Goal: Task Accomplishment & Management: Manage account settings

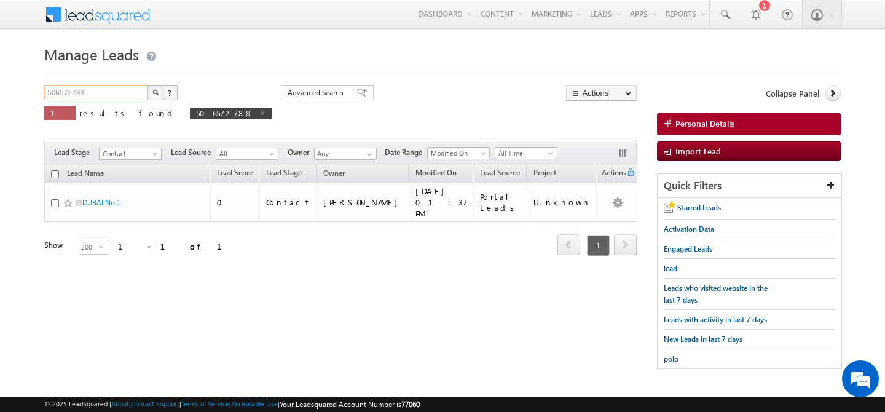
click at [90, 93] on input "506572788" at bounding box center [96, 92] width 105 height 15
type input "509959913"
click at [157, 96] on button "button" at bounding box center [156, 92] width 16 height 15
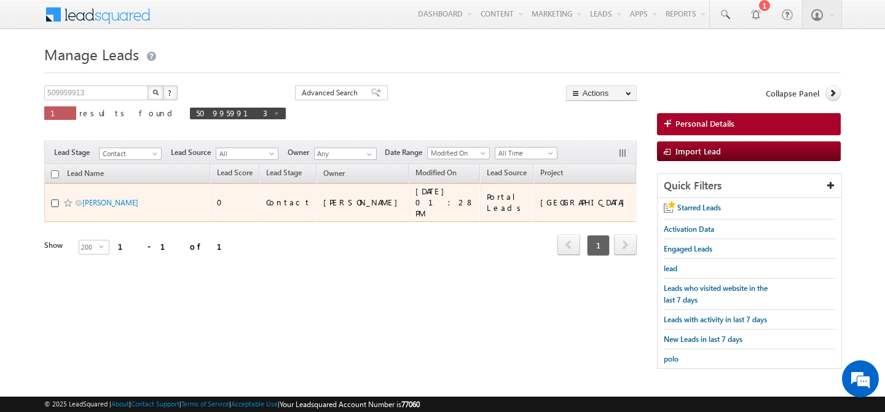
click at [56, 199] on input "checkbox" at bounding box center [55, 203] width 8 height 8
checkbox input "true"
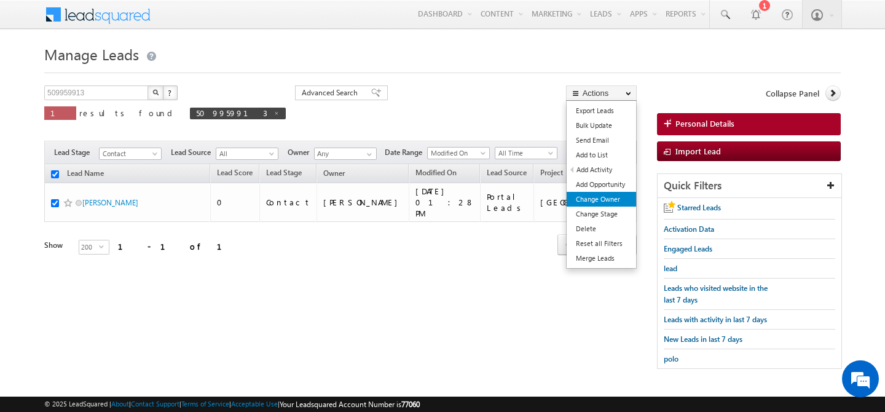
click at [615, 196] on link "Change Owner" at bounding box center [601, 199] width 69 height 15
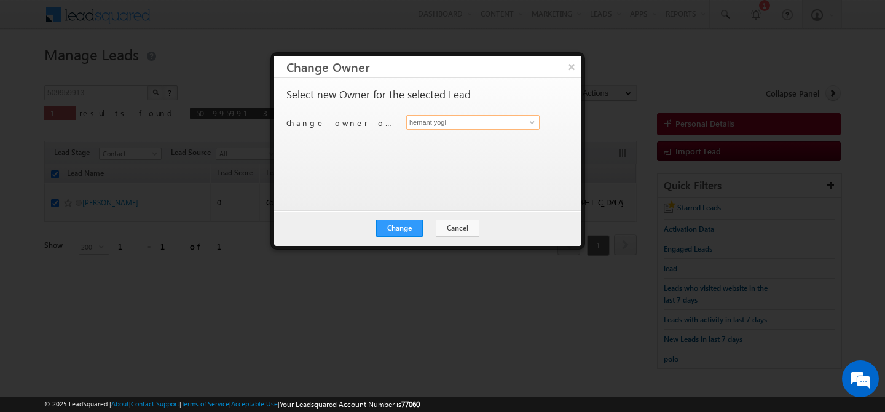
click at [466, 119] on input "hemant yogi" at bounding box center [472, 122] width 133 height 15
click at [436, 138] on link "Manpreet Singh manpreet.singh@indglobal.ae" at bounding box center [472, 141] width 133 height 23
type input "Manpreet Singh"
click at [397, 227] on button "Change" at bounding box center [399, 228] width 47 height 17
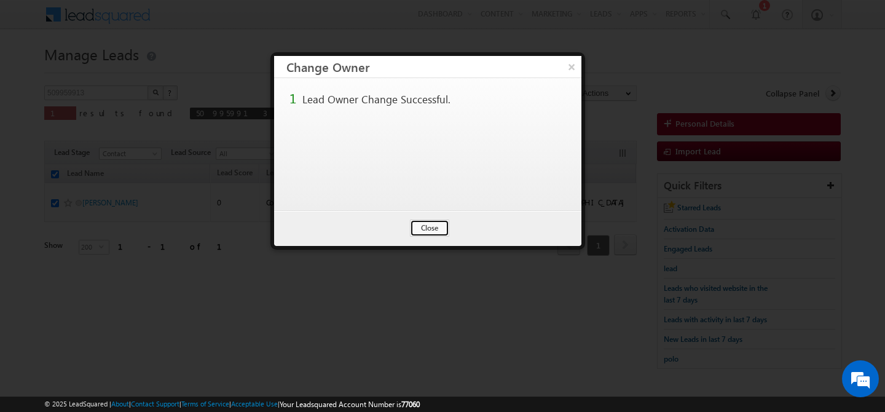
click at [432, 229] on button "Close" at bounding box center [429, 228] width 39 height 17
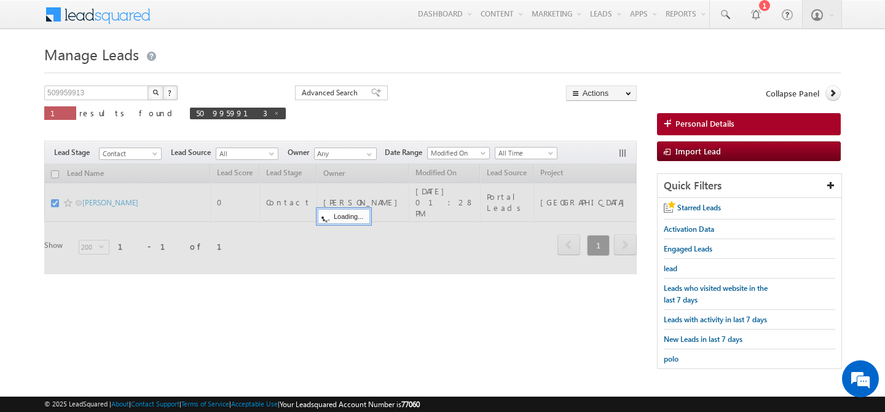
checkbox input "false"
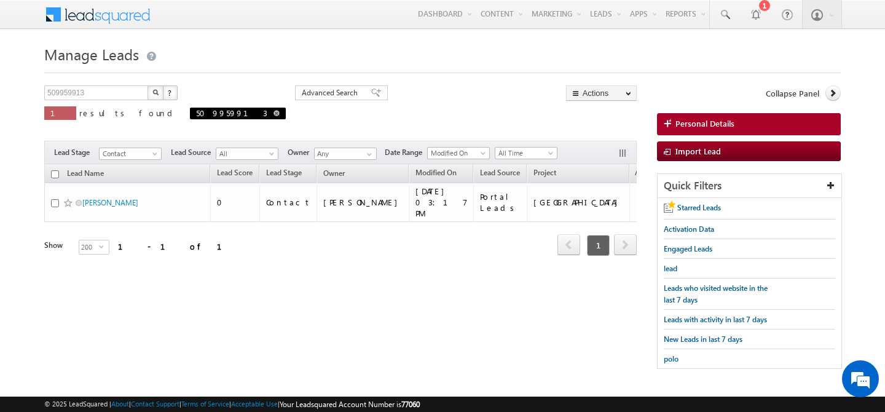
click at [274, 113] on span at bounding box center [277, 113] width 6 height 6
type input "Search Leads"
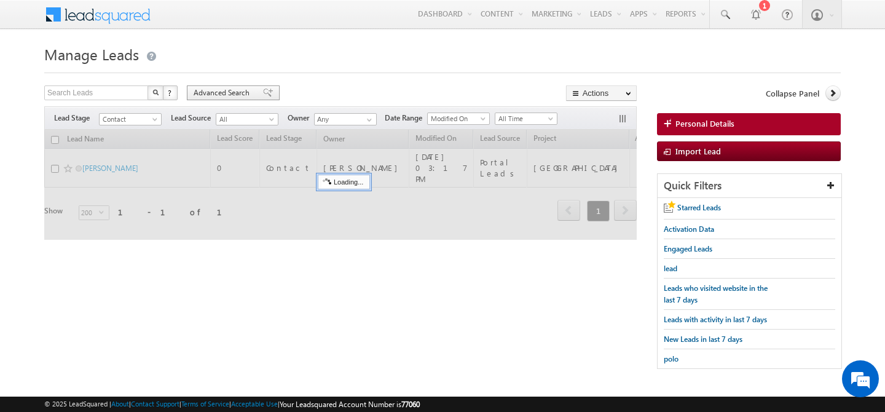
click at [212, 95] on span "Advanced Search" at bounding box center [224, 92] width 60 height 11
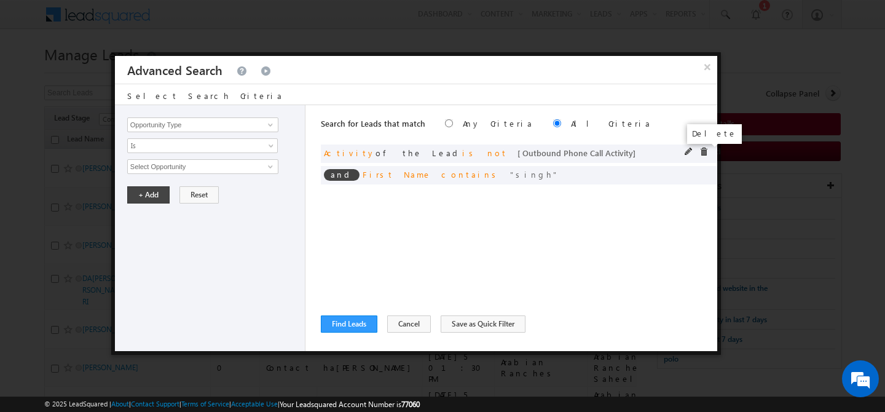
click at [704, 151] on span at bounding box center [704, 152] width 9 height 9
click at [0, 0] on span at bounding box center [0, 0] width 0 height 0
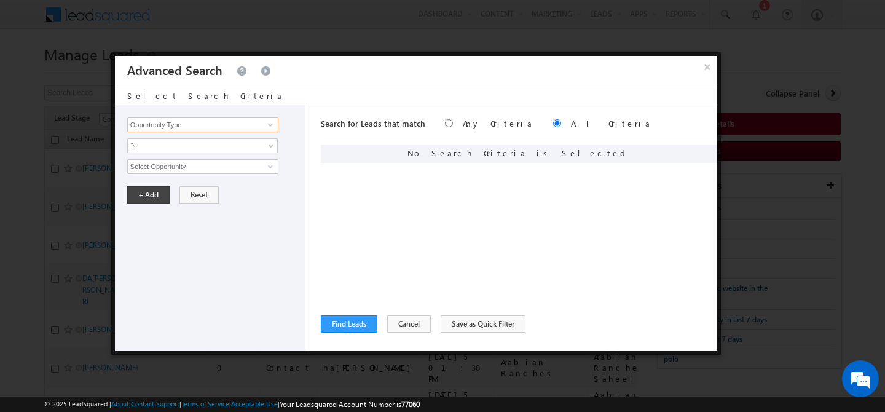
click at [170, 125] on input "Opportunity Type" at bounding box center [202, 124] width 151 height 15
click at [175, 150] on link "Focus Project" at bounding box center [202, 150] width 151 height 14
type input "Focus Project"
click at [165, 163] on input "text" at bounding box center [202, 166] width 151 height 15
type input "p1 massar"
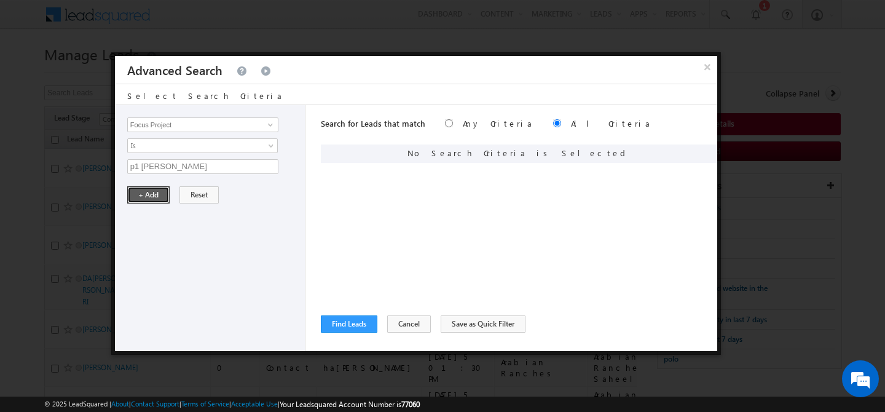
click at [147, 203] on button "+ Add" at bounding box center [148, 194] width 42 height 17
click at [350, 330] on button "Find Leads" at bounding box center [349, 323] width 57 height 17
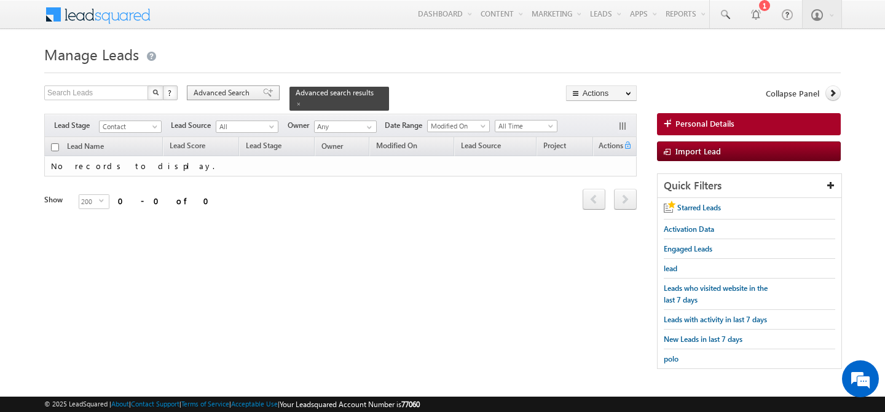
click at [217, 95] on span "Advanced Search" at bounding box center [224, 92] width 60 height 11
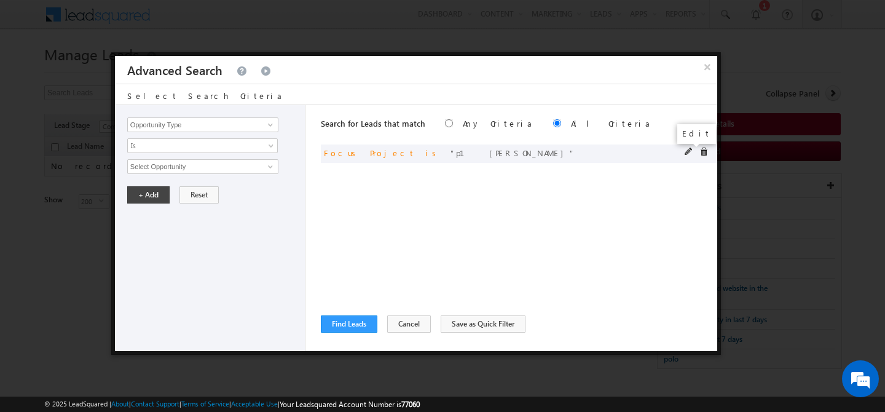
click at [686, 153] on span at bounding box center [689, 152] width 9 height 9
click at [214, 141] on span "Is" at bounding box center [194, 145] width 133 height 11
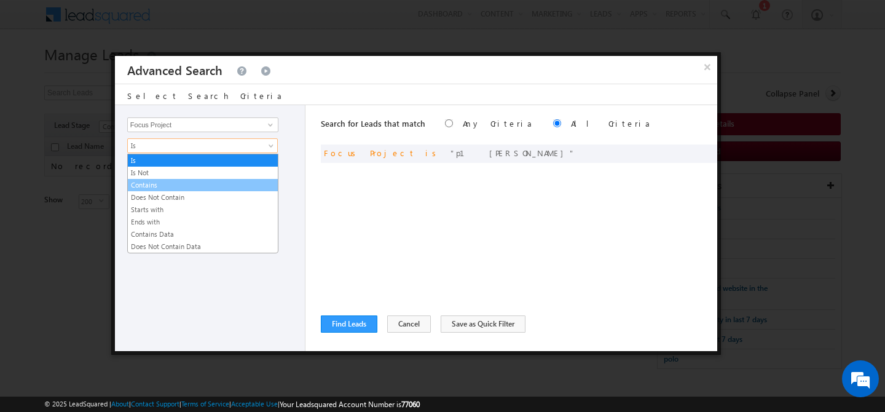
click at [155, 184] on link "Contains" at bounding box center [203, 185] width 150 height 11
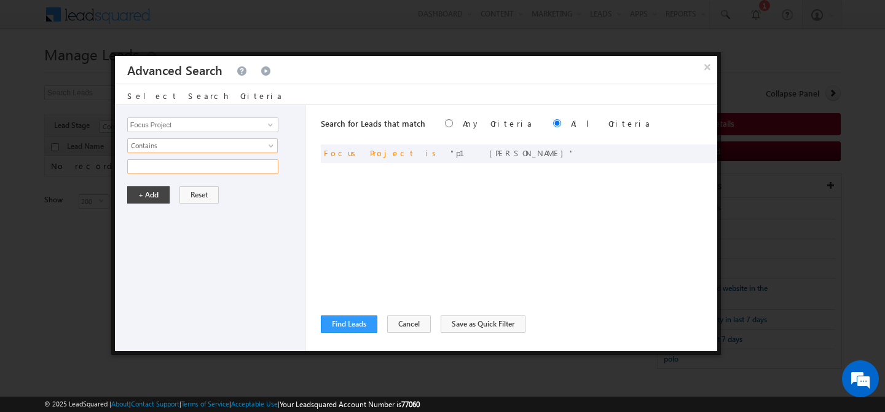
click at [175, 168] on input "text" at bounding box center [202, 166] width 151 height 15
type input "p1 massar"
click at [141, 197] on button "+ Add" at bounding box center [148, 194] width 42 height 17
click at [339, 321] on button "Find Leads" at bounding box center [349, 323] width 57 height 17
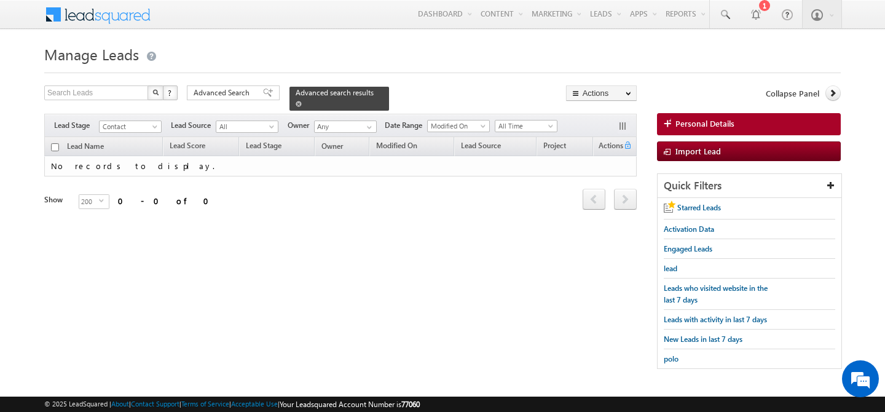
click at [302, 101] on span at bounding box center [299, 104] width 6 height 6
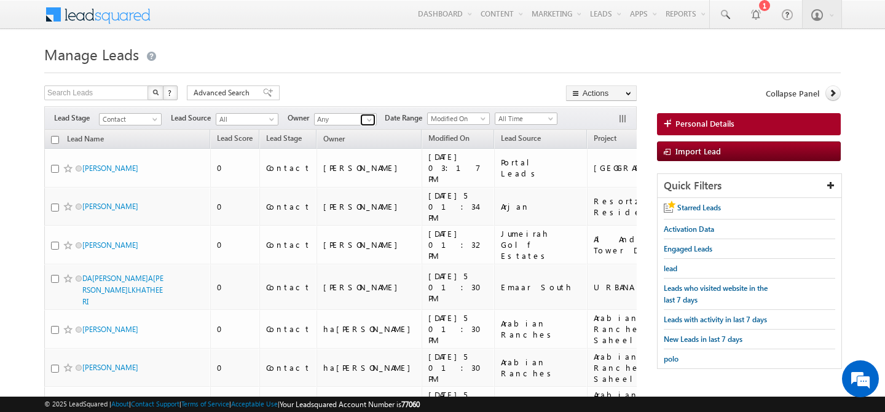
click at [370, 121] on span at bounding box center [370, 120] width 10 height 10
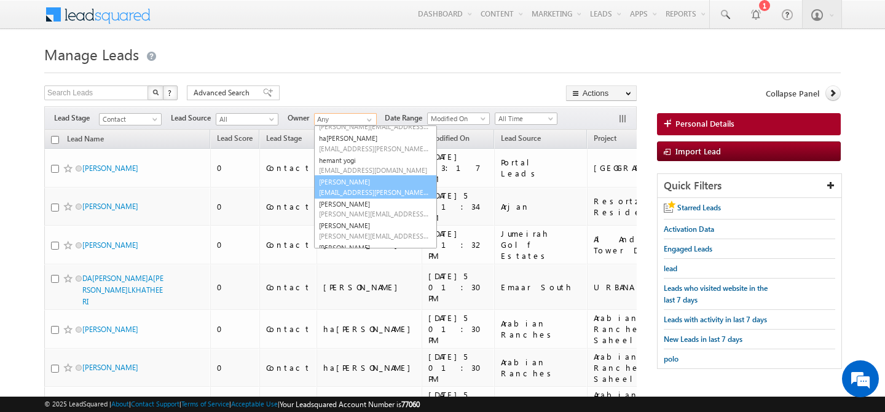
scroll to position [171, 0]
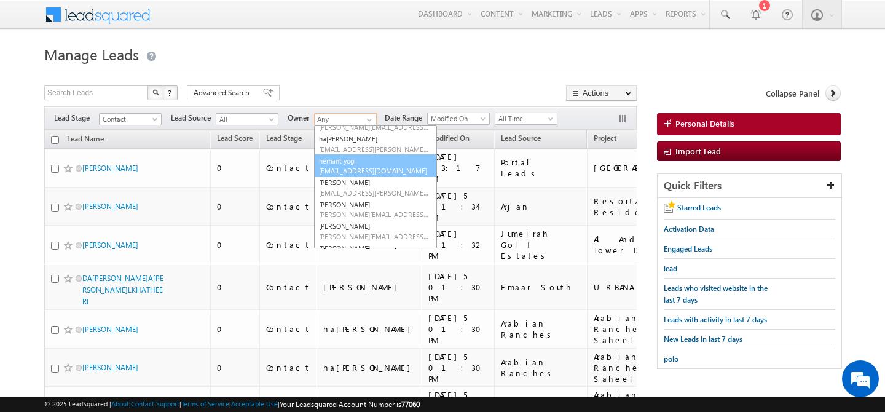
click at [357, 168] on span "[EMAIL_ADDRESS][DOMAIN_NAME]" at bounding box center [374, 170] width 111 height 9
type input "hemant yogi"
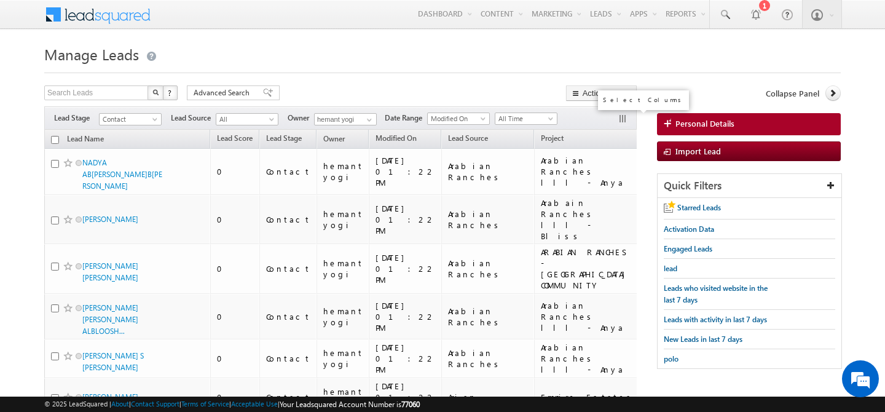
click at [620, 122] on button "button" at bounding box center [624, 120] width 12 height 12
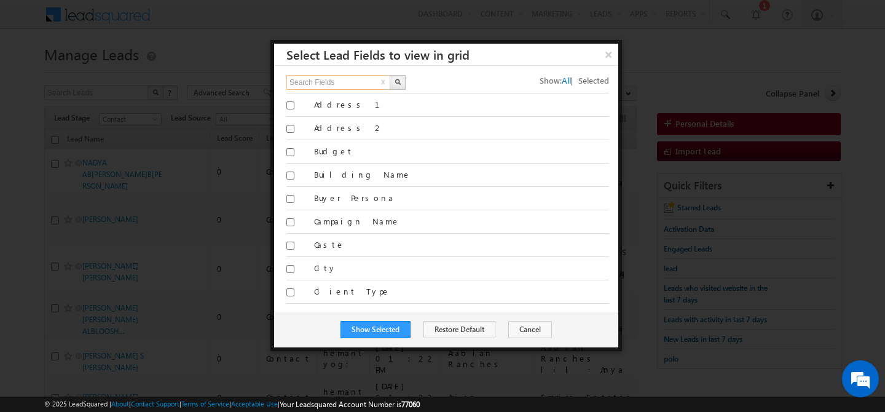
click at [347, 81] on input "Search Fields" at bounding box center [339, 82] width 105 height 15
type input "focus"
click at [397, 87] on button "button" at bounding box center [398, 82] width 16 height 15
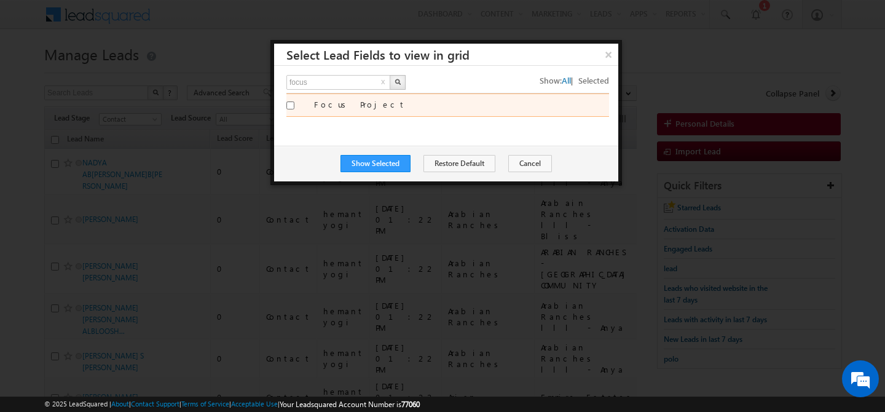
click at [339, 109] on div "Focus Project" at bounding box center [461, 107] width 295 height 17
click at [339, 109] on label "Focus Project" at bounding box center [461, 104] width 295 height 11
click at [295, 109] on input "Focus Project" at bounding box center [291, 105] width 8 height 8
checkbox input "true"
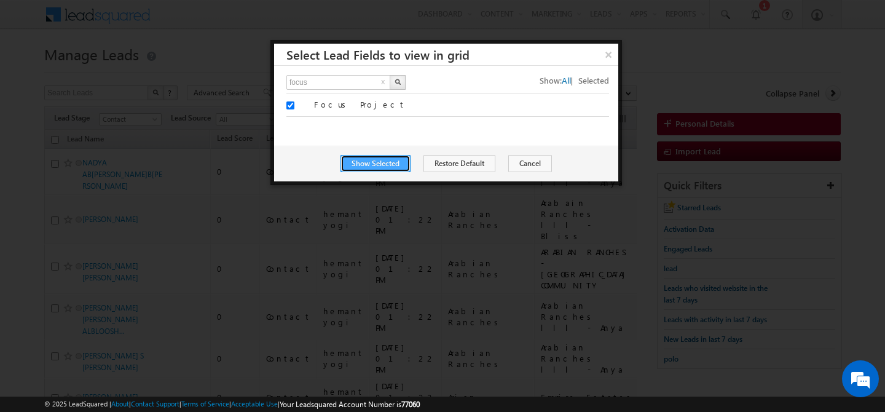
click at [370, 167] on button "Show Selected" at bounding box center [376, 163] width 70 height 17
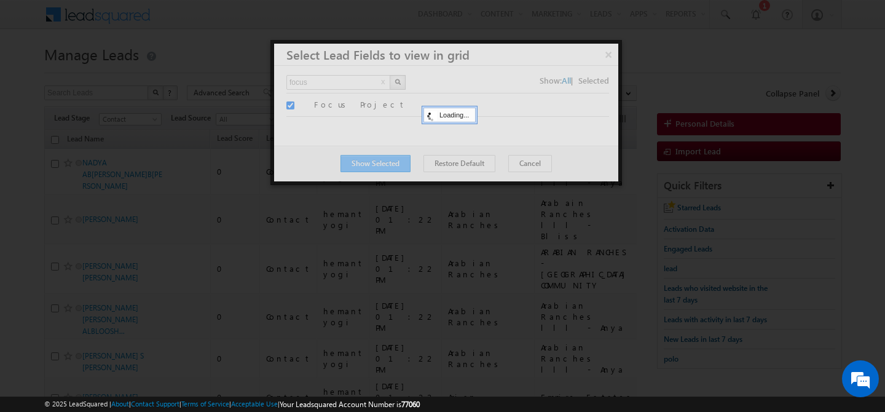
click at [370, 167] on div at bounding box center [446, 113] width 344 height 138
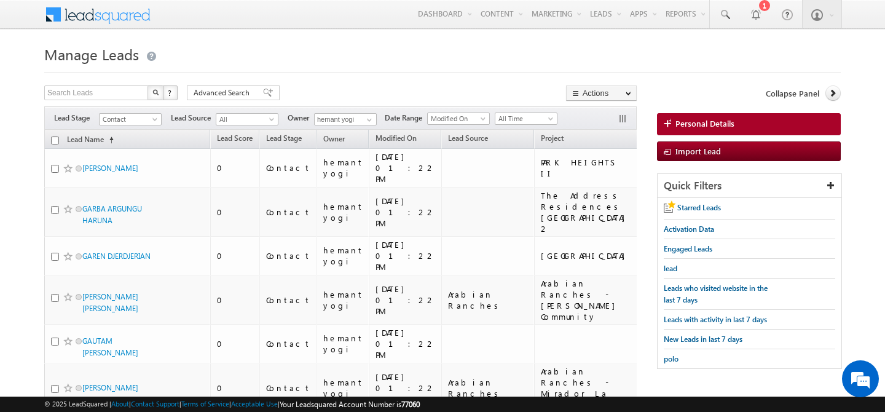
click at [649, 138] on span "Focus Project" at bounding box center [671, 137] width 44 height 9
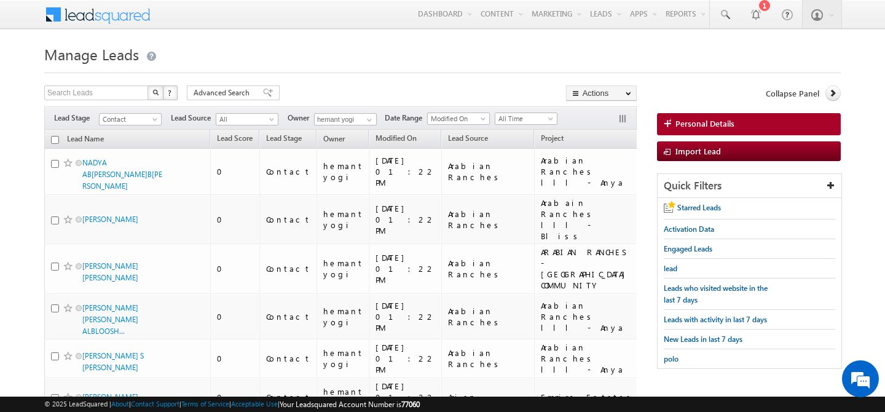
click at [694, 138] on span "(sorted ascending)" at bounding box center [699, 140] width 10 height 10
click at [649, 140] on span "Focus Project" at bounding box center [671, 138] width 44 height 9
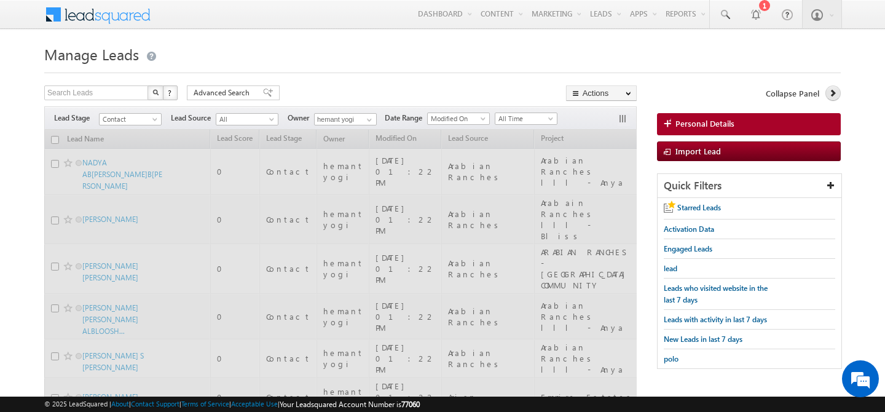
click at [833, 98] on link at bounding box center [833, 92] width 15 height 15
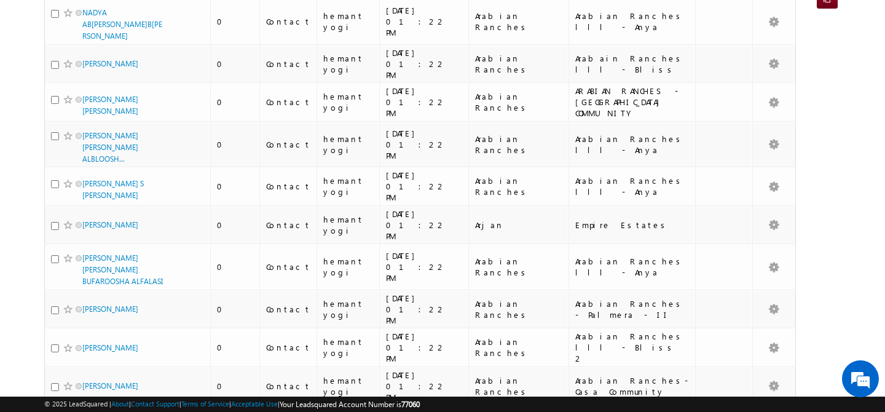
scroll to position [0, 0]
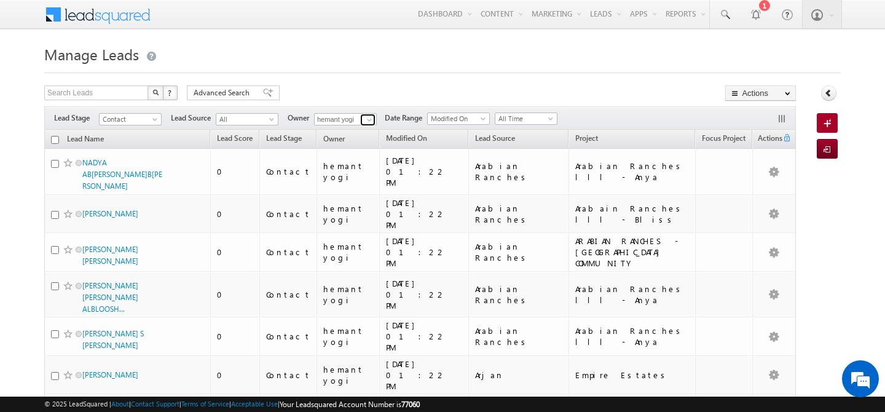
click at [363, 123] on link at bounding box center [367, 120] width 15 height 12
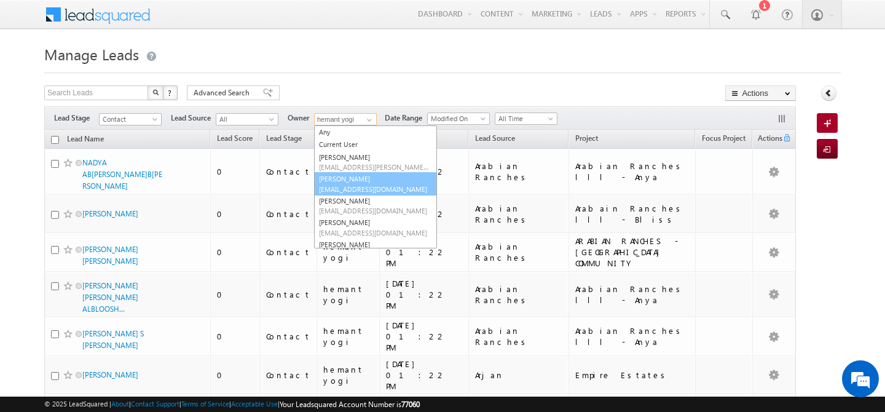
click at [376, 186] on span "[EMAIL_ADDRESS][DOMAIN_NAME]" at bounding box center [374, 188] width 111 height 9
type input "[PERSON_NAME]"
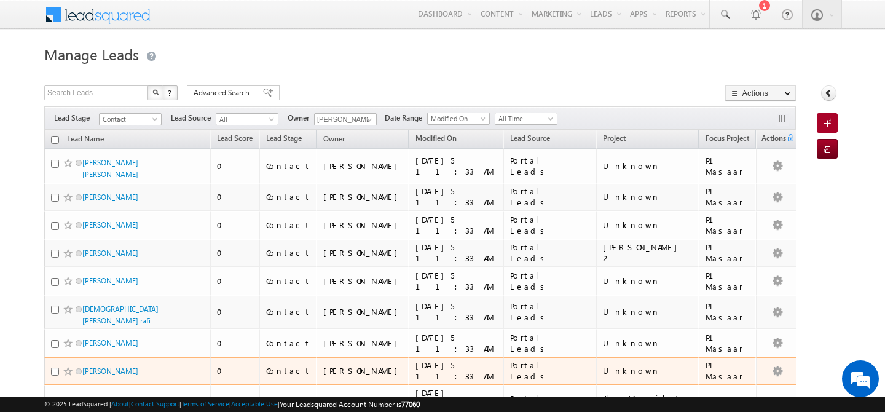
scroll to position [50, 0]
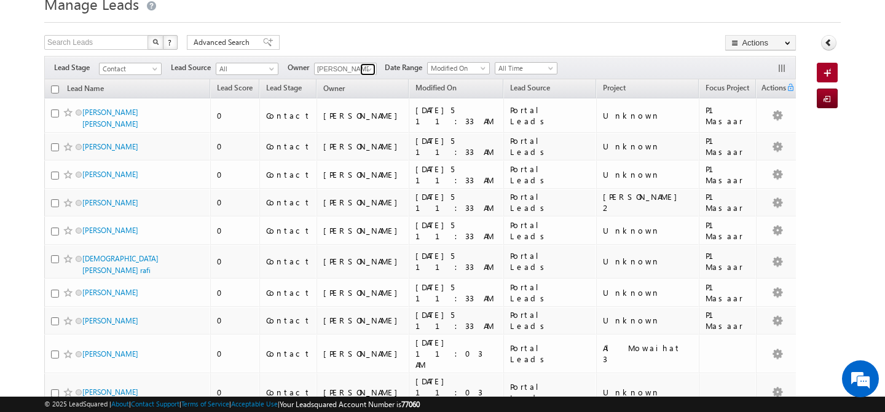
click at [365, 69] on link at bounding box center [367, 69] width 15 height 12
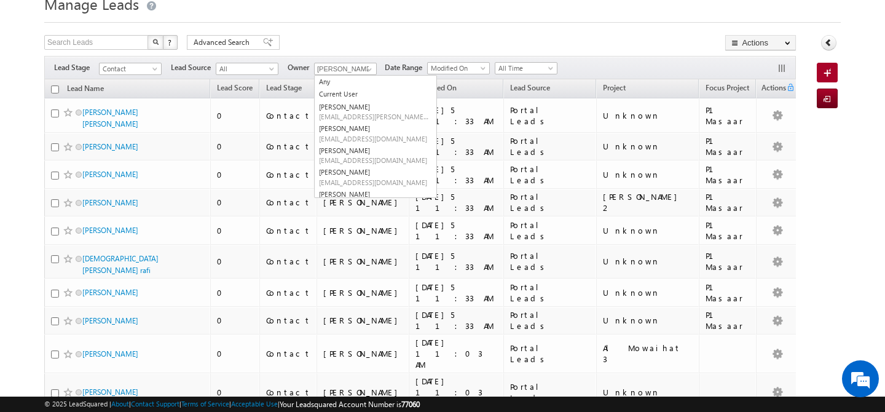
click at [376, 35] on div "Search Leads X ? 181 results found Advanced Search Advanced Search Advanced sea…" at bounding box center [420, 44] width 752 height 18
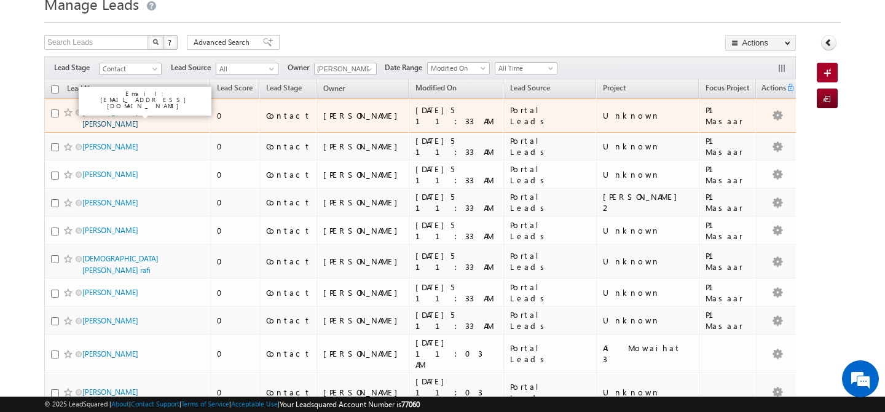
click at [119, 117] on link "ATIKUR RAHMAN SAKIB" at bounding box center [110, 118] width 56 height 21
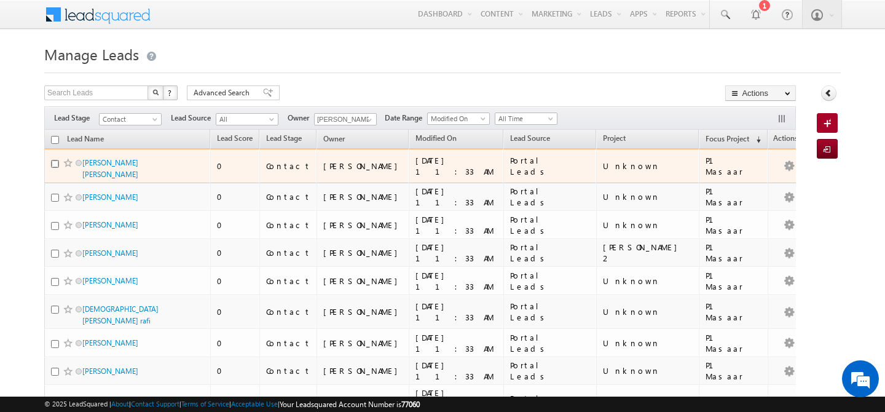
click at [54, 162] on input "checkbox" at bounding box center [55, 164] width 8 height 8
checkbox input "true"
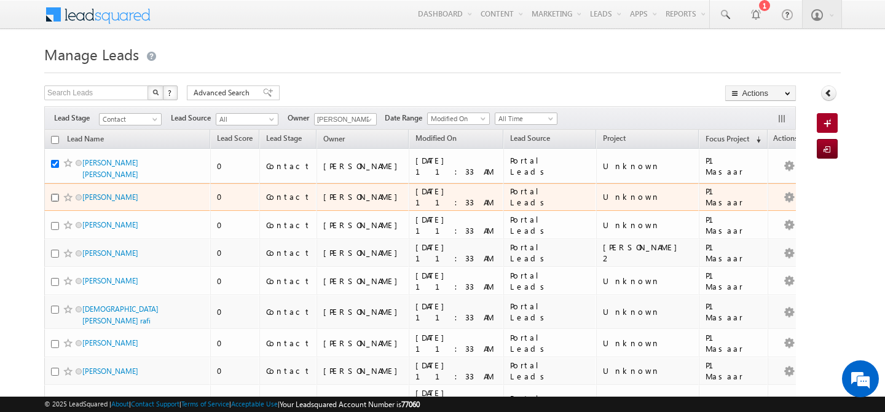
click at [56, 194] on input "checkbox" at bounding box center [55, 198] width 8 height 8
checkbox input "true"
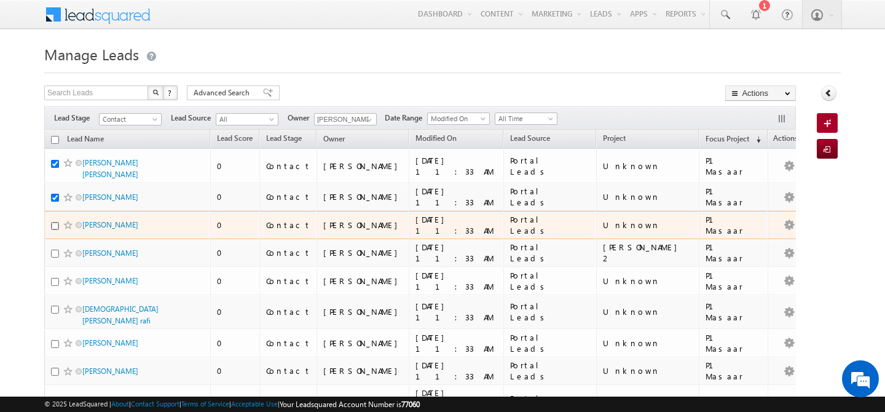
click at [55, 222] on input "checkbox" at bounding box center [55, 226] width 8 height 8
checkbox input "true"
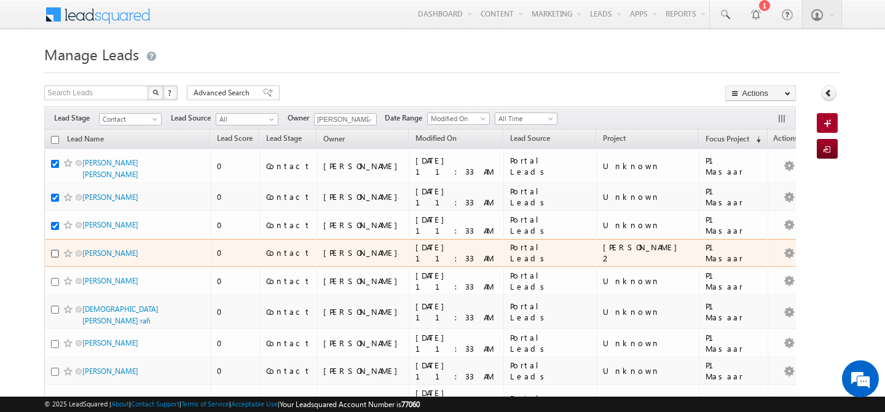
click at [56, 254] on input "checkbox" at bounding box center [55, 254] width 8 height 8
checkbox input "true"
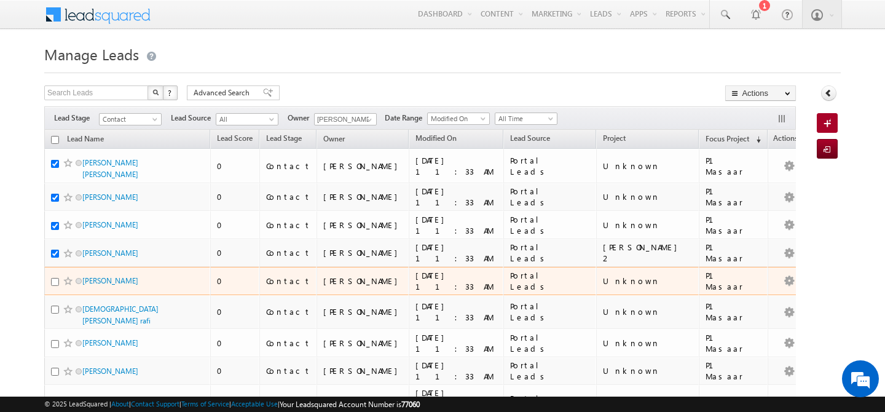
click at [56, 285] on div at bounding box center [70, 281] width 38 height 12
click at [56, 283] on input "checkbox" at bounding box center [55, 282] width 8 height 8
checkbox input "true"
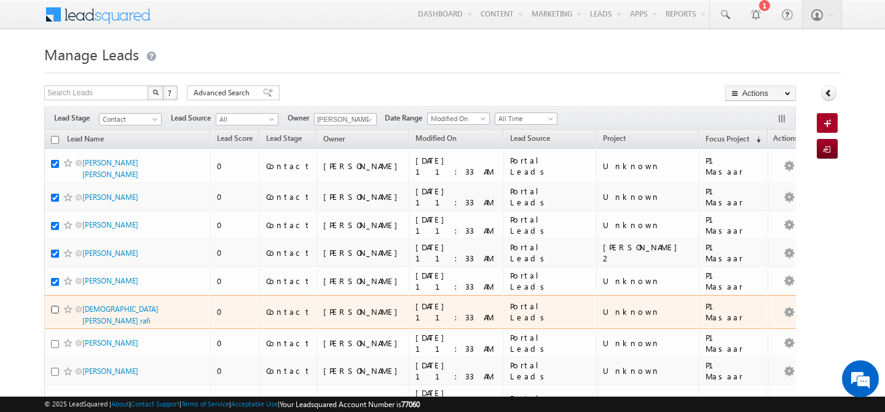
click at [56, 307] on input "checkbox" at bounding box center [55, 310] width 8 height 8
checkbox input "true"
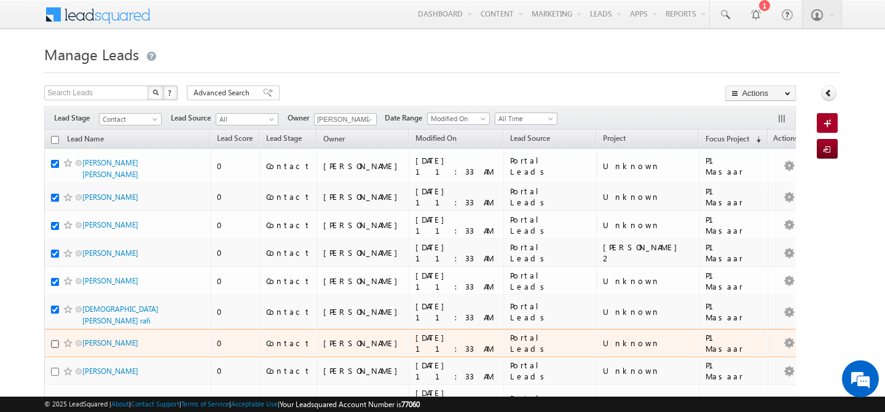
click at [55, 340] on input "checkbox" at bounding box center [55, 344] width 8 height 8
checkbox input "true"
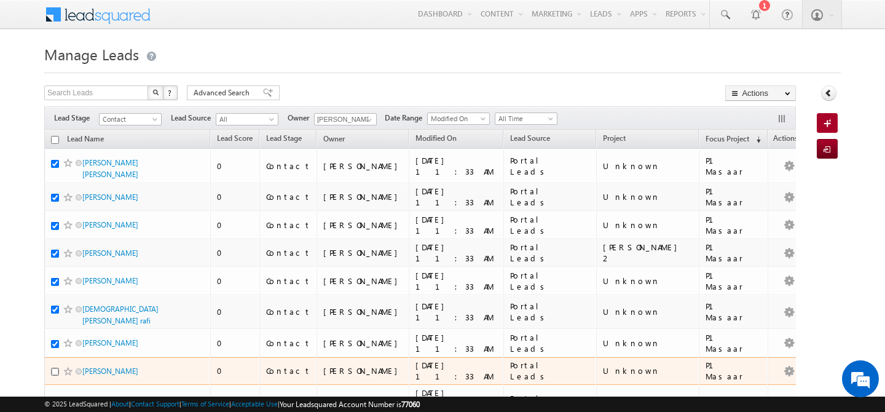
click at [55, 368] on input "checkbox" at bounding box center [55, 372] width 8 height 8
checkbox input "true"
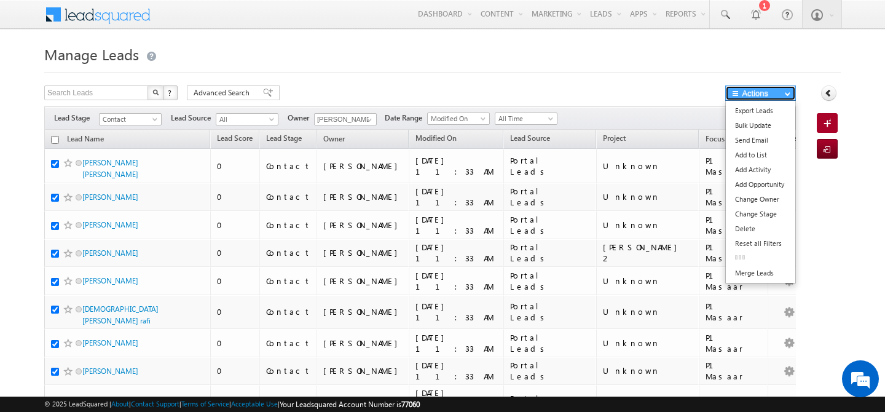
click at [767, 99] on button "Actions" at bounding box center [761, 92] width 71 height 15
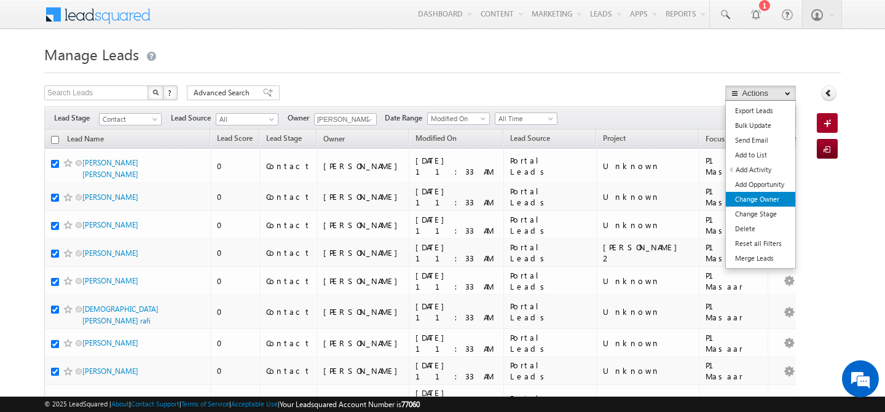
click at [772, 199] on link "Change Owner" at bounding box center [760, 199] width 69 height 15
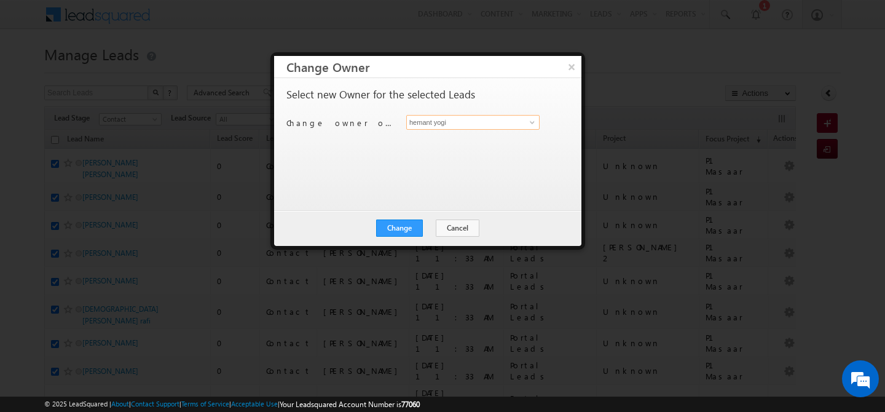
click at [442, 124] on input "hemant yogi" at bounding box center [472, 122] width 133 height 15
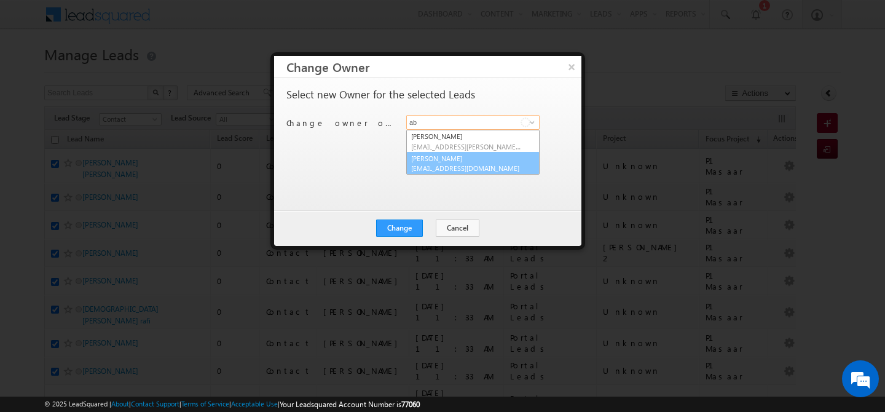
type input "a"
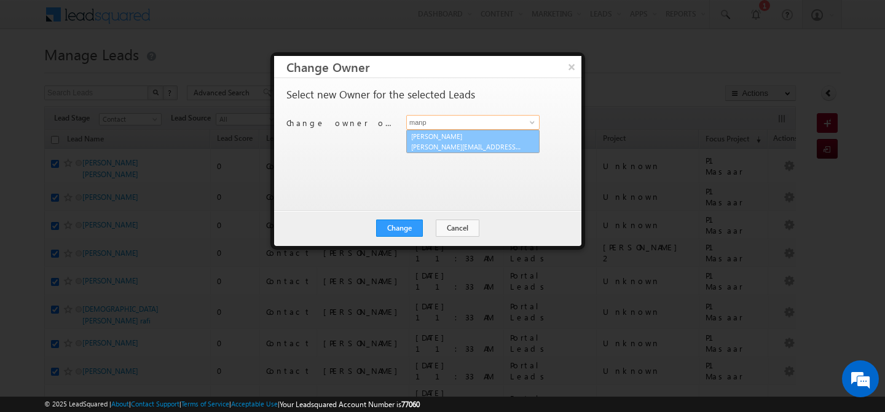
click at [485, 141] on link "Manpreet Singh manpreet.singh@indglobal.ae" at bounding box center [472, 141] width 133 height 23
type input "[PERSON_NAME]"
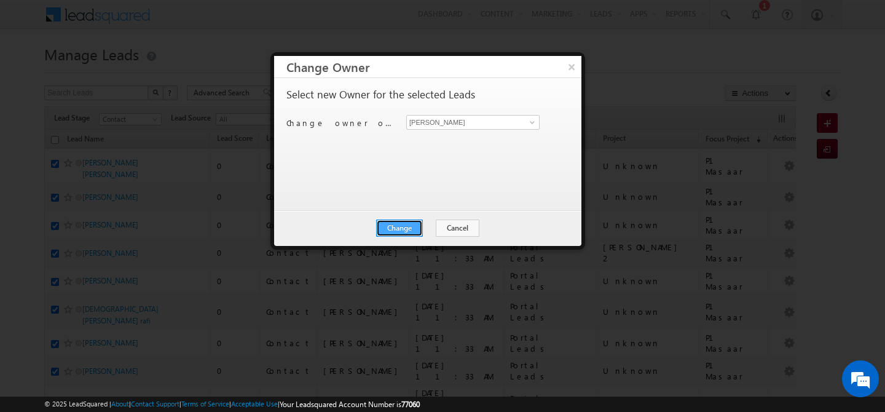
click at [398, 225] on button "Change" at bounding box center [399, 228] width 47 height 17
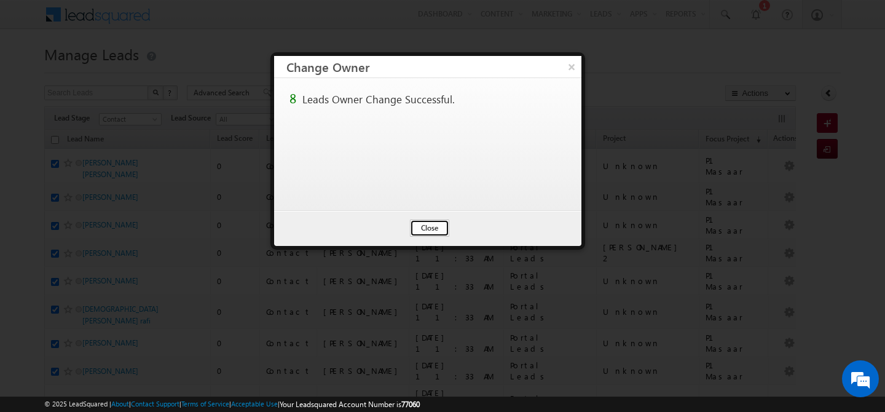
click at [424, 229] on button "Close" at bounding box center [429, 228] width 39 height 17
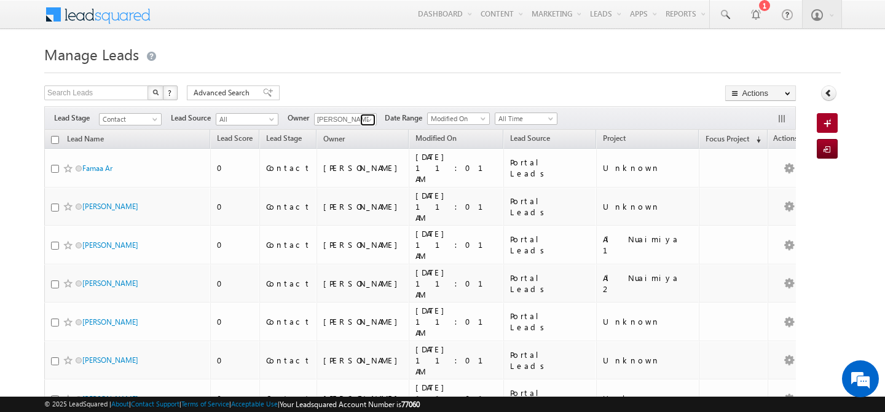
click at [368, 119] on span at bounding box center [370, 120] width 10 height 10
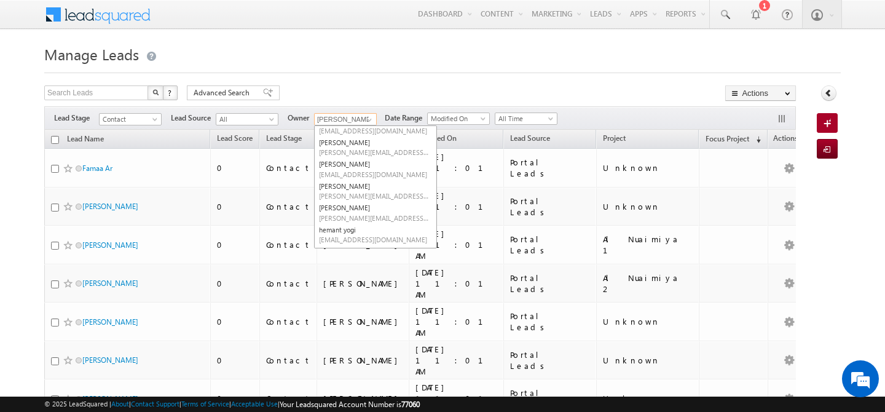
scroll to position [187, 0]
click at [363, 212] on link "Manpreet Singh manpreet.singh@indglobal.ae" at bounding box center [375, 215] width 123 height 23
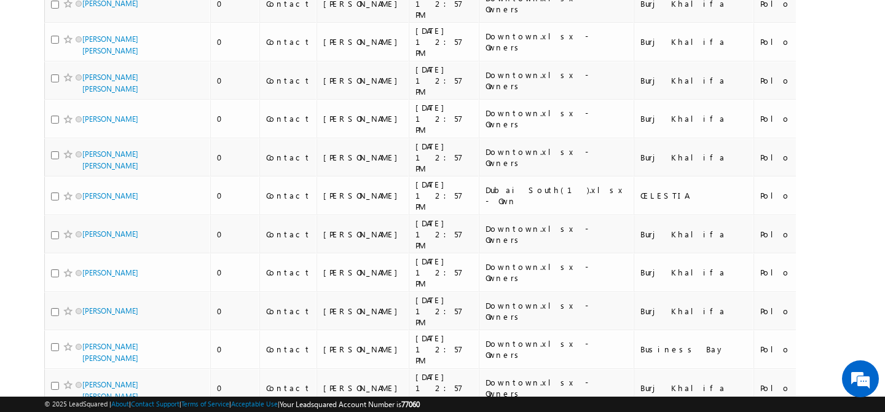
scroll to position [0, 0]
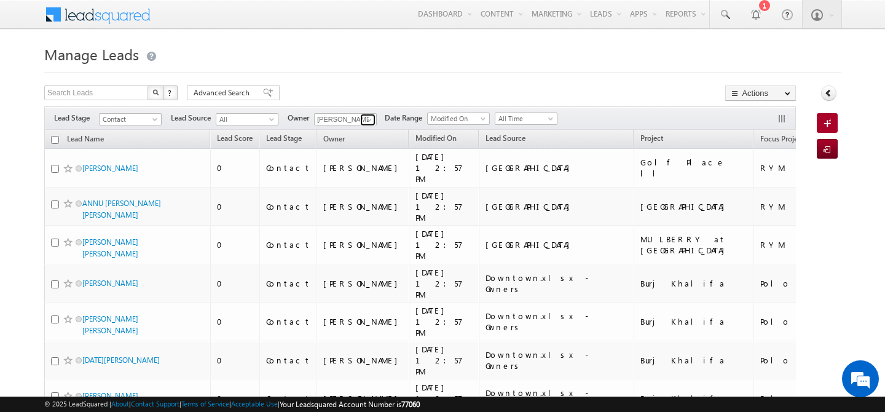
click at [371, 117] on span at bounding box center [370, 120] width 10 height 10
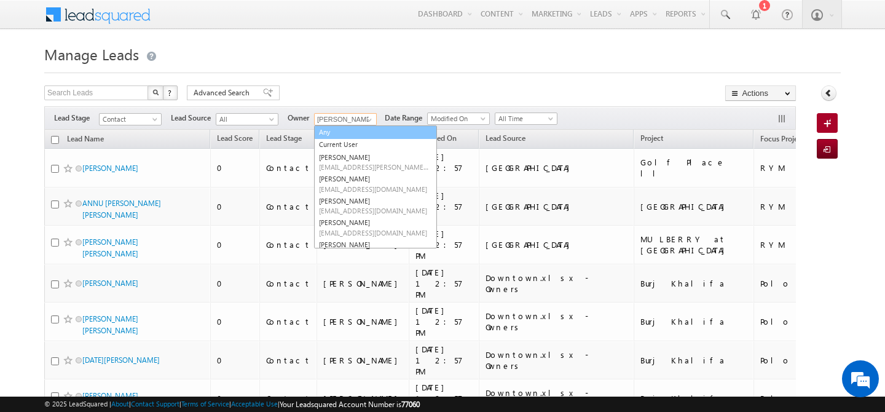
click at [355, 133] on link "Any" at bounding box center [375, 132] width 123 height 14
type input "Any"
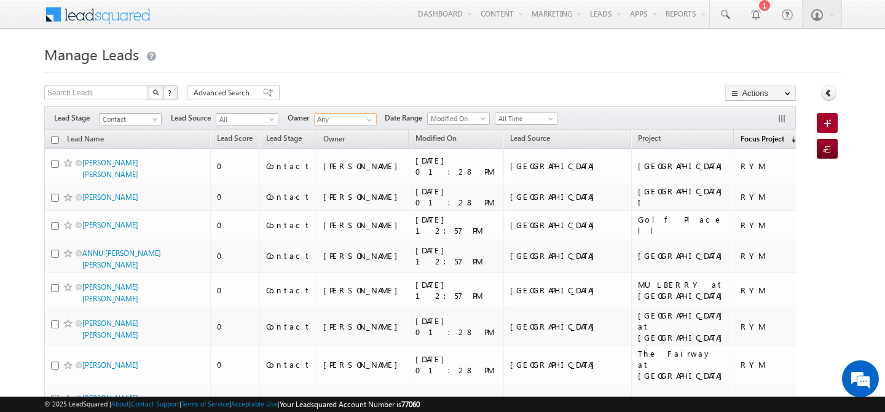
click at [735, 143] on link "Focus Project (sorted descending)" at bounding box center [769, 140] width 68 height 16
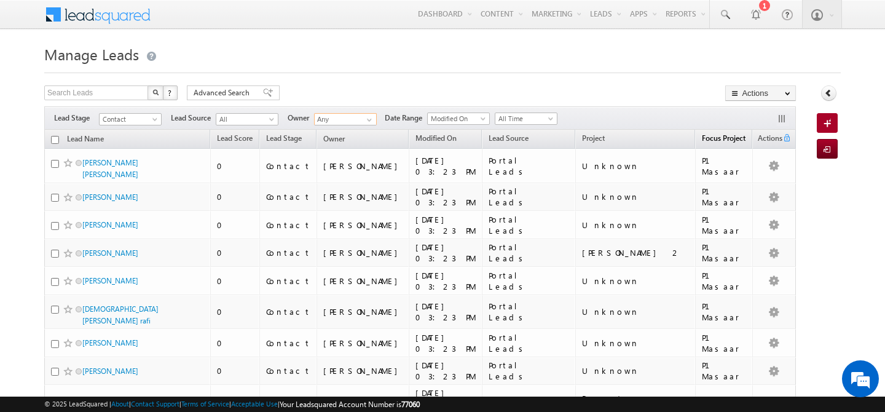
click at [716, 138] on span "Focus Project" at bounding box center [724, 137] width 44 height 9
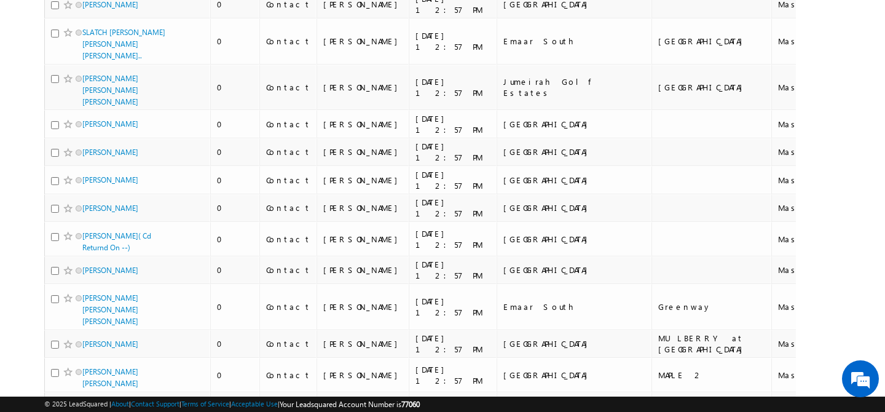
scroll to position [6321, 0]
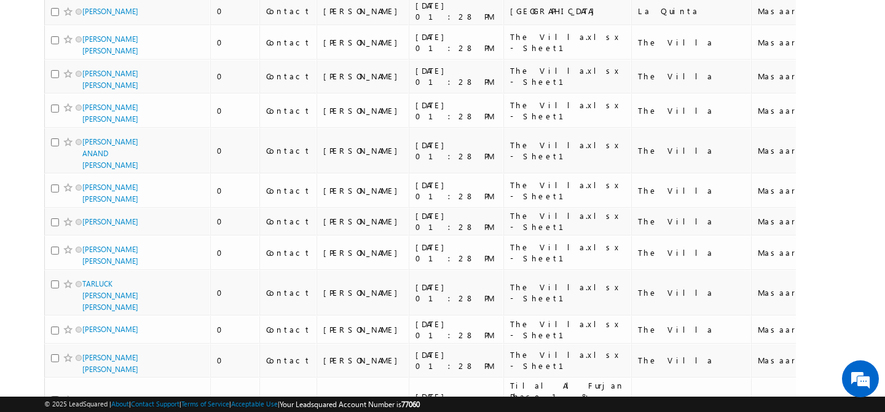
scroll to position [6476, 0]
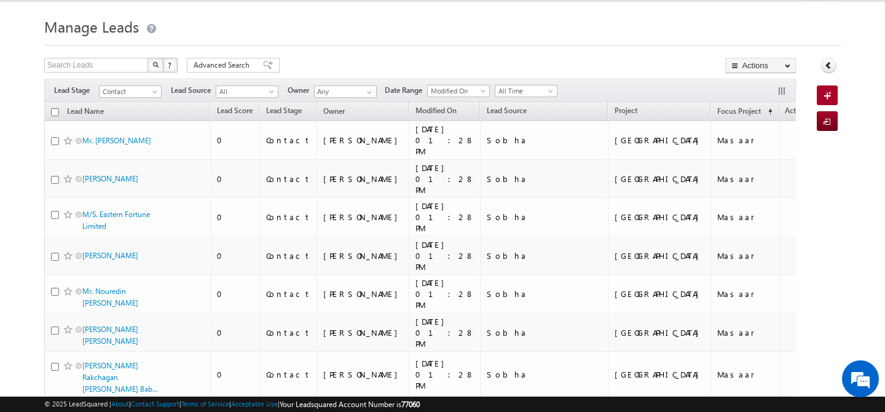
scroll to position [0, 0]
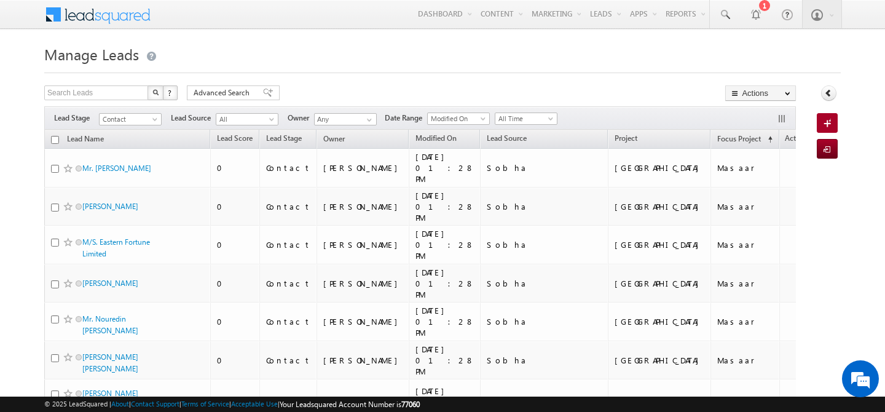
click at [53, 140] on input "checkbox" at bounding box center [55, 140] width 8 height 8
checkbox input "true"
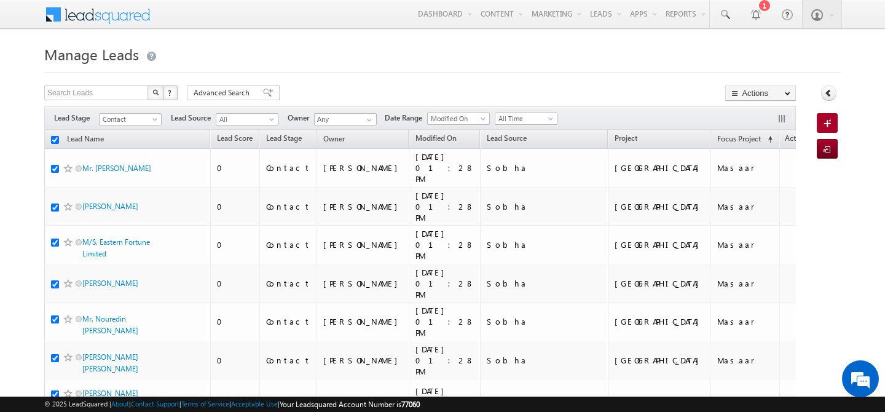
checkbox input "true"
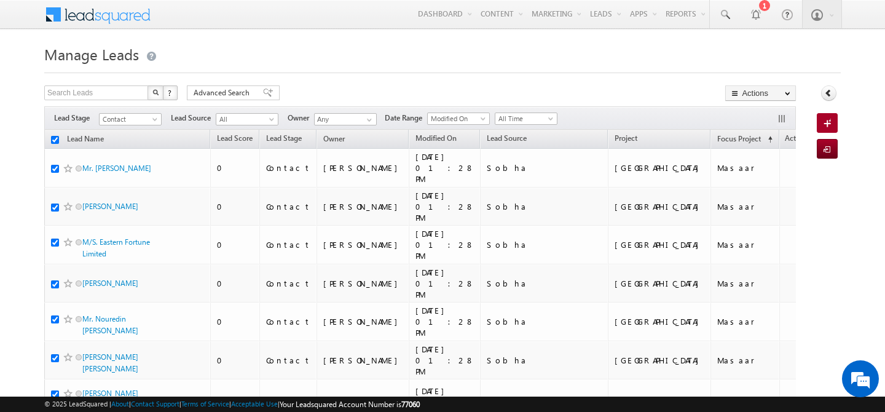
checkbox input "true"
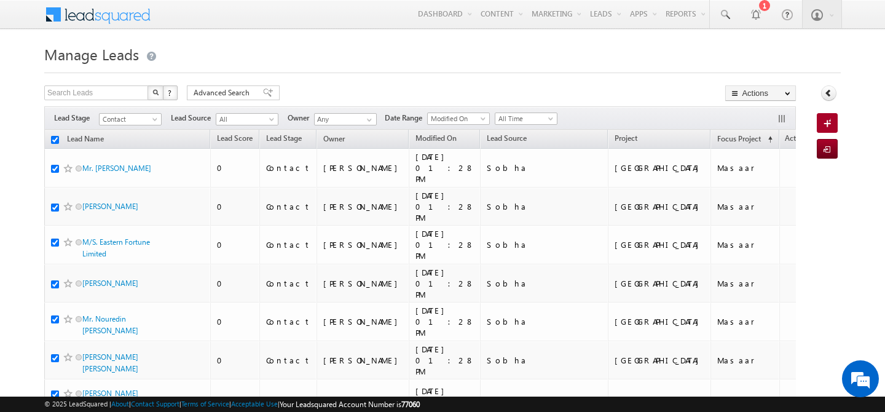
checkbox input "true"
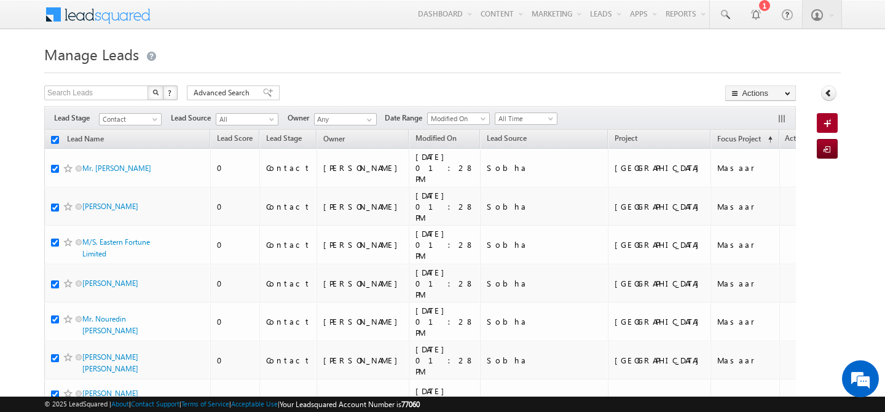
checkbox input "true"
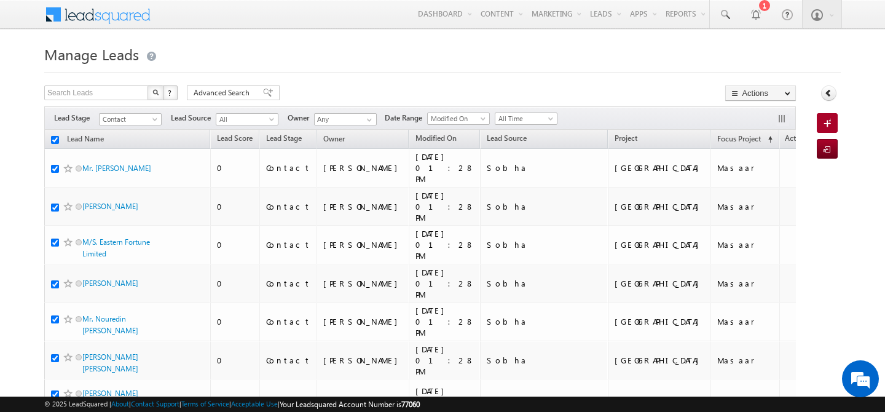
checkbox input "true"
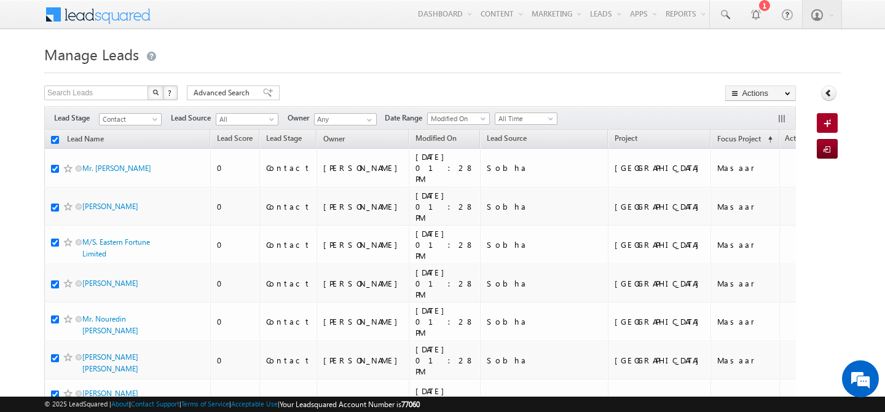
checkbox input "true"
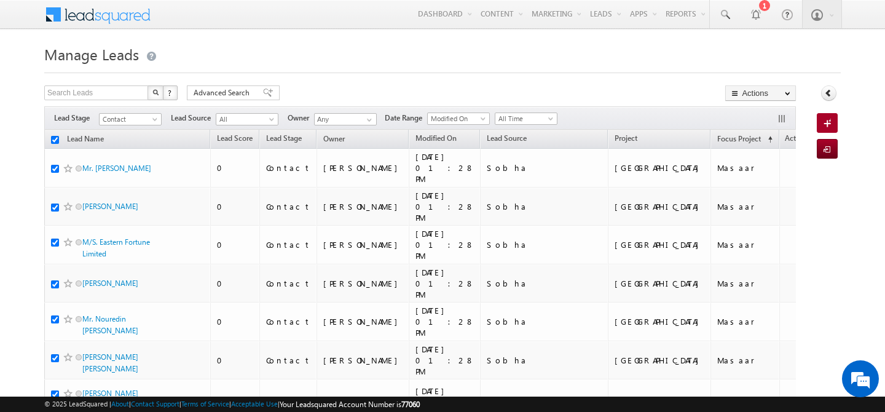
checkbox input "true"
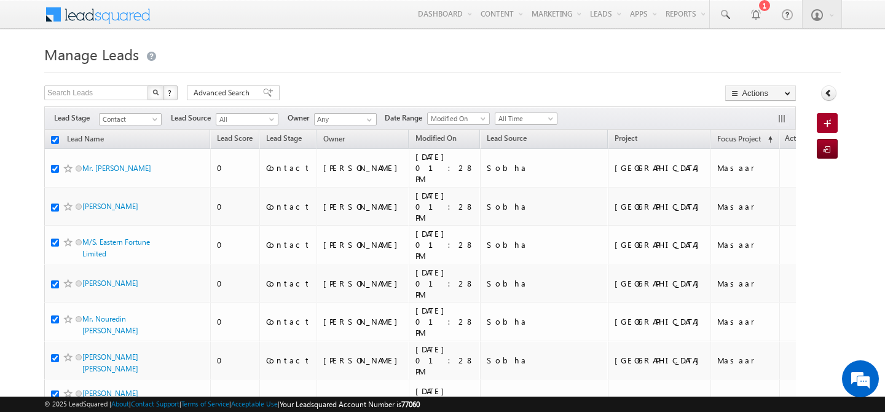
checkbox input "true"
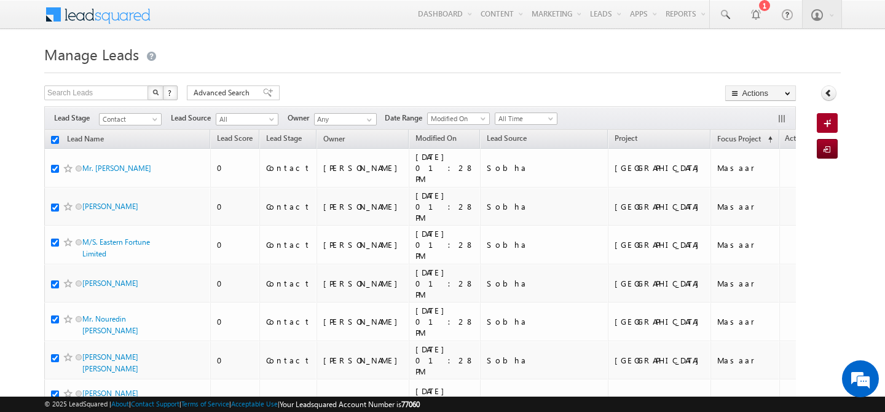
checkbox input "true"
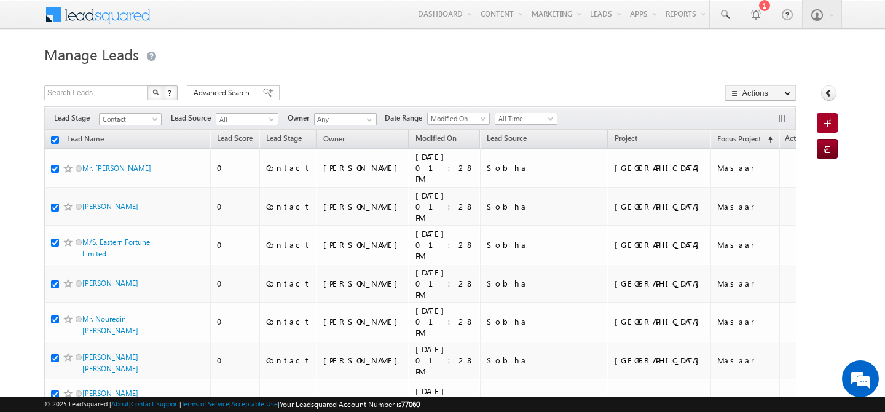
checkbox input "true"
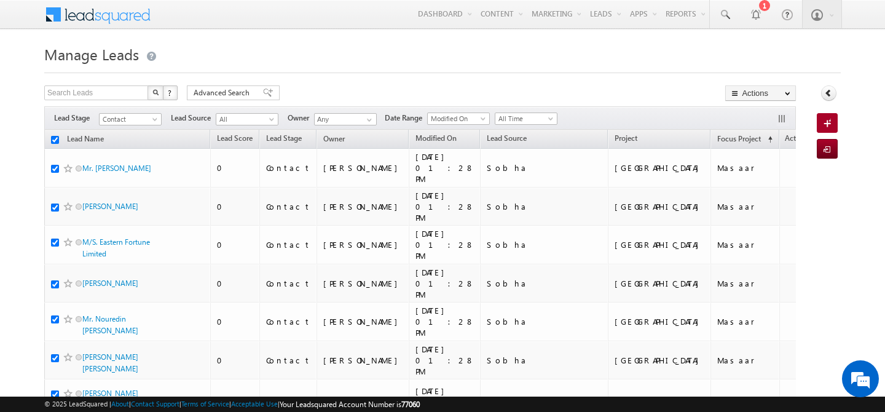
checkbox input "true"
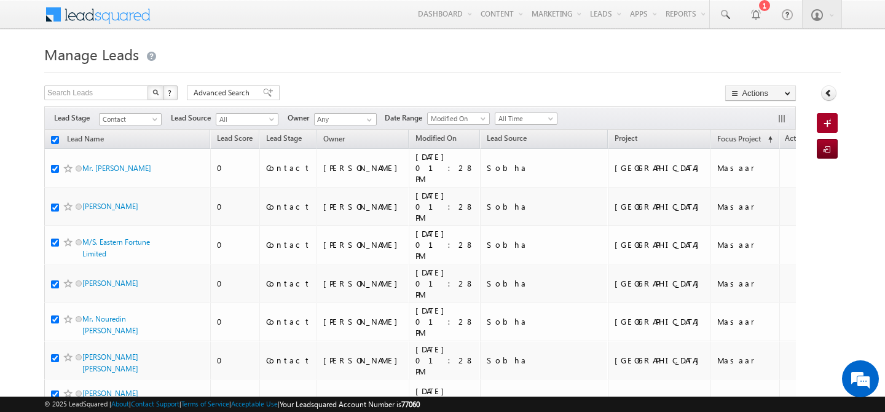
checkbox input "true"
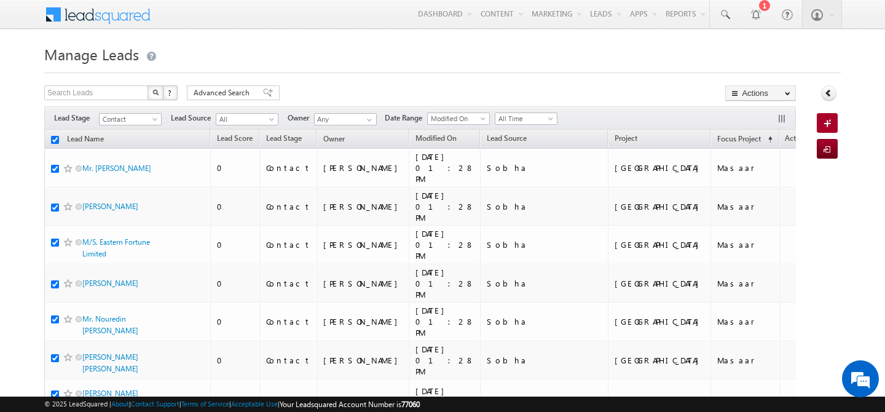
checkbox input "true"
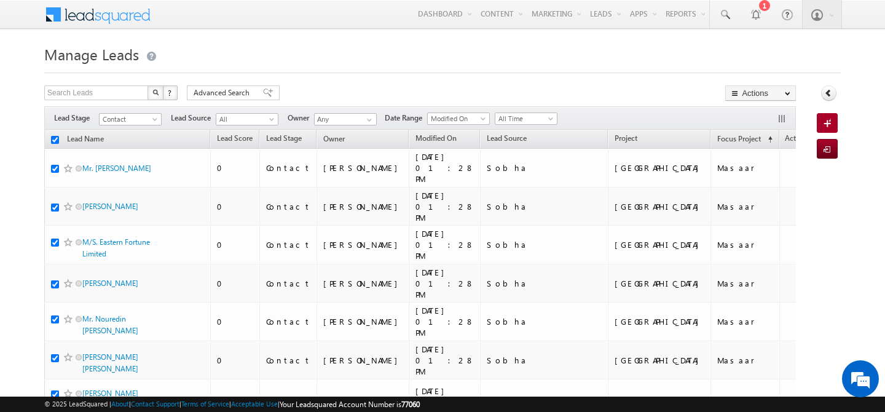
checkbox input "true"
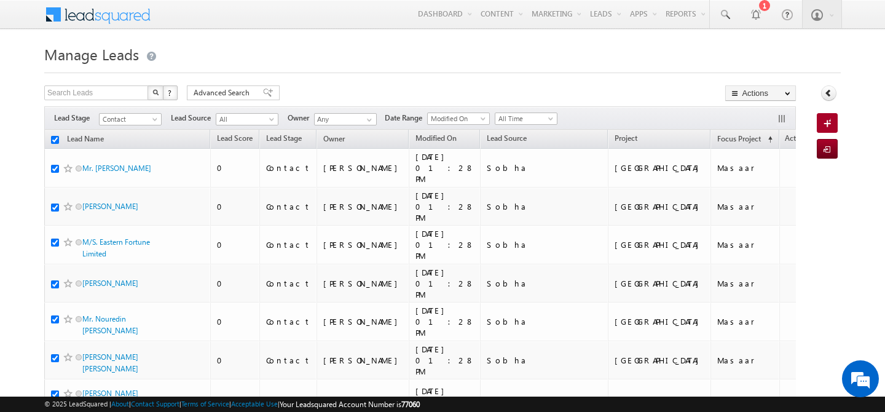
checkbox input "true"
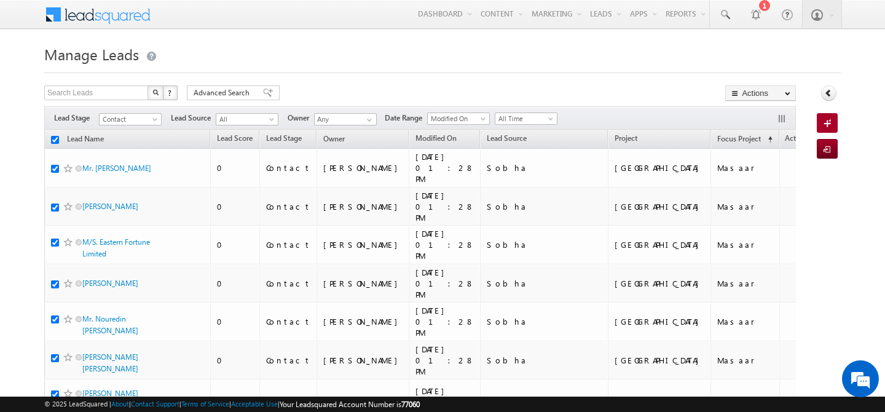
checkbox input "true"
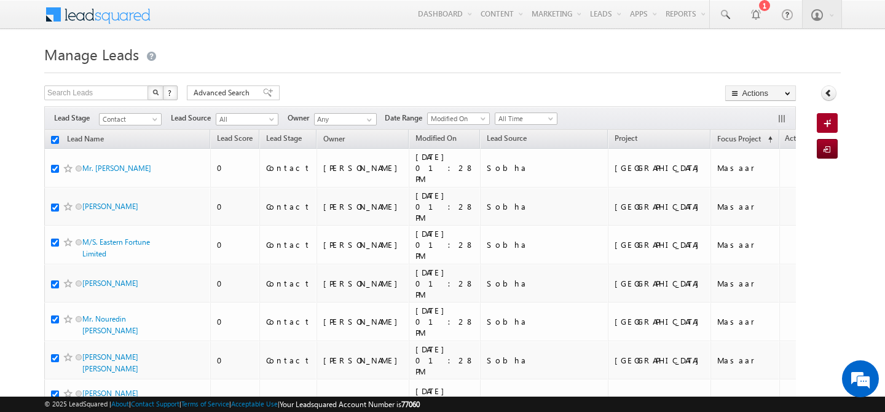
checkbox input "true"
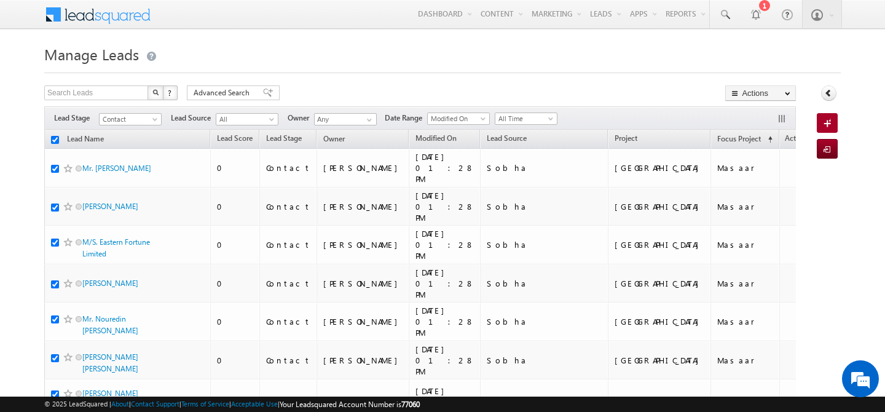
checkbox input "true"
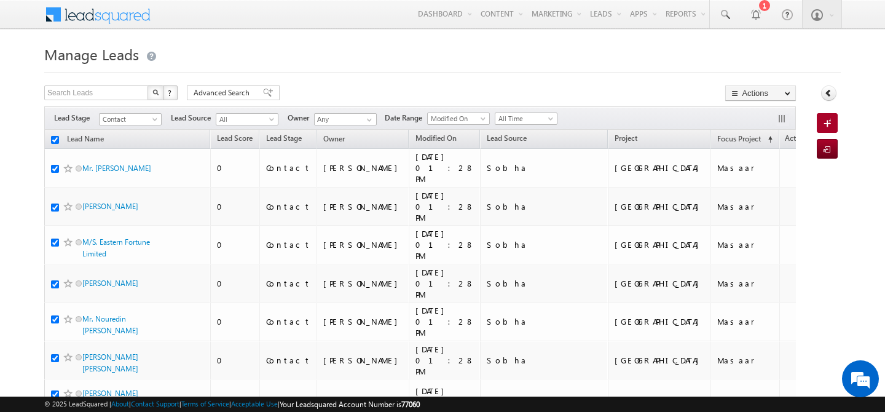
checkbox input "true"
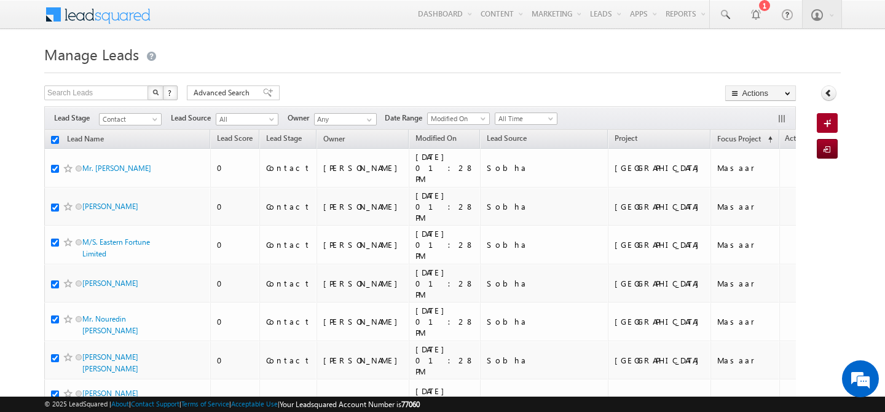
checkbox input "true"
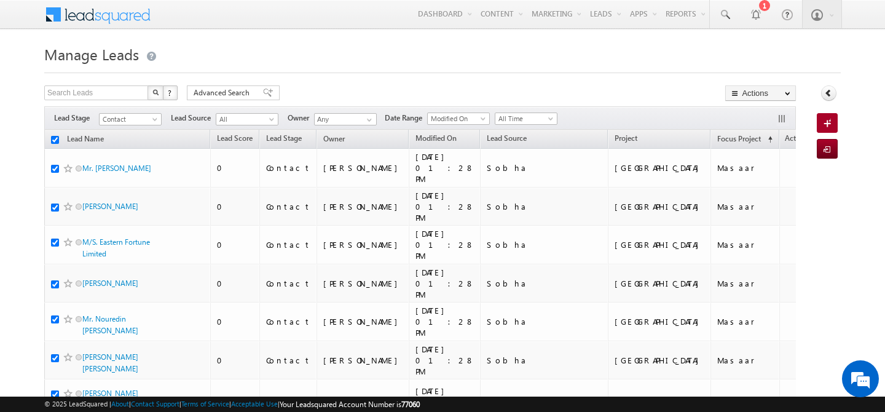
checkbox input "true"
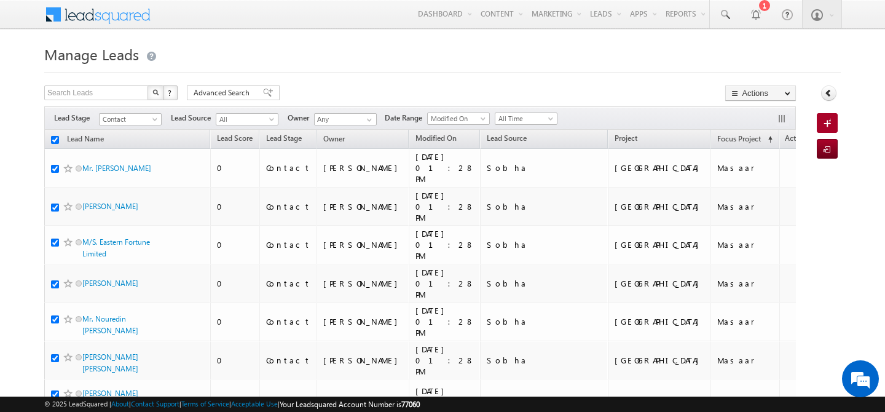
checkbox input "true"
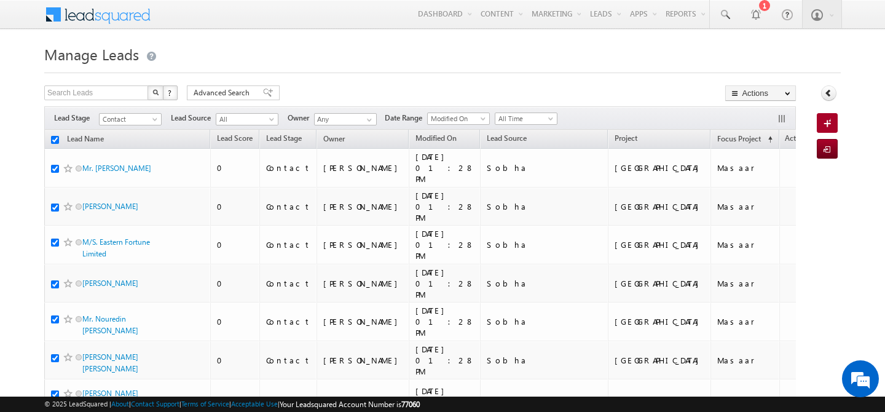
checkbox input "true"
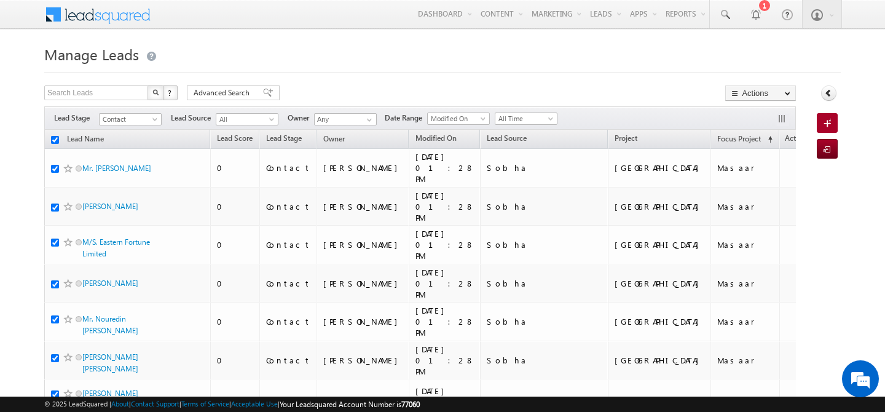
checkbox input "true"
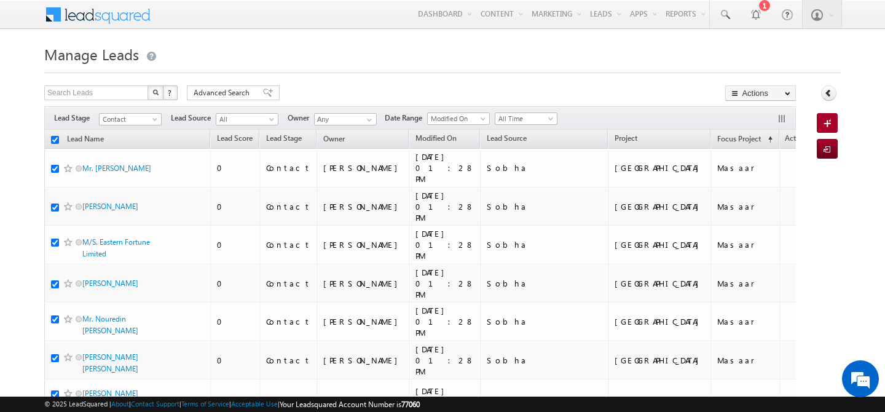
checkbox input "true"
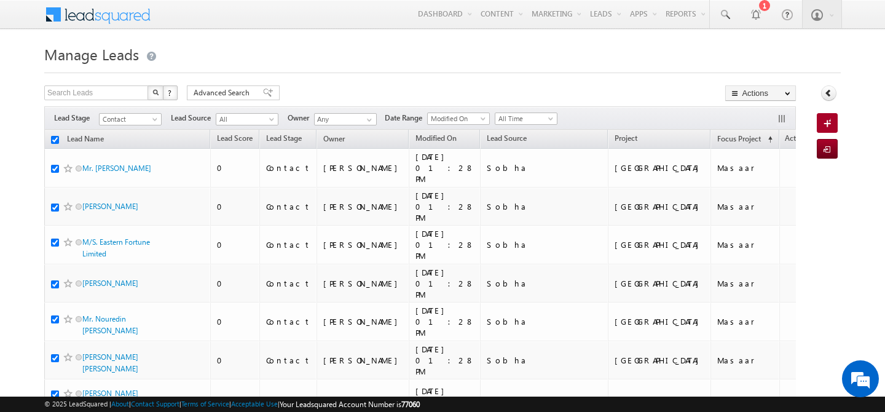
checkbox input "true"
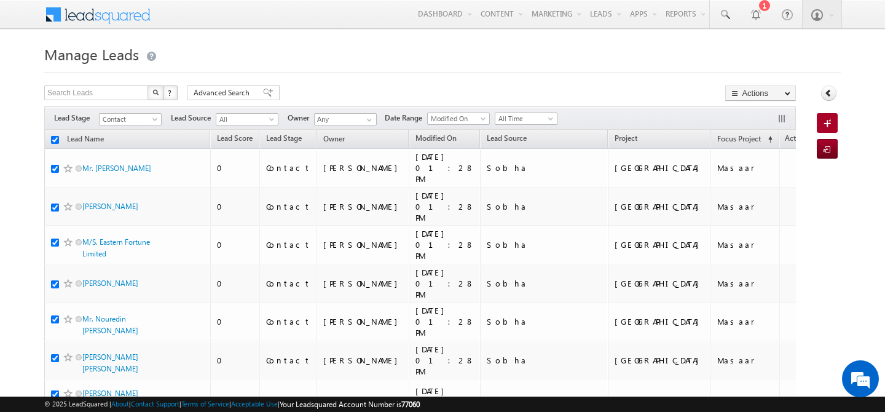
checkbox input "true"
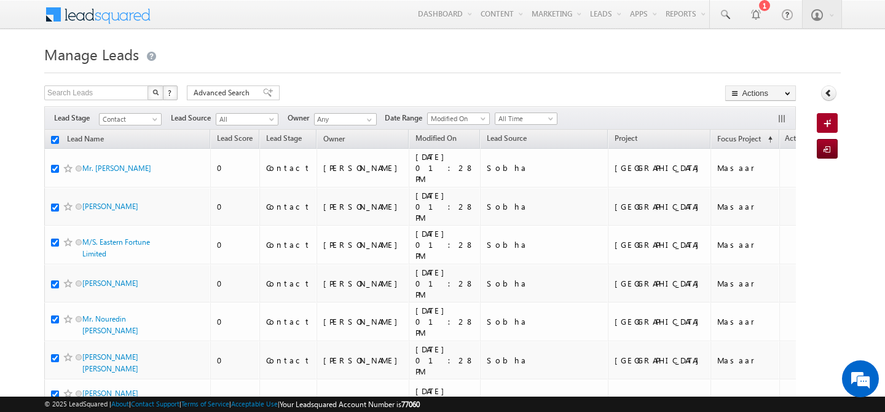
checkbox input "true"
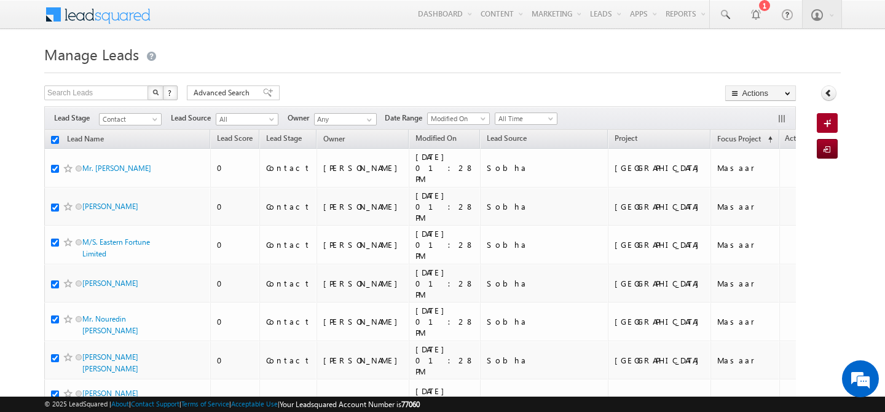
checkbox input "true"
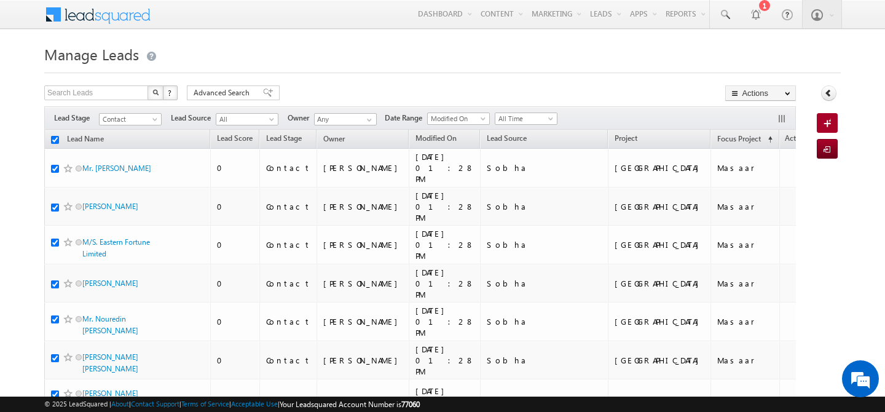
checkbox input "true"
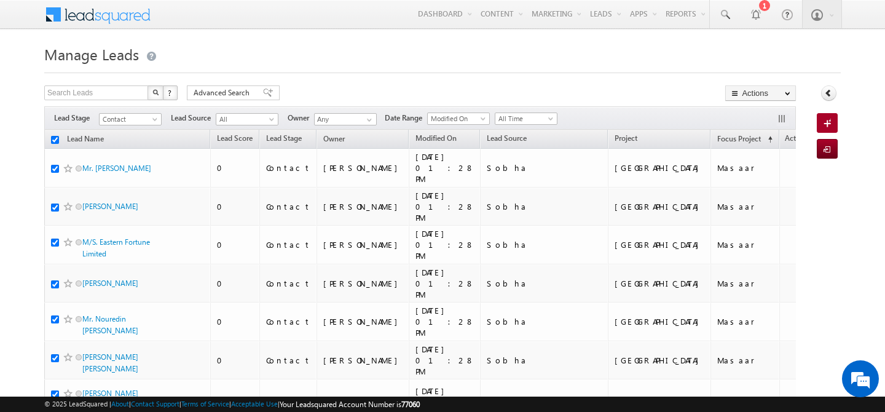
checkbox input "true"
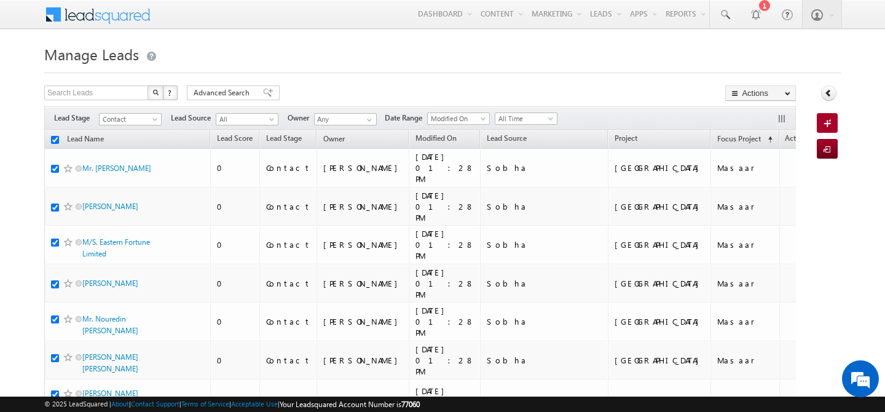
checkbox input "true"
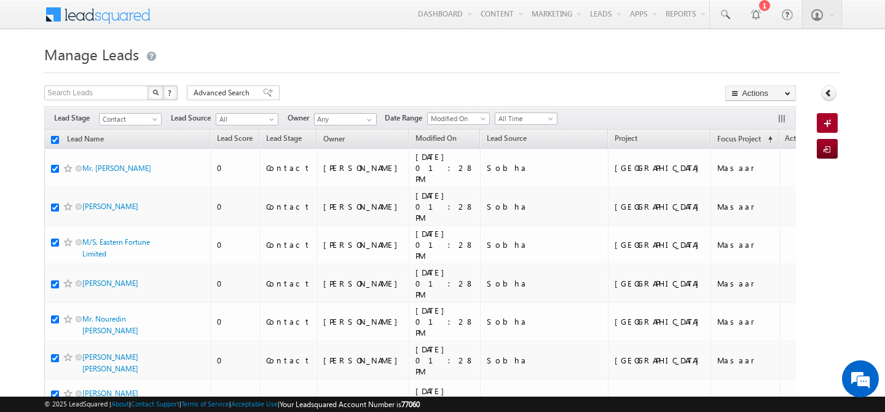
checkbox input "true"
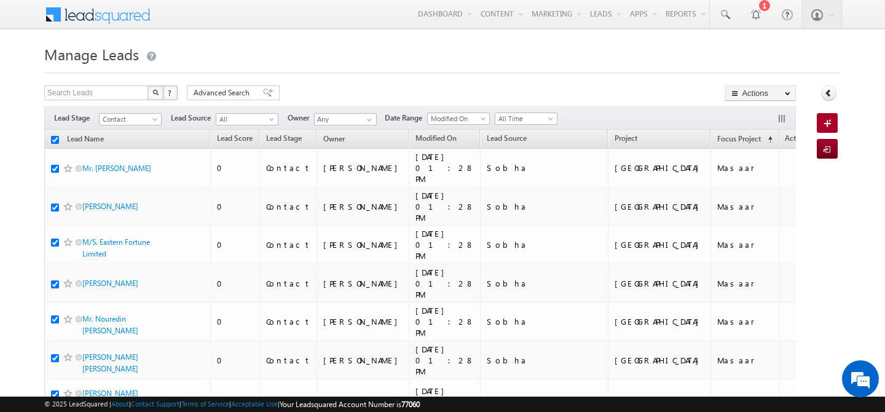
checkbox input "true"
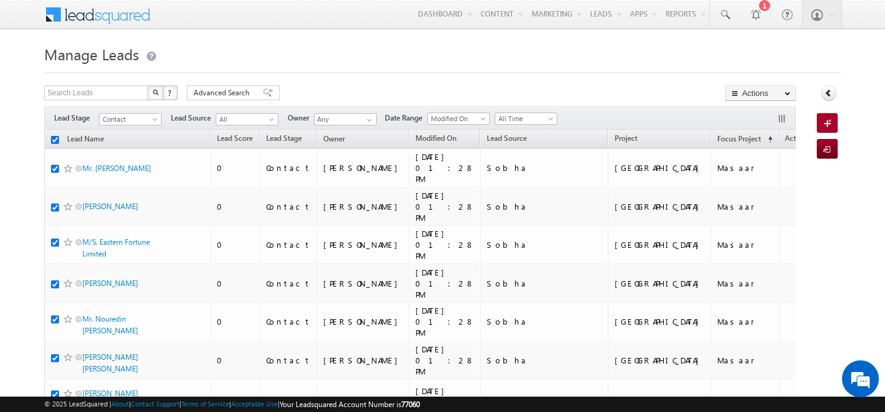
checkbox input "true"
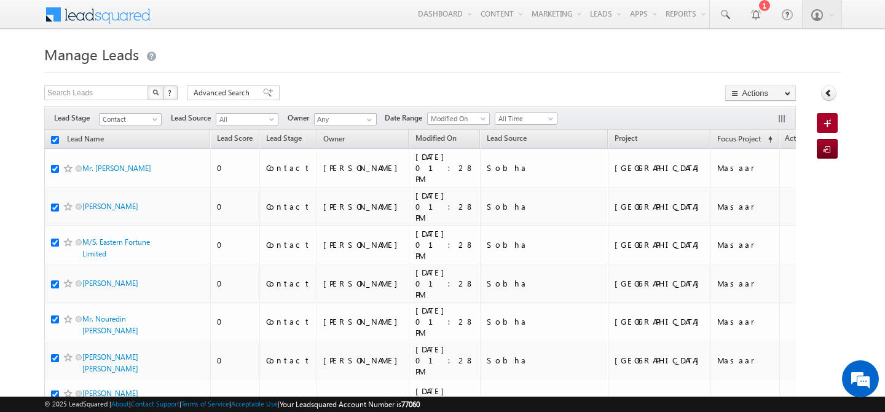
checkbox input "true"
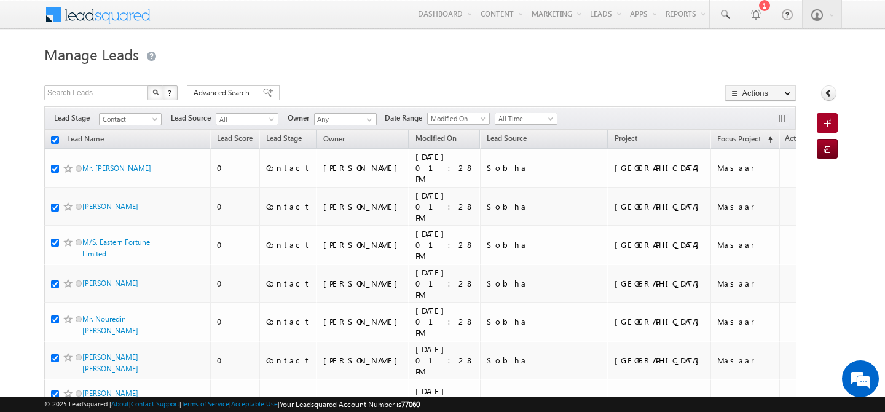
checkbox input "true"
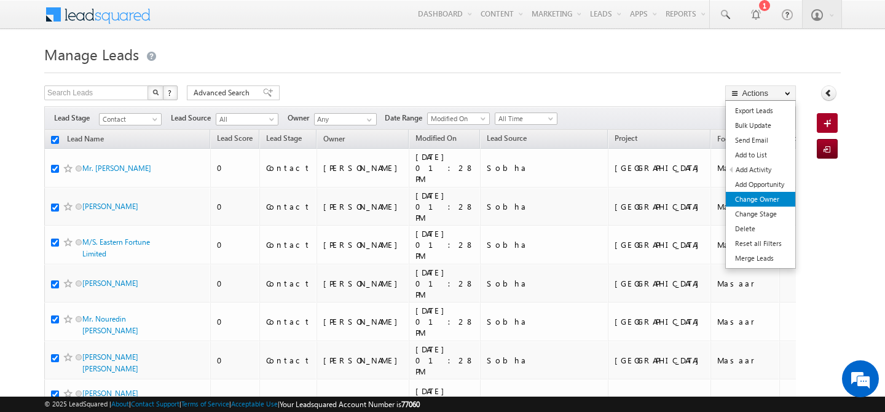
click at [778, 202] on link "Change Owner" at bounding box center [760, 199] width 69 height 15
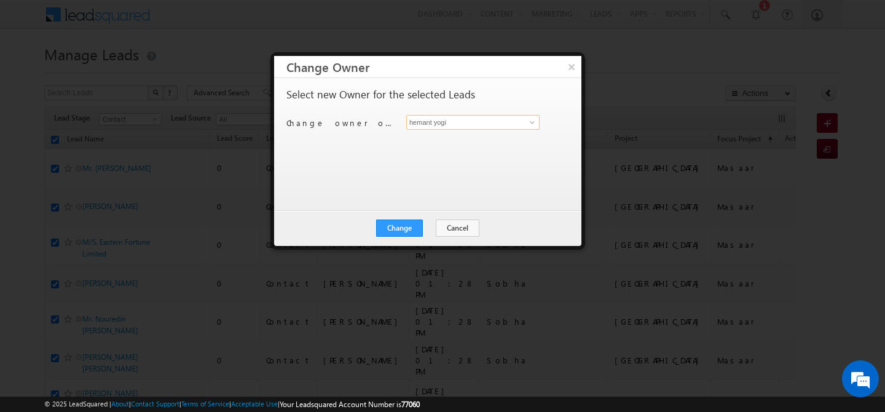
click at [444, 127] on input "hemant yogi" at bounding box center [472, 122] width 133 height 15
click at [660, 44] on div at bounding box center [442, 206] width 885 height 412
click at [576, 73] on button "×" at bounding box center [571, 67] width 20 height 22
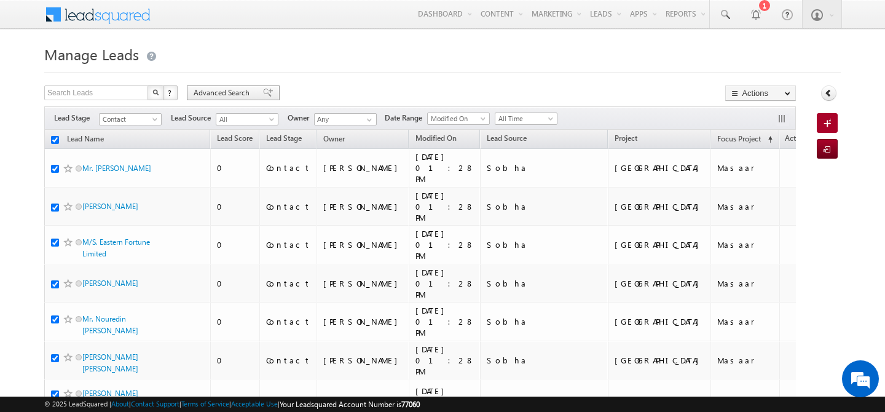
click at [207, 95] on span "Advanced Search" at bounding box center [224, 92] width 60 height 11
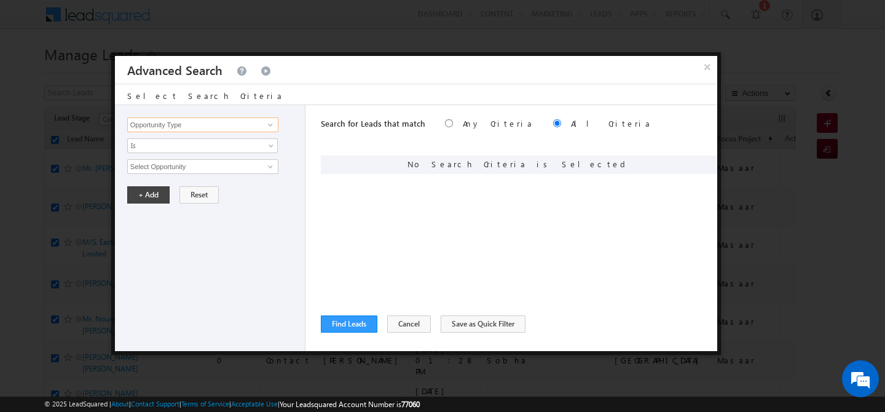
click at [217, 128] on input "Opportunity Type" at bounding box center [202, 124] width 151 height 15
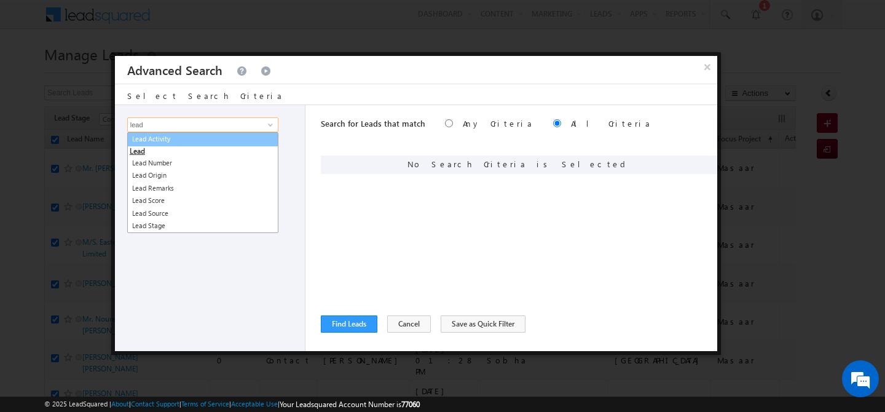
click at [221, 137] on link "Lead Activity" at bounding box center [202, 139] width 151 height 14
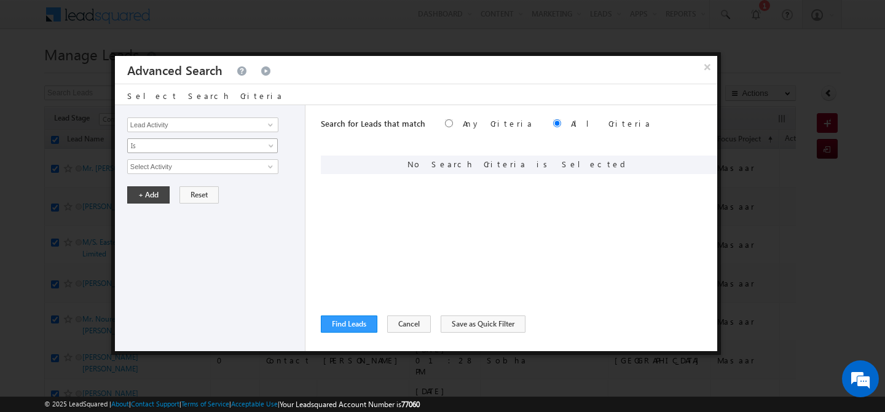
click at [196, 150] on span "Is" at bounding box center [194, 145] width 133 height 11
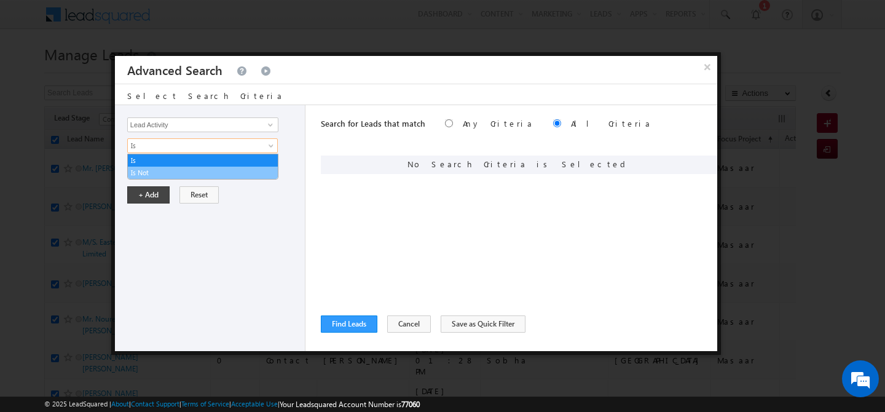
click at [177, 174] on link "Is Not" at bounding box center [203, 172] width 150 height 11
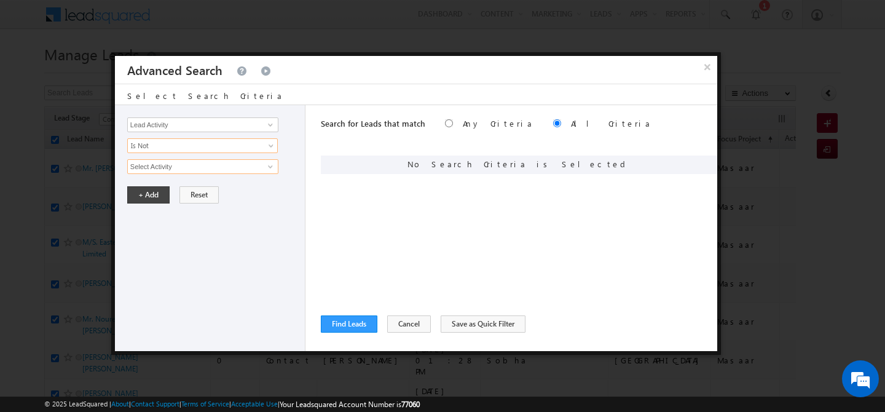
click at [178, 168] on input "Select Activity" at bounding box center [202, 166] width 151 height 15
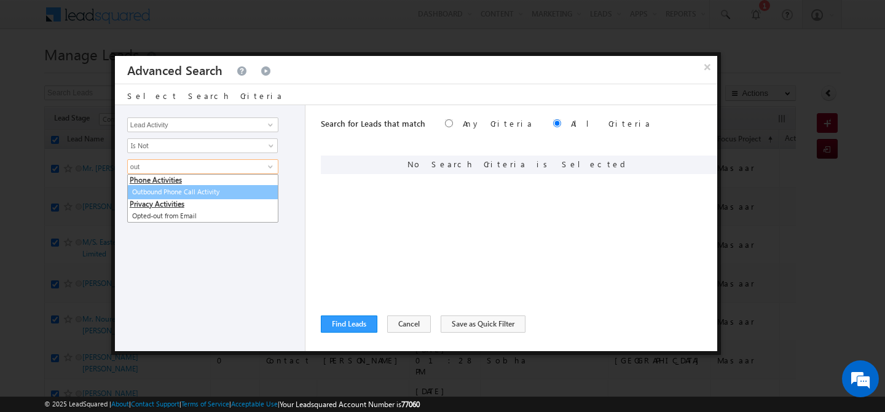
click at [208, 188] on link "Outbound Phone Call Activity" at bounding box center [202, 192] width 151 height 14
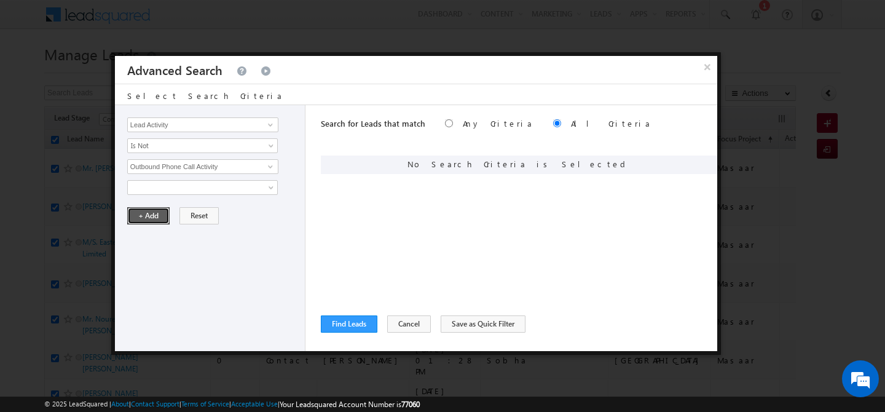
click at [146, 218] on button "+ Add" at bounding box center [148, 215] width 42 height 17
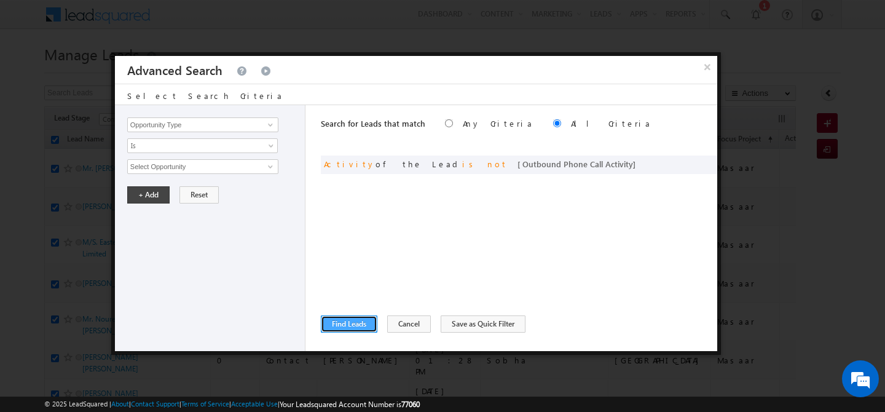
click at [328, 329] on button "Find Leads" at bounding box center [349, 323] width 57 height 17
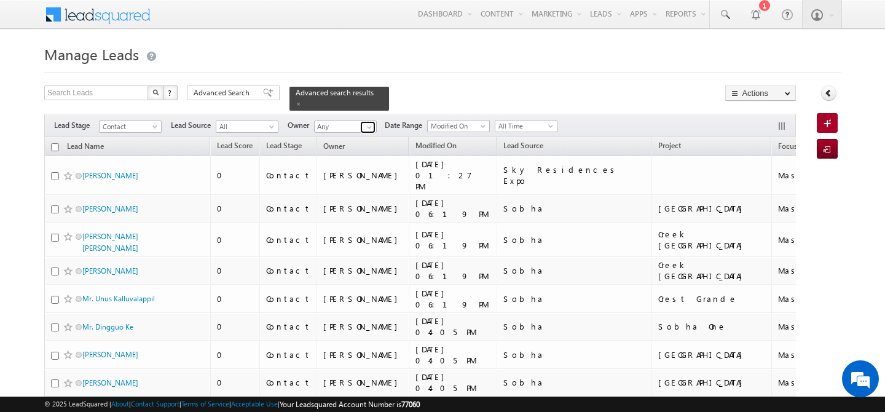
click at [372, 122] on span at bounding box center [370, 127] width 10 height 10
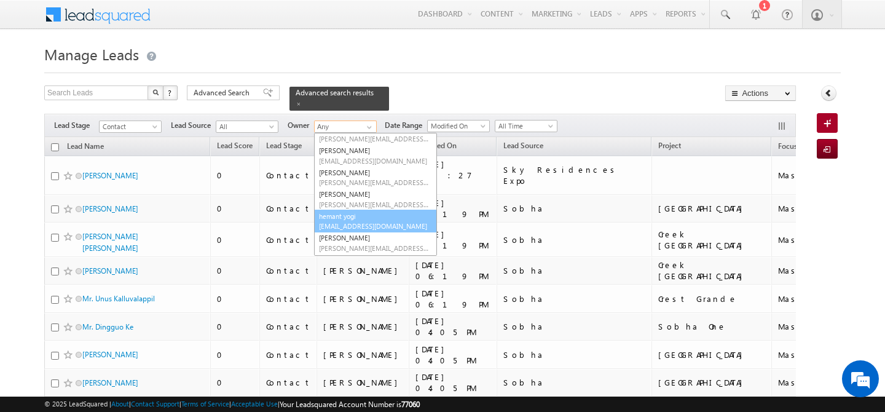
scroll to position [187, 0]
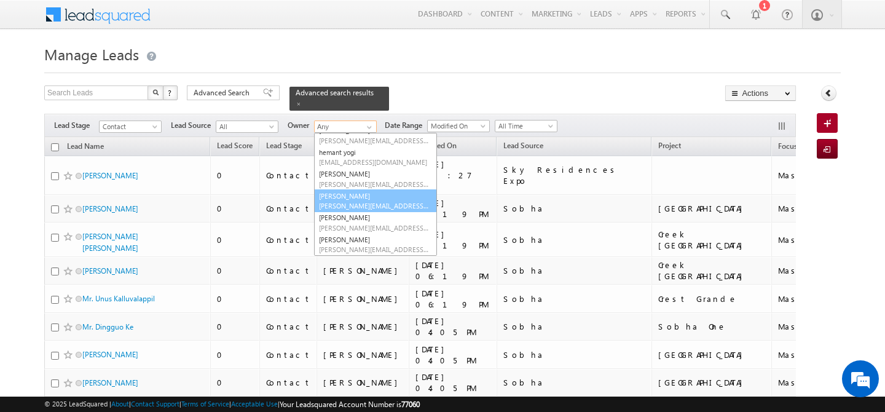
click at [358, 201] on span "manisha.singh@indglobal.ae" at bounding box center [374, 205] width 111 height 9
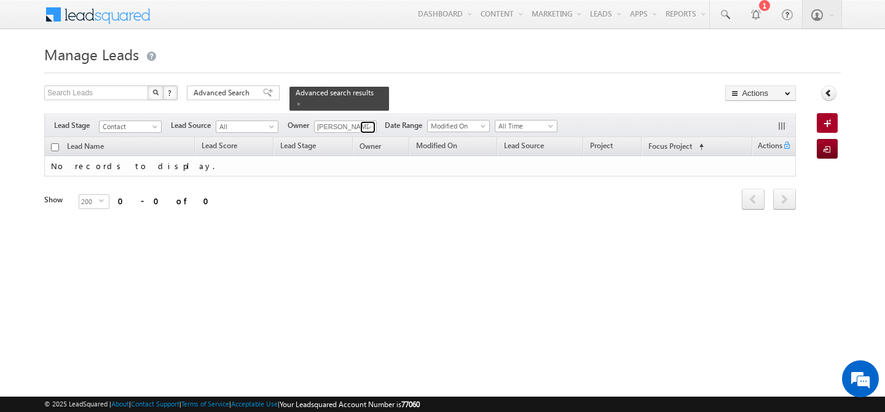
click at [372, 122] on span at bounding box center [370, 127] width 10 height 10
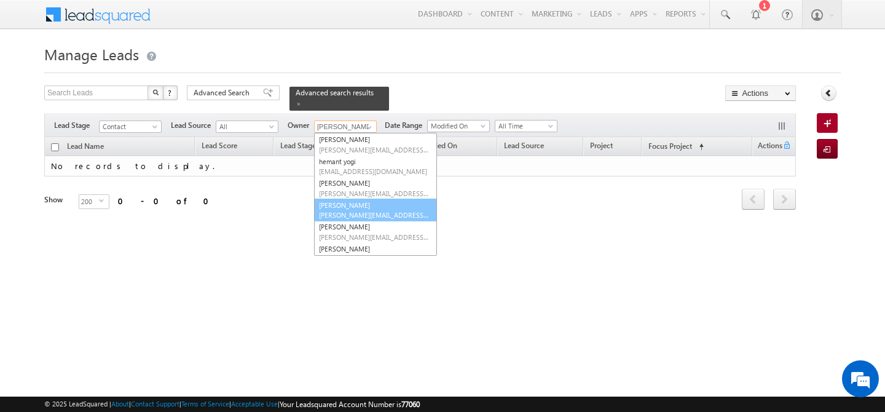
scroll to position [0, 0]
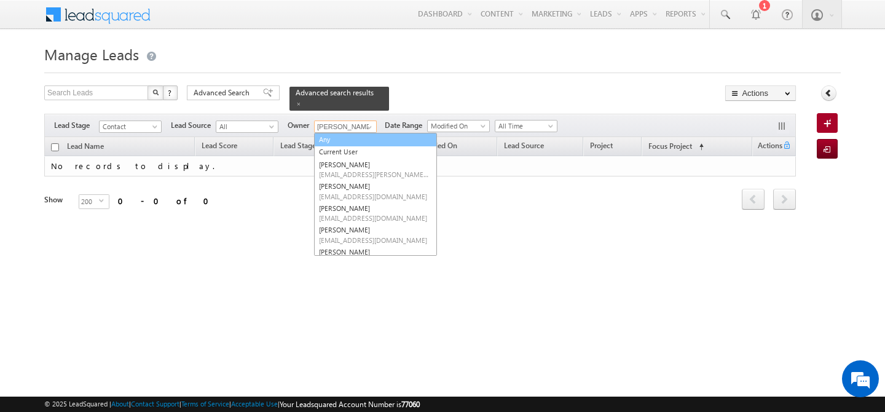
click at [348, 134] on link "Any" at bounding box center [375, 140] width 123 height 14
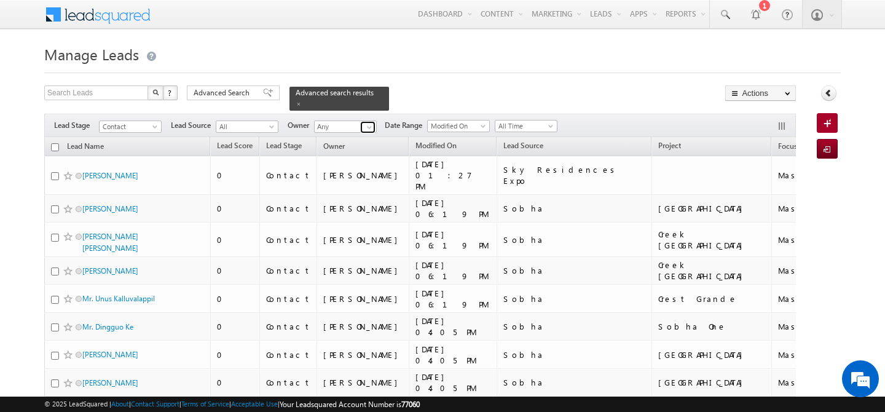
click at [371, 122] on span at bounding box center [370, 127] width 10 height 10
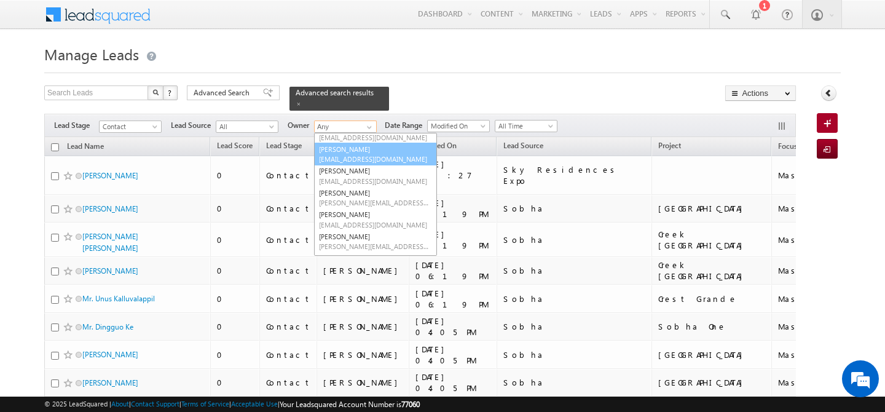
scroll to position [73, 0]
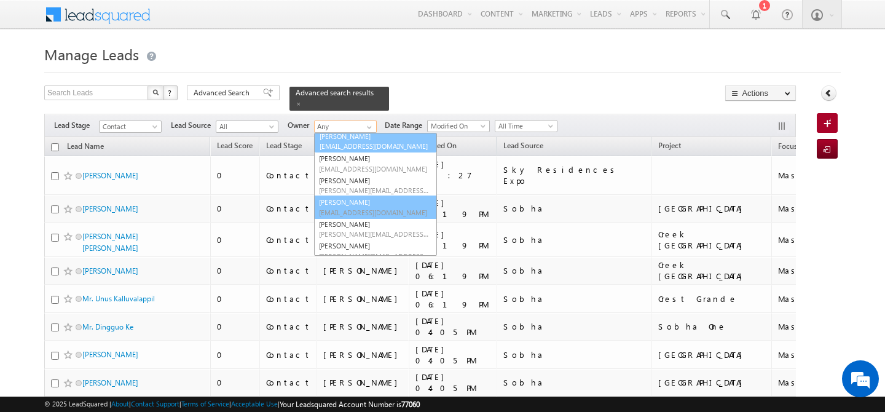
click at [385, 208] on span "faisal.khan@indglobal.ae" at bounding box center [374, 212] width 111 height 9
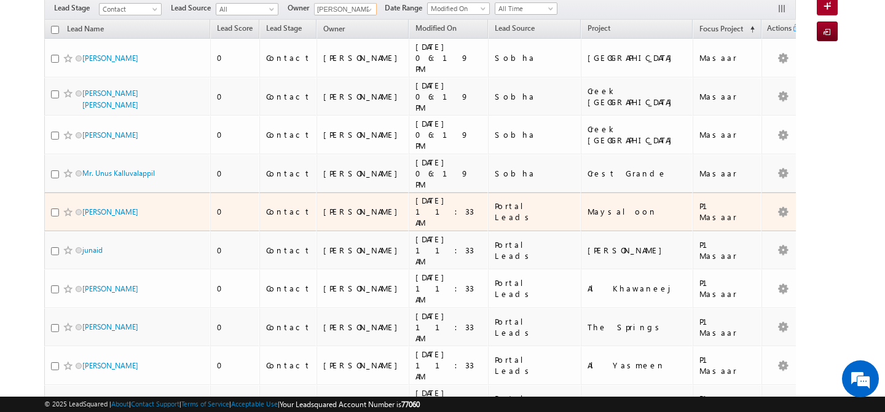
scroll to position [0, 0]
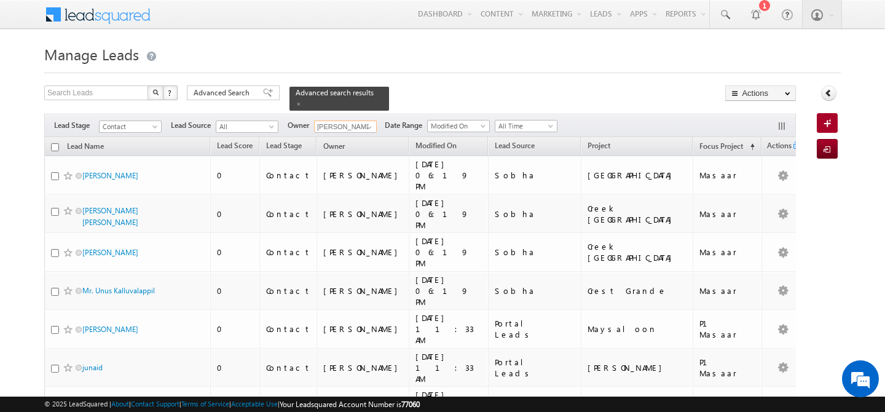
click at [56, 143] on input "checkbox" at bounding box center [55, 147] width 8 height 8
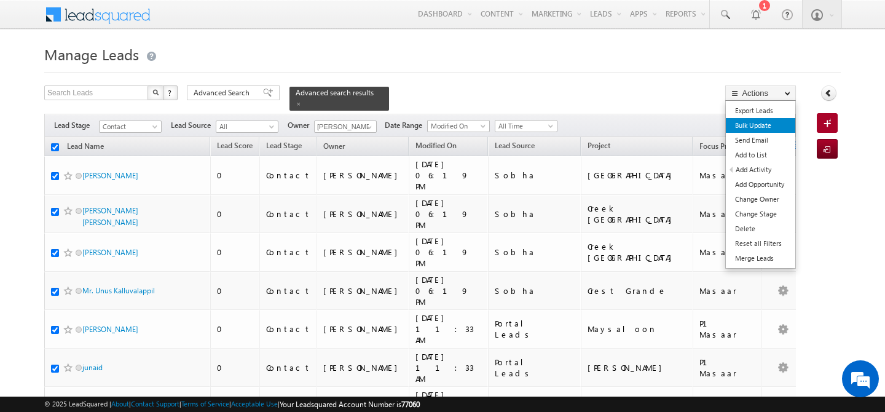
click at [766, 132] on link "Bulk Update" at bounding box center [760, 125] width 69 height 15
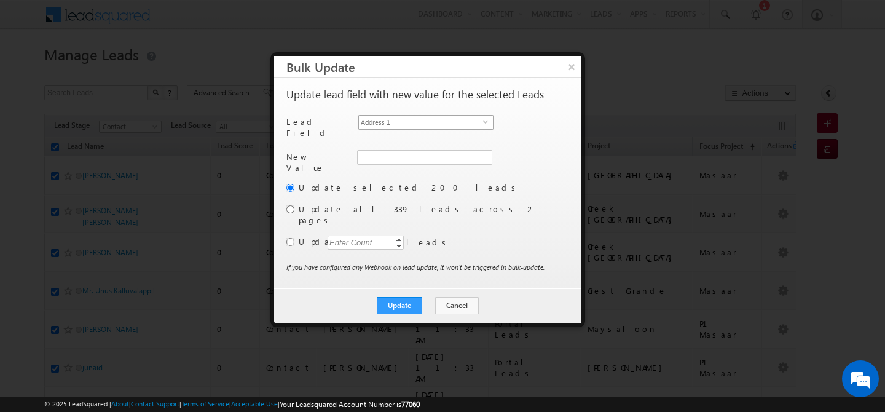
click at [453, 120] on span "Address 1" at bounding box center [421, 123] width 124 height 14
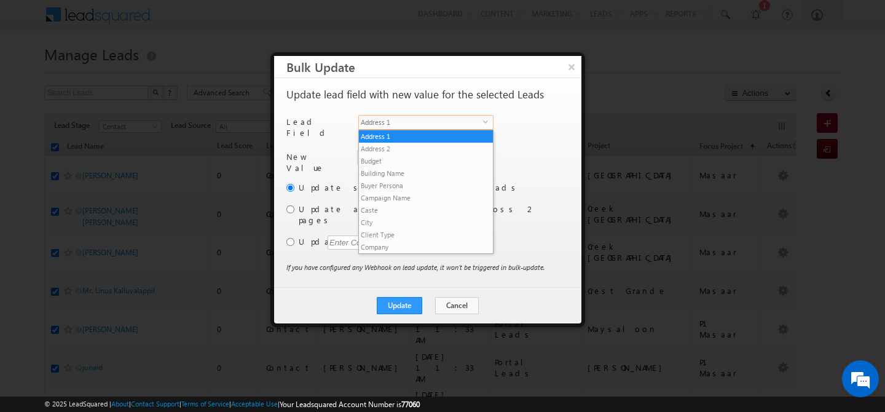
scroll to position [468, 0]
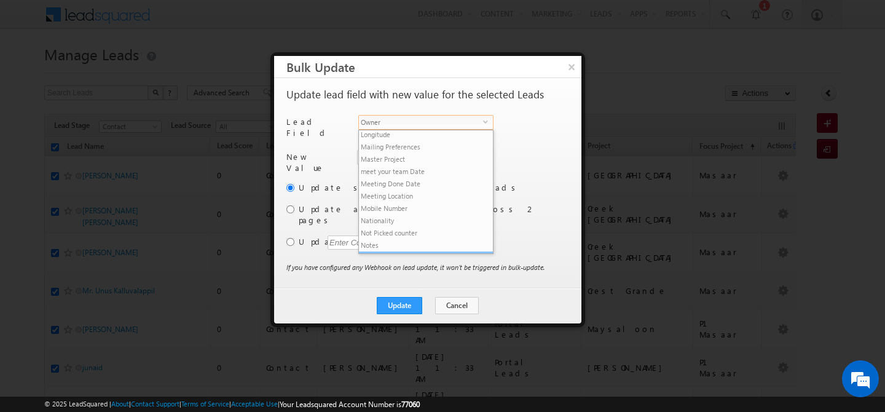
click at [404, 251] on li "Owner" at bounding box center [426, 257] width 134 height 12
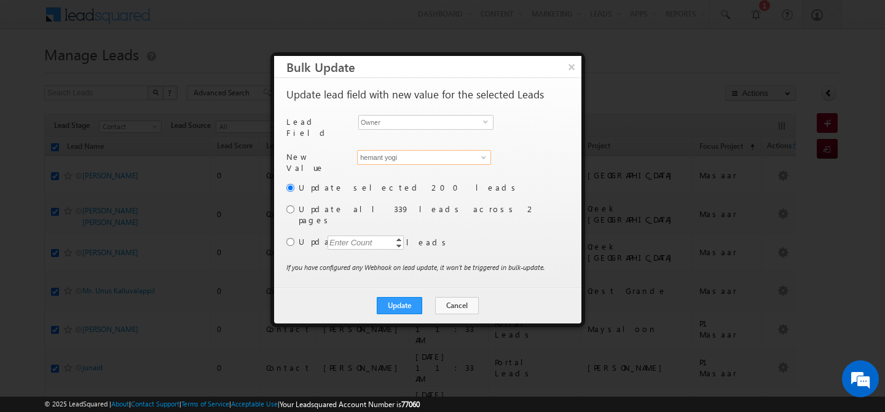
click at [411, 153] on input "hemant yogi" at bounding box center [424, 157] width 134 height 15
click at [379, 177] on span "faisal.khan@indglobal.ae" at bounding box center [417, 181] width 111 height 9
click at [291, 205] on input "radio" at bounding box center [291, 209] width 8 height 8
click at [401, 297] on button "Update" at bounding box center [400, 305] width 46 height 17
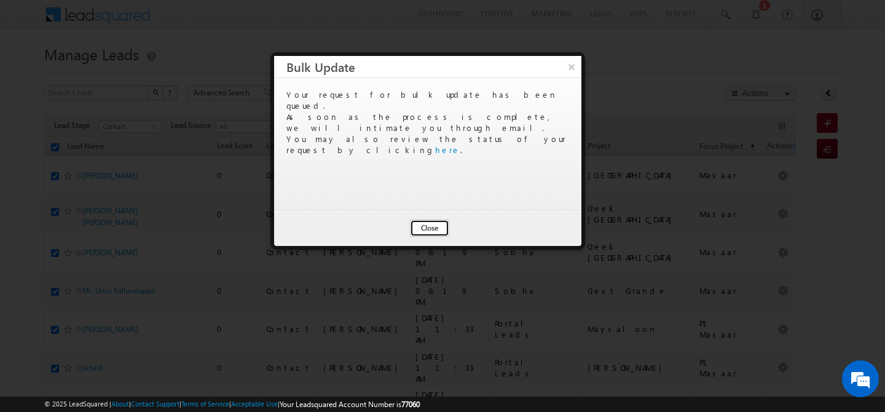
click at [423, 229] on button "Close" at bounding box center [429, 228] width 39 height 17
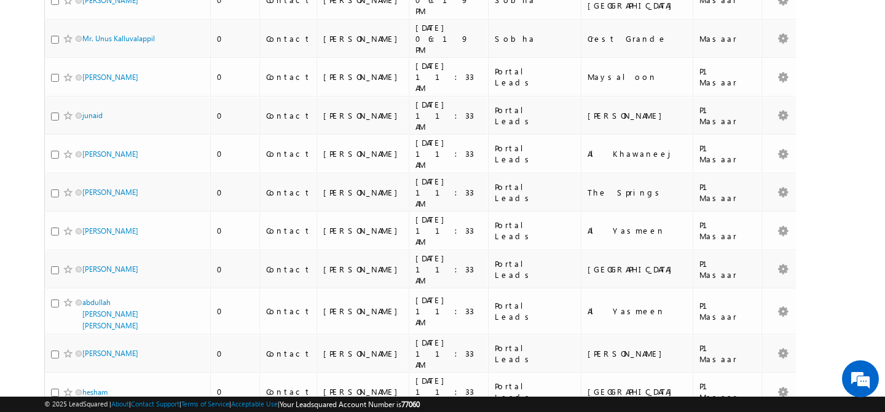
scroll to position [0, 0]
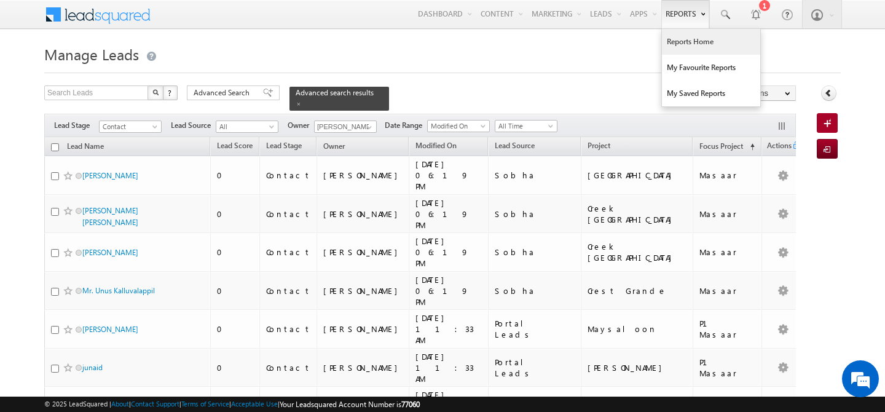
click at [679, 36] on link "Reports Home" at bounding box center [711, 42] width 98 height 26
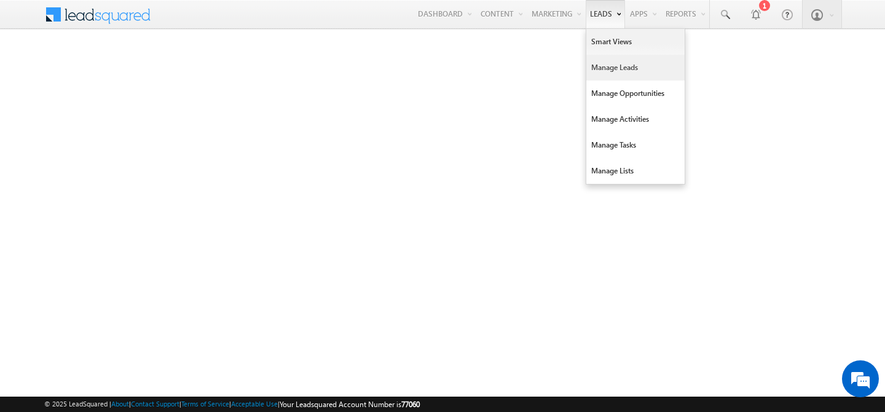
click at [589, 70] on link "Manage Leads" at bounding box center [636, 68] width 98 height 26
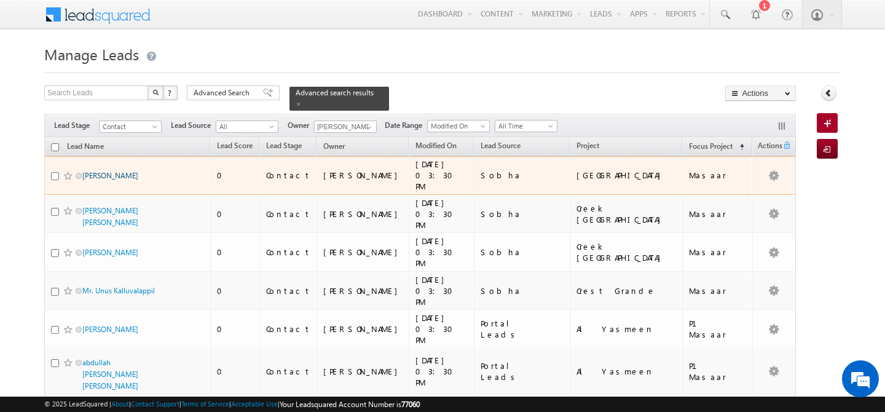
click at [103, 171] on link "Mr. Harpreet Singh" at bounding box center [110, 175] width 56 height 9
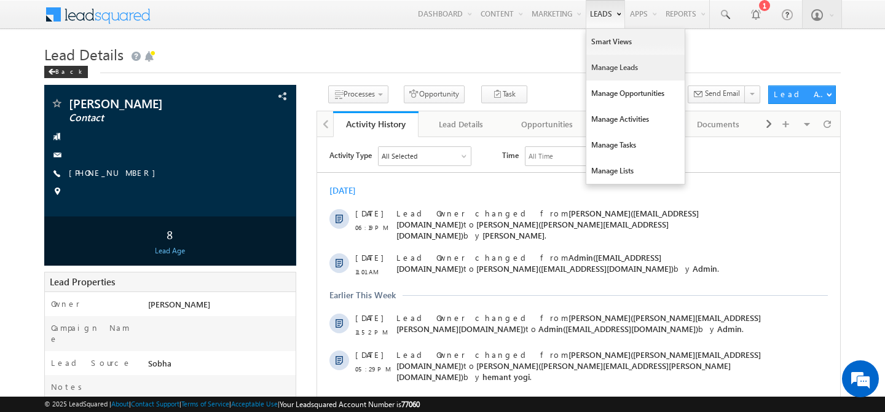
click at [614, 68] on link "Manage Leads" at bounding box center [636, 68] width 98 height 26
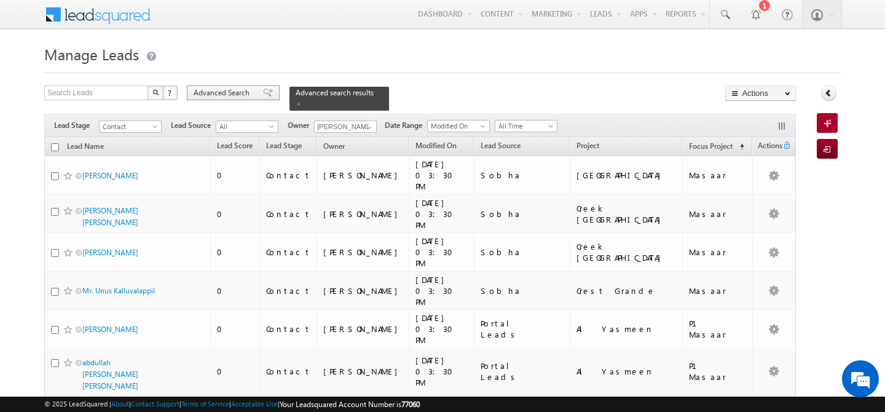
click at [231, 96] on span "Advanced Search" at bounding box center [224, 92] width 60 height 11
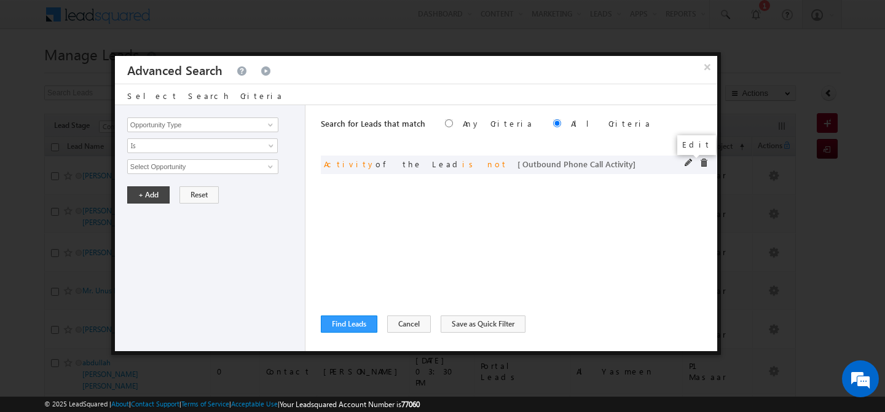
click at [685, 162] on span at bounding box center [689, 163] width 9 height 9
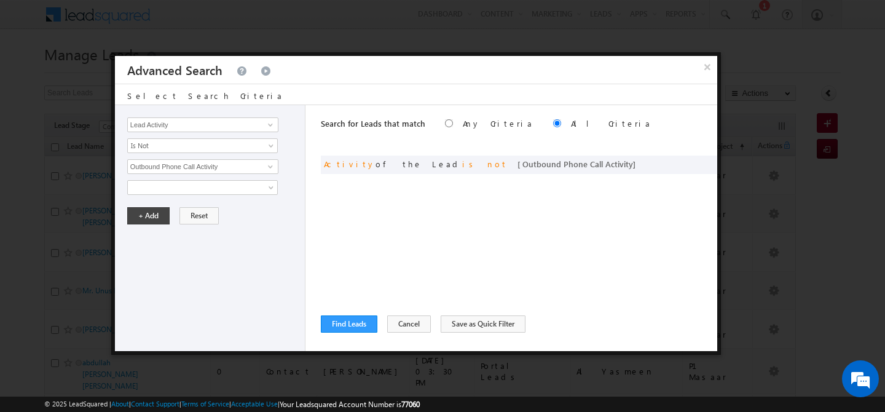
click at [168, 154] on div "Opportunity Type Lead Activity Task Sales Group Prospect Id Address 1 Address 2…" at bounding box center [210, 228] width 191 height 246
click at [177, 141] on span "Is Not" at bounding box center [194, 145] width 133 height 11
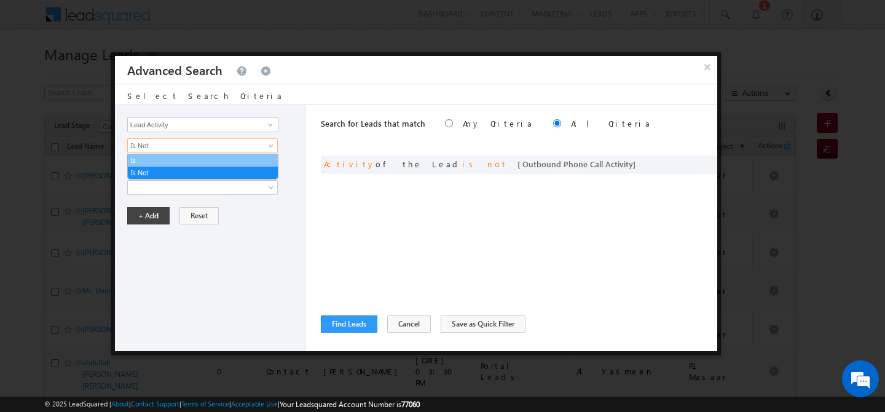
click at [135, 163] on link "Is" at bounding box center [203, 160] width 150 height 11
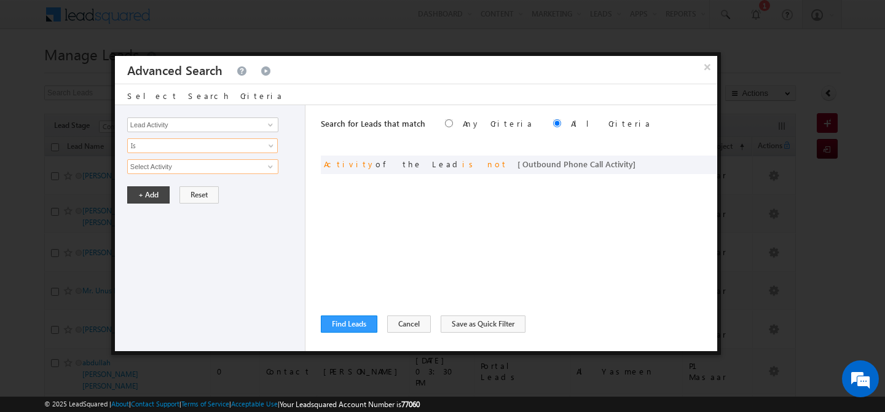
click at [149, 172] on input "Select Activity" at bounding box center [202, 166] width 151 height 15
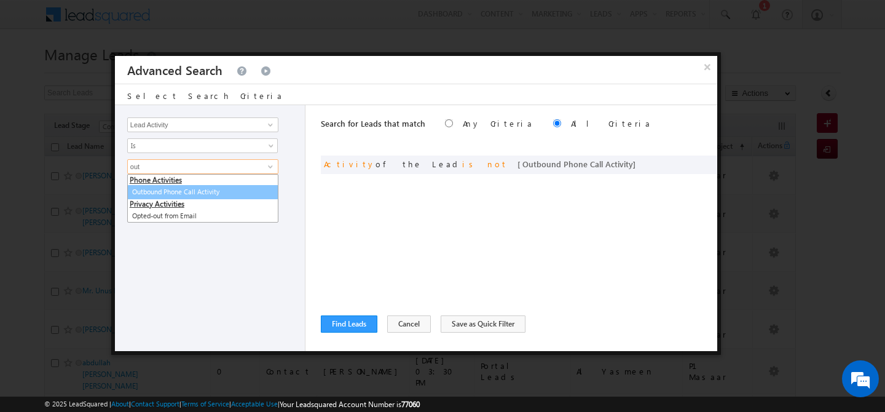
click at [156, 190] on link "Outbound Phone Call Activity" at bounding box center [202, 192] width 151 height 14
type input "Outbound Phone Call Activity"
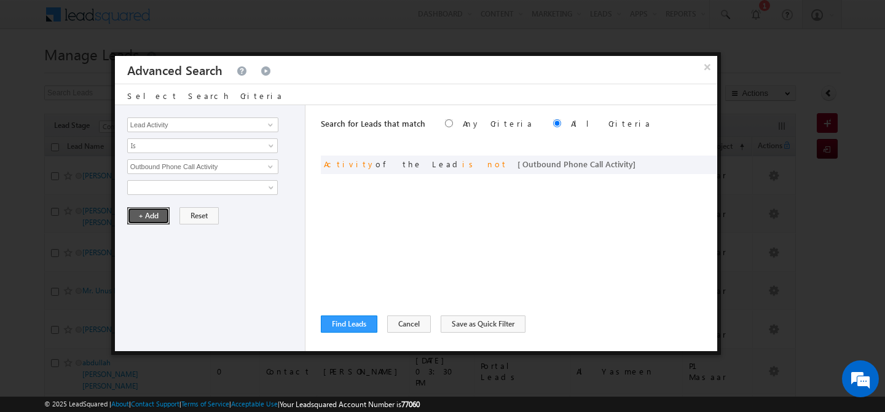
click at [155, 213] on button "+ Add" at bounding box center [148, 215] width 42 height 17
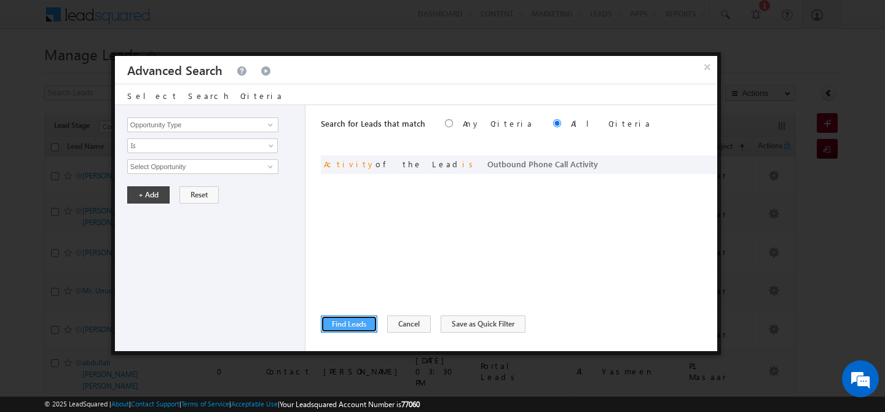
click at [352, 325] on button "Find Leads" at bounding box center [349, 323] width 57 height 17
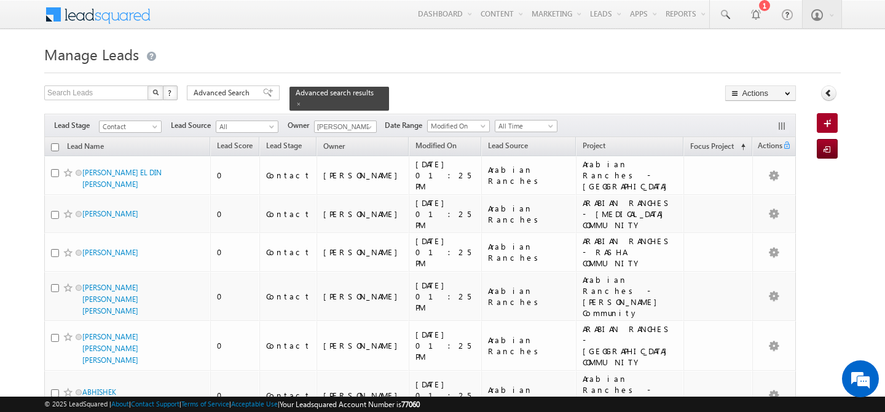
click at [55, 143] on input "checkbox" at bounding box center [55, 147] width 8 height 8
checkbox input "true"
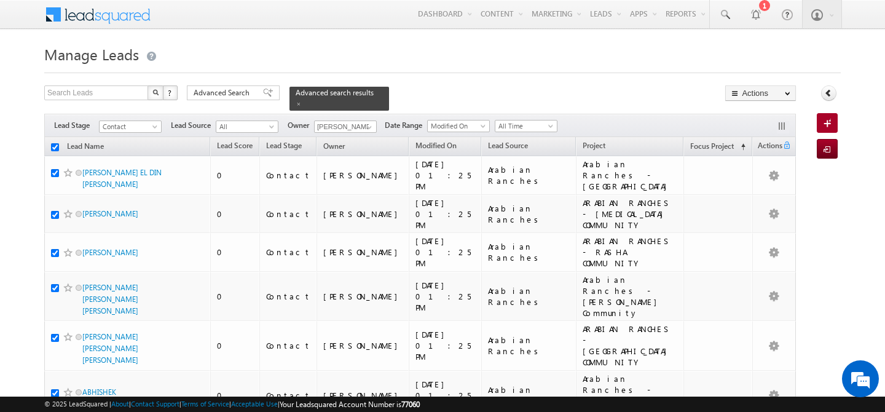
checkbox input "true"
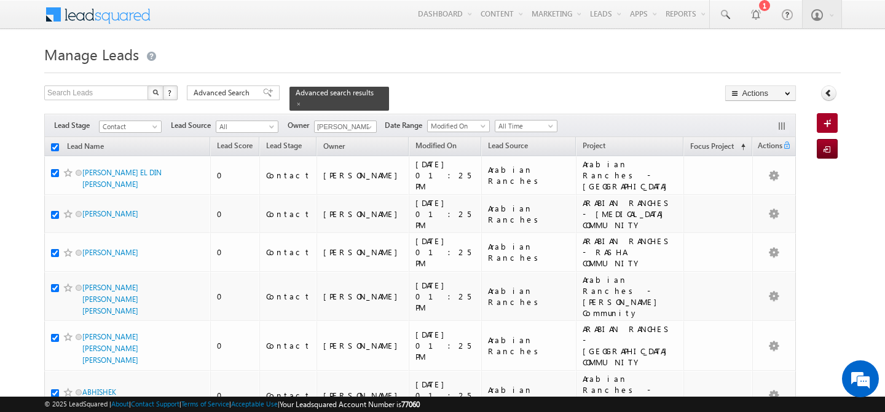
checkbox input "true"
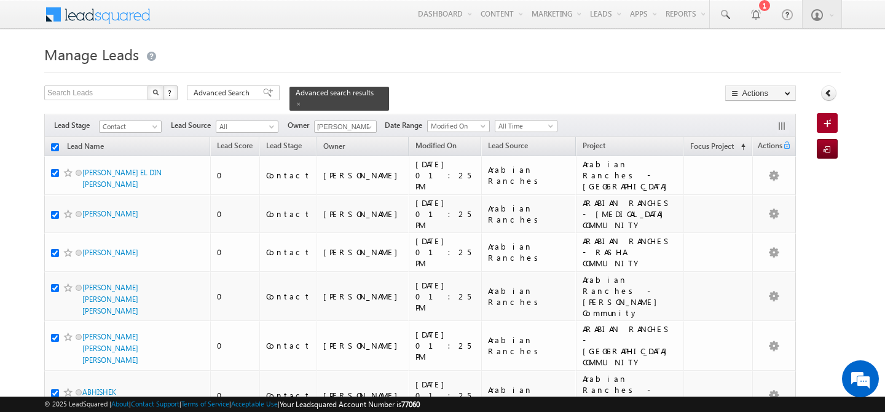
checkbox input "true"
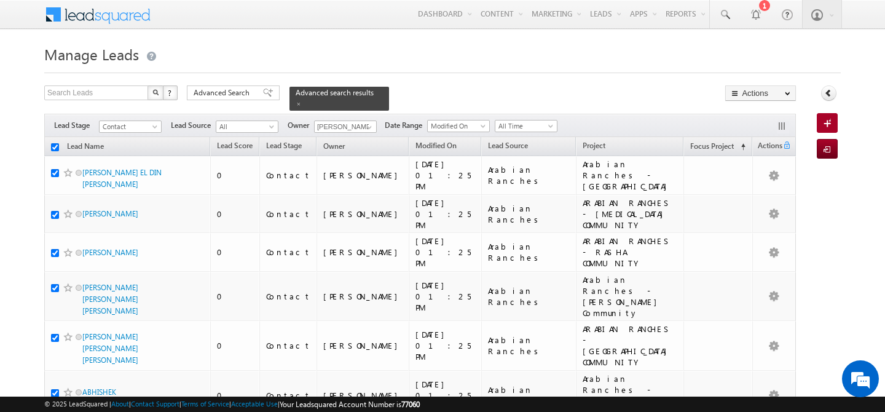
checkbox input "true"
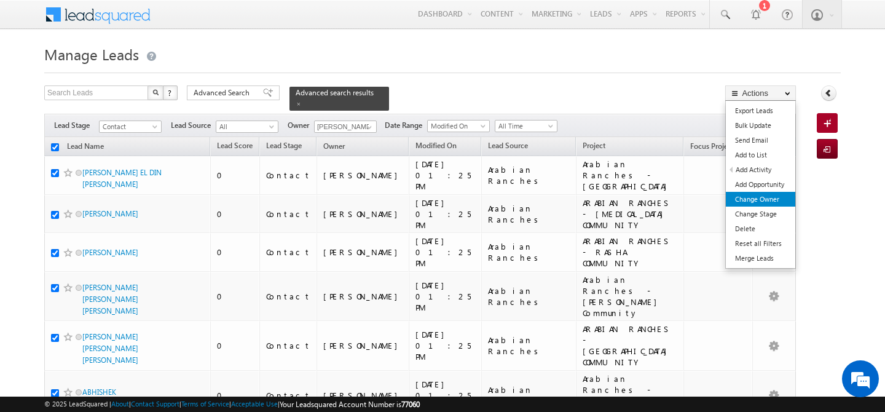
click at [766, 196] on link "Change Owner" at bounding box center [760, 199] width 69 height 15
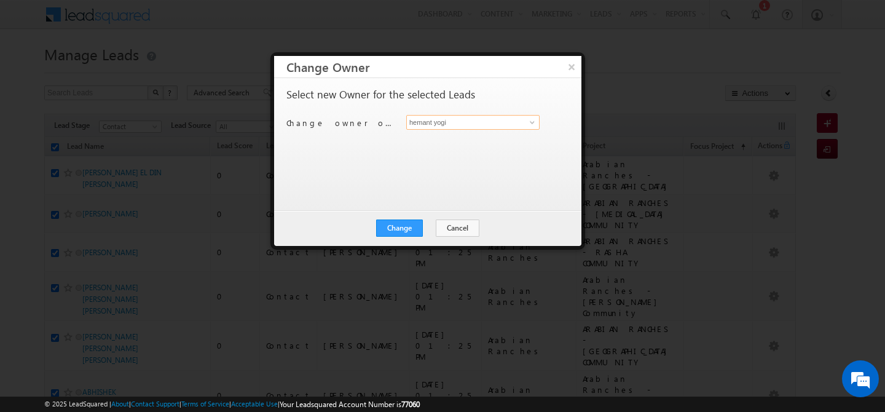
click at [489, 128] on input "hemant yogi" at bounding box center [472, 122] width 133 height 15
click at [488, 140] on link "Manisha Singh manisha.singh@indglobal.ae" at bounding box center [472, 141] width 133 height 23
type input "Manisha Singh"
click at [400, 224] on button "Change" at bounding box center [399, 228] width 47 height 17
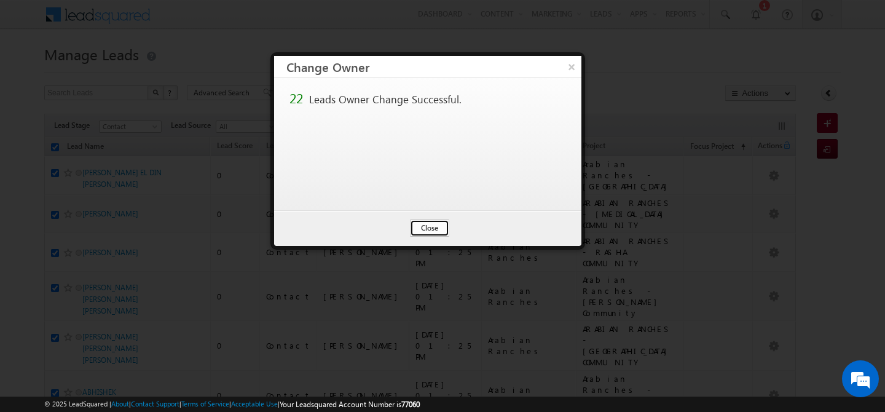
click at [429, 231] on button "Close" at bounding box center [429, 228] width 39 height 17
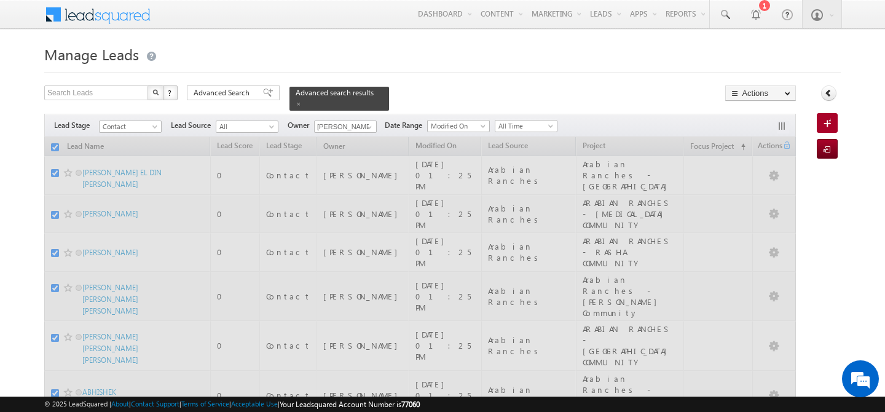
checkbox input "false"
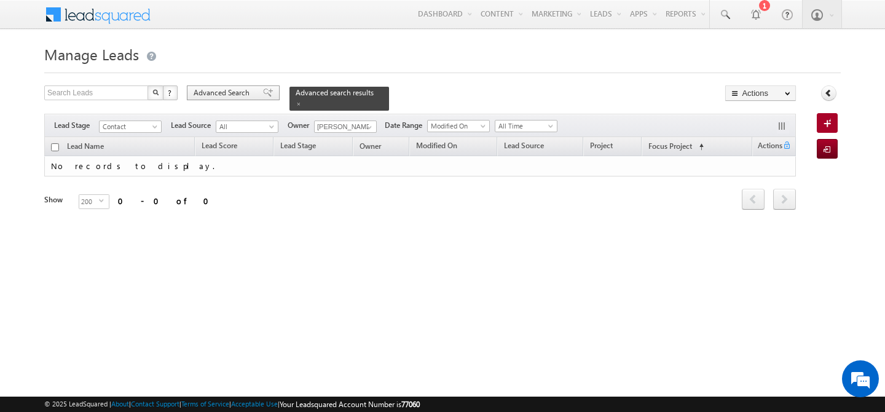
click at [221, 91] on span "Advanced Search" at bounding box center [224, 92] width 60 height 11
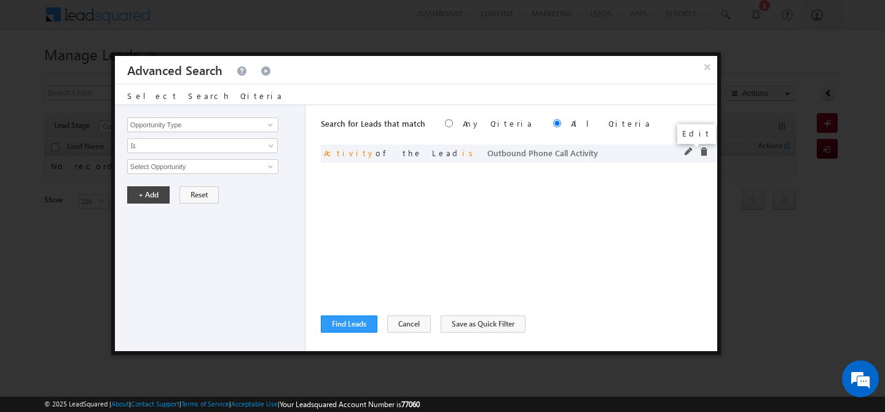
click at [688, 152] on span at bounding box center [689, 152] width 9 height 9
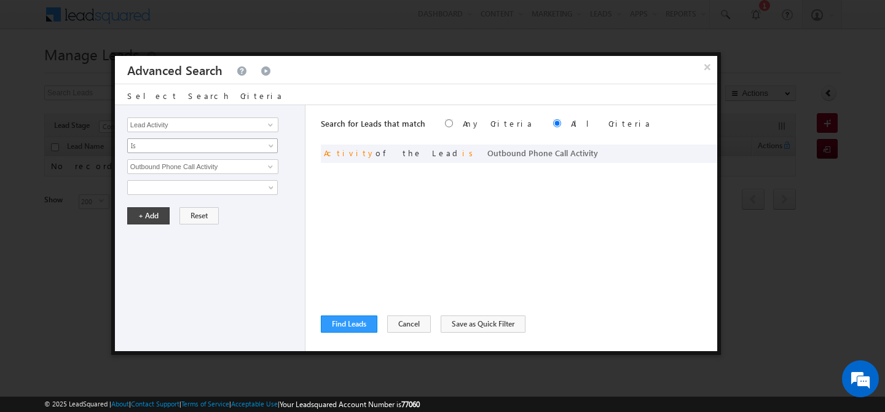
click at [183, 148] on span "Is" at bounding box center [194, 145] width 133 height 11
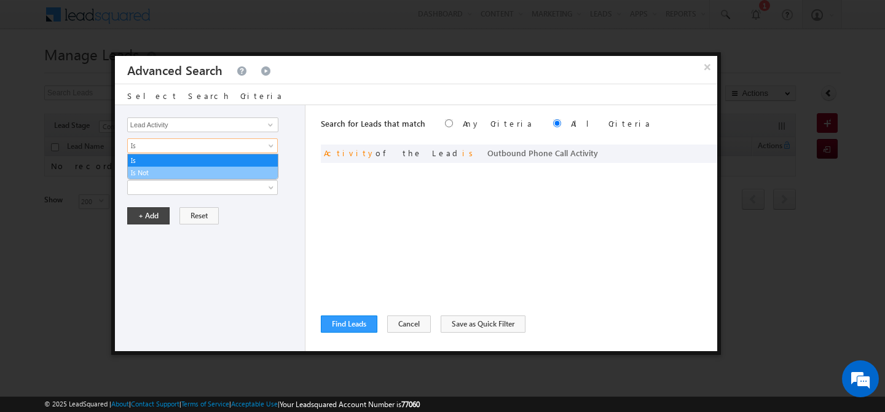
click at [162, 168] on link "Is Not" at bounding box center [203, 172] width 150 height 11
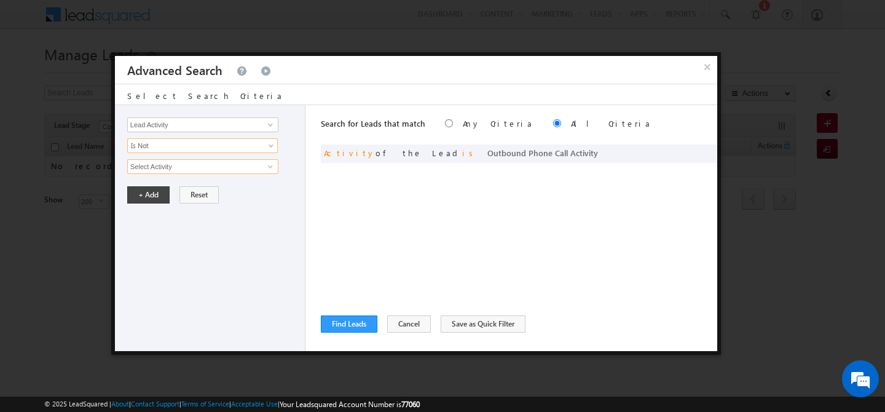
click at [184, 164] on input "Select Activity" at bounding box center [202, 166] width 151 height 15
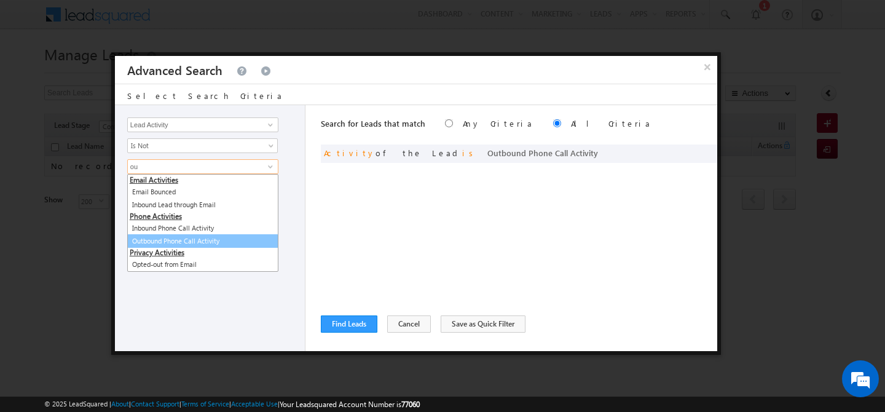
click at [162, 237] on link "Outbound Phone Call Activity" at bounding box center [202, 241] width 151 height 14
type input "Outbound Phone Call Activity"
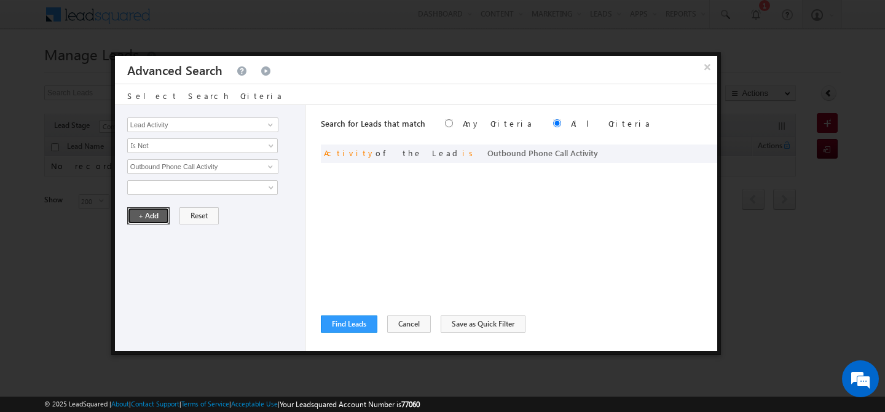
click at [149, 219] on button "+ Add" at bounding box center [148, 215] width 42 height 17
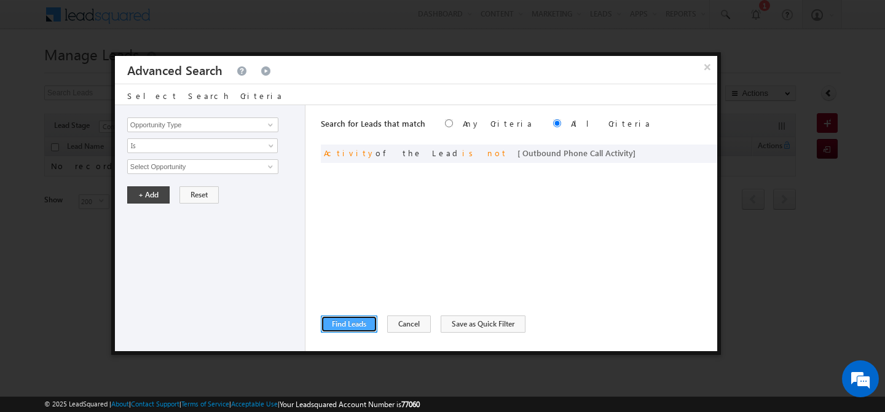
click at [350, 325] on button "Find Leads" at bounding box center [349, 323] width 57 height 17
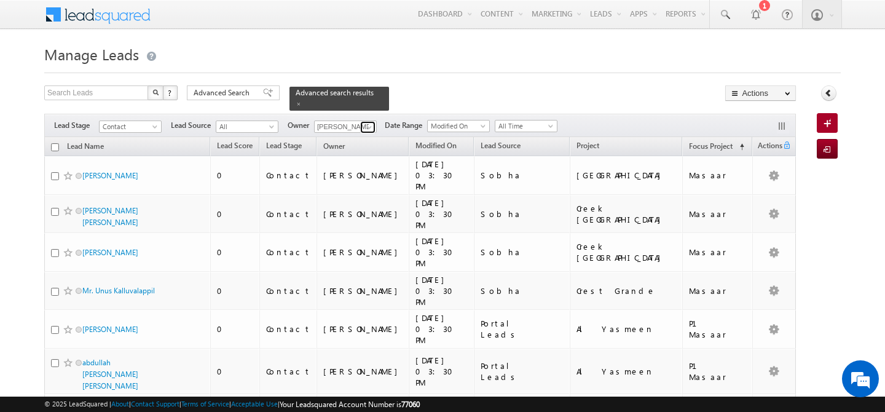
click at [368, 122] on span at bounding box center [370, 127] width 10 height 10
click at [370, 144] on span "shaila.shree@indglobal.ae" at bounding box center [374, 148] width 111 height 9
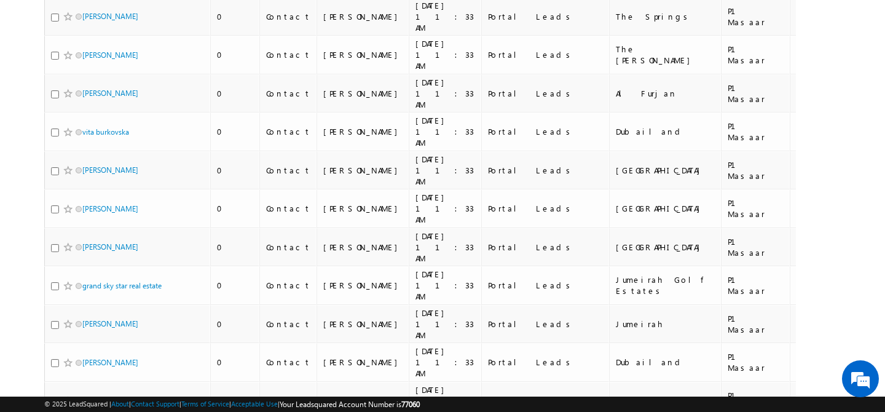
scroll to position [1715, 0]
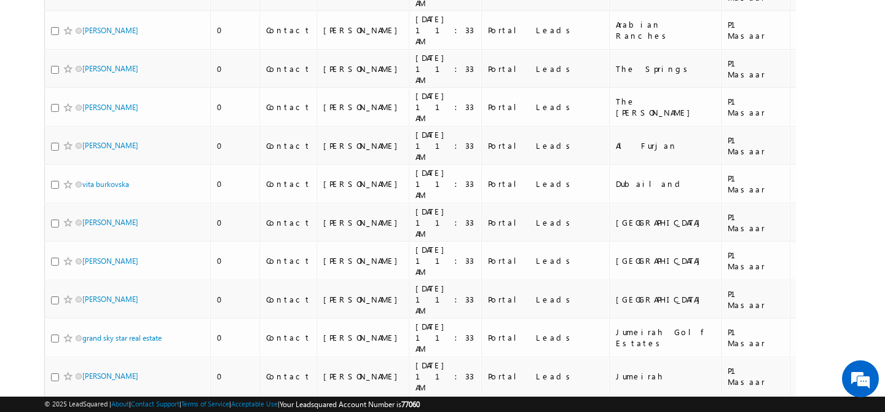
type input "shaila shree"
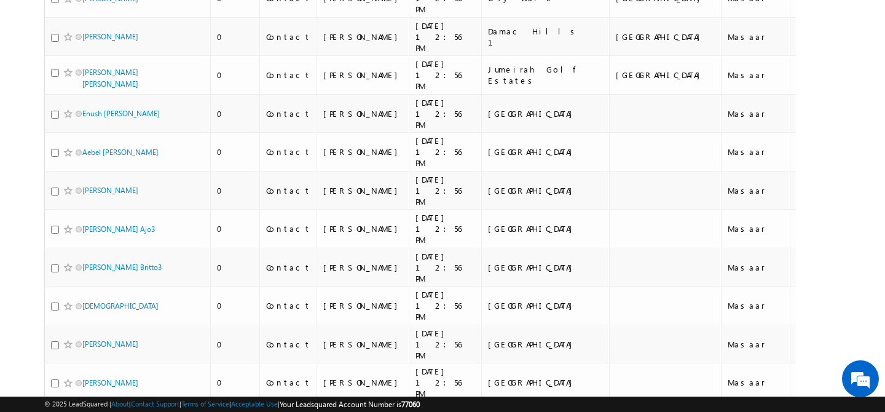
scroll to position [0, 0]
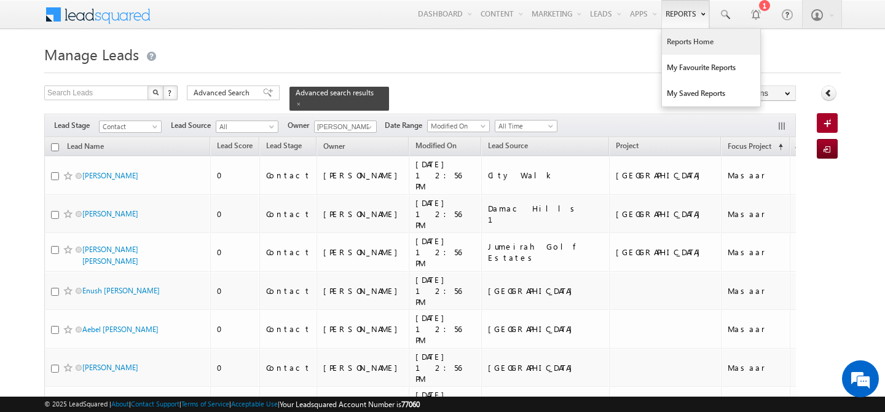
click at [689, 45] on link "Reports Home" at bounding box center [711, 42] width 98 height 26
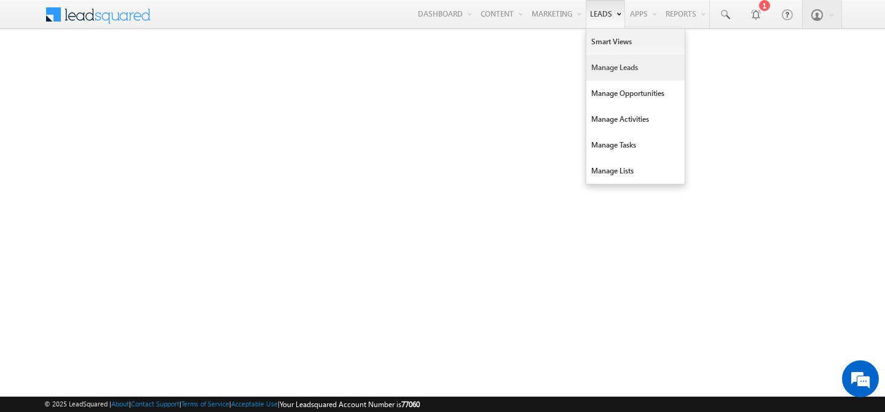
click at [592, 62] on link "Manage Leads" at bounding box center [636, 68] width 98 height 26
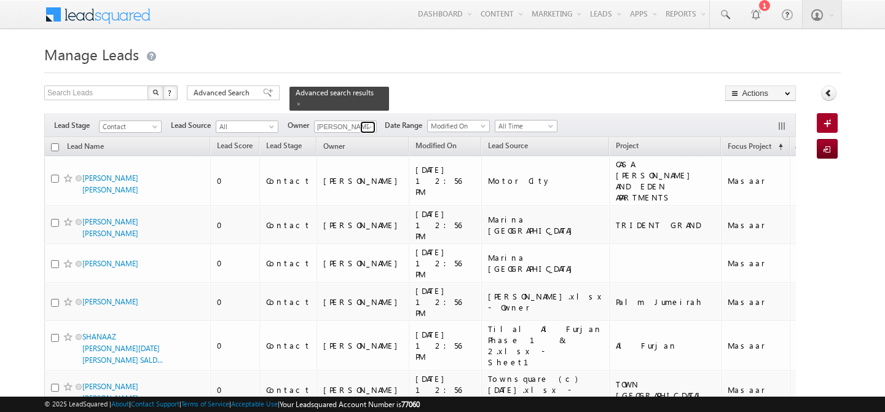
click at [373, 122] on span at bounding box center [370, 127] width 10 height 10
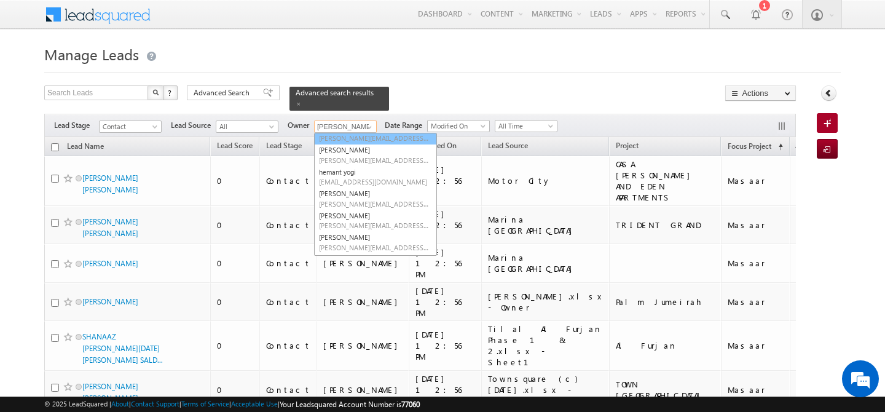
scroll to position [171, 0]
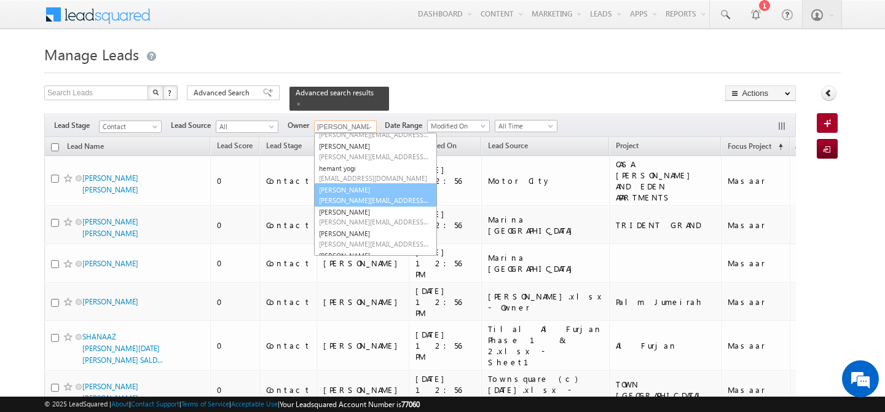
click at [357, 186] on link "[PERSON_NAME] [PERSON_NAME][EMAIL_ADDRESS][DOMAIN_NAME]" at bounding box center [375, 194] width 123 height 23
type input "[PERSON_NAME]"
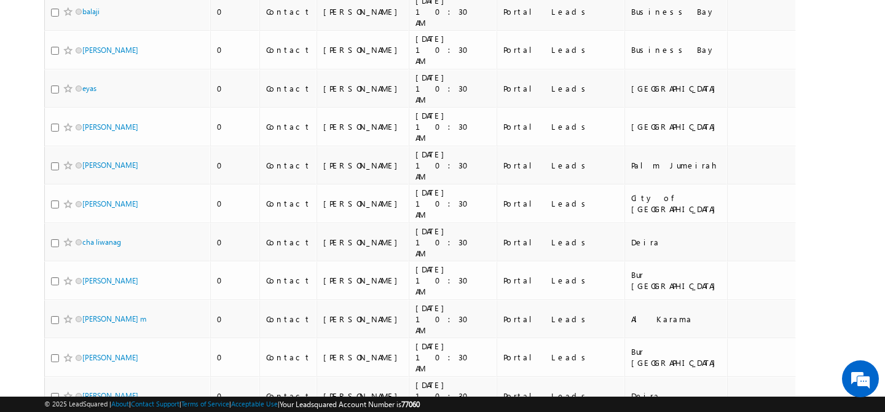
scroll to position [5719, 0]
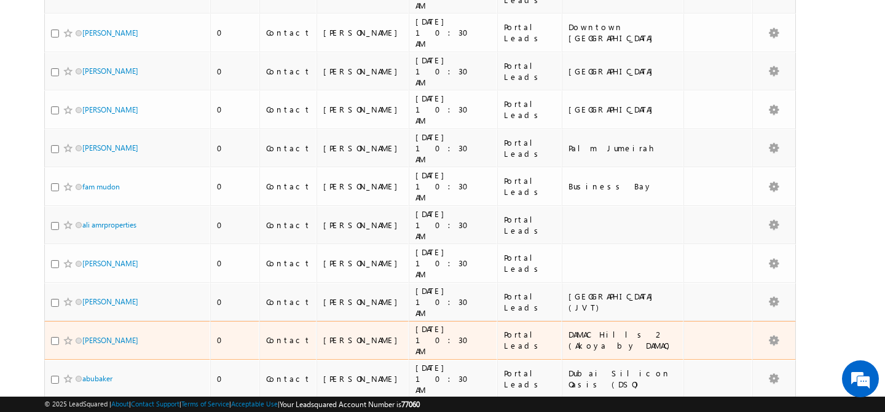
scroll to position [0, 0]
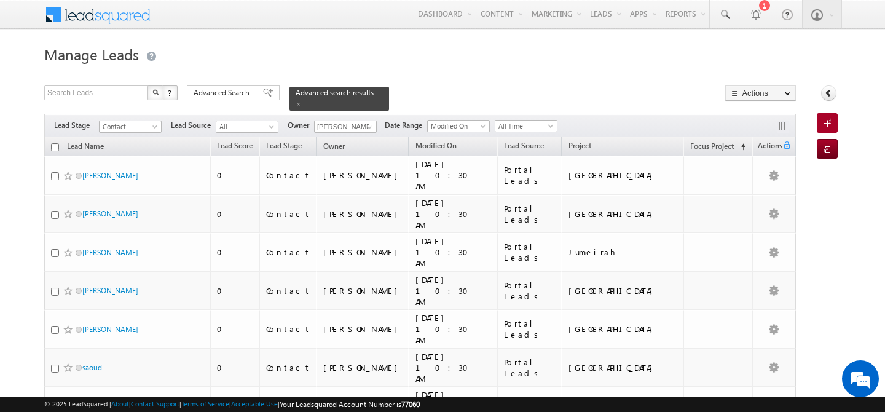
click at [53, 143] on input "checkbox" at bounding box center [55, 147] width 8 height 8
checkbox input "true"
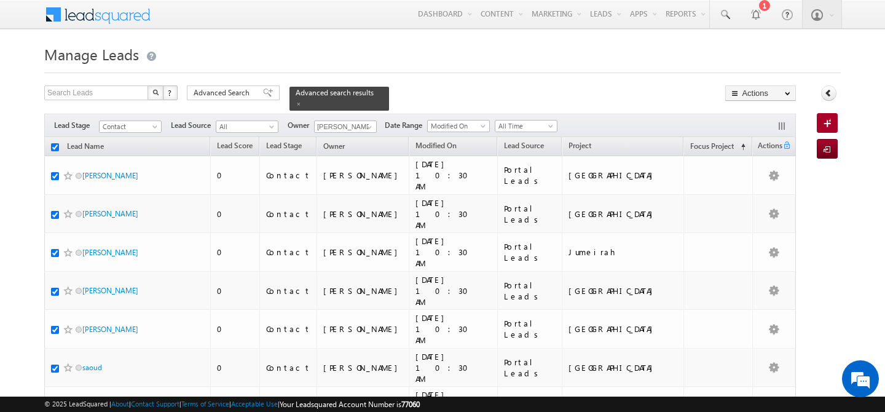
checkbox input "true"
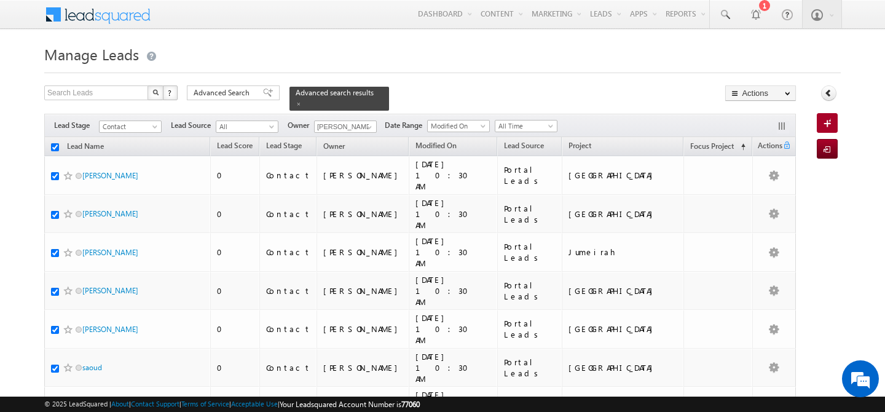
checkbox input "true"
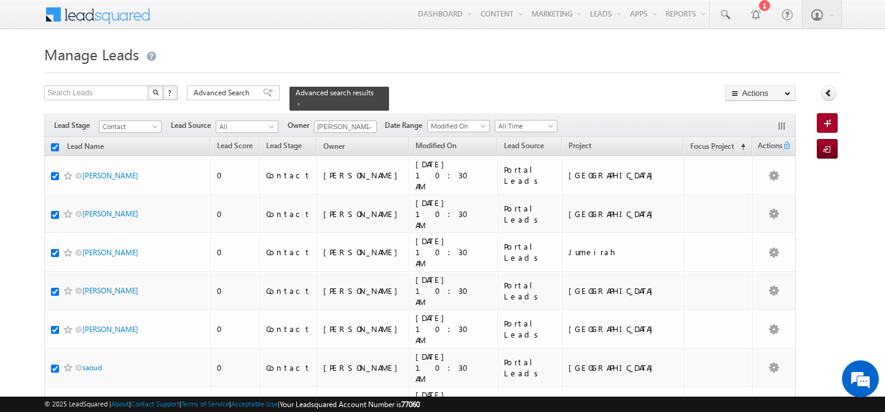
checkbox input "true"
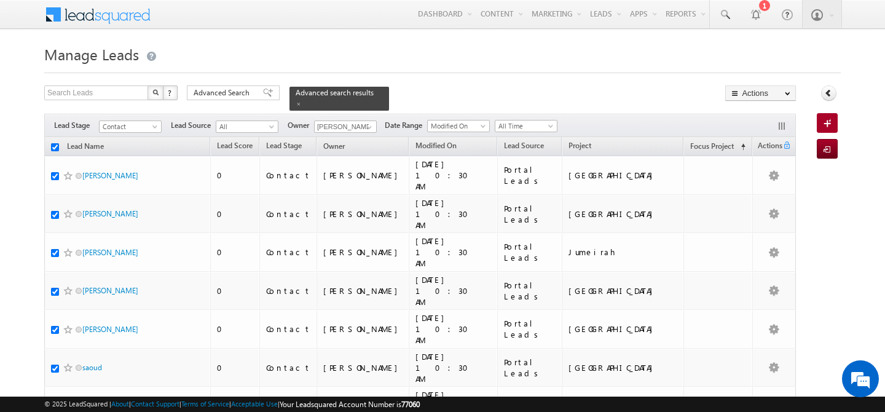
checkbox input "true"
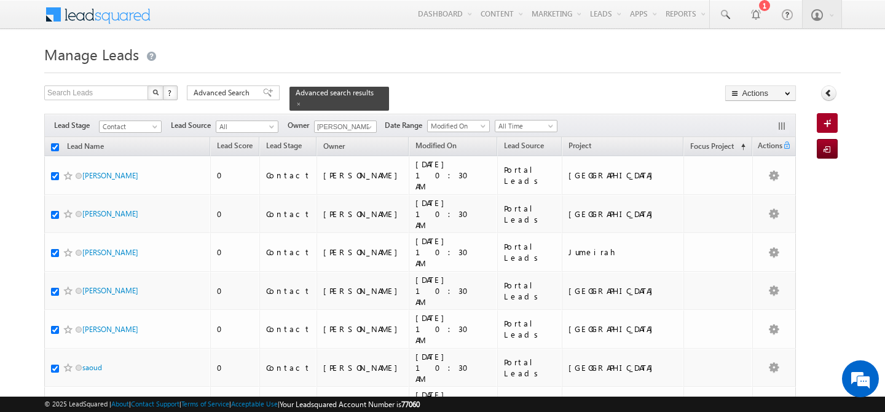
checkbox input "true"
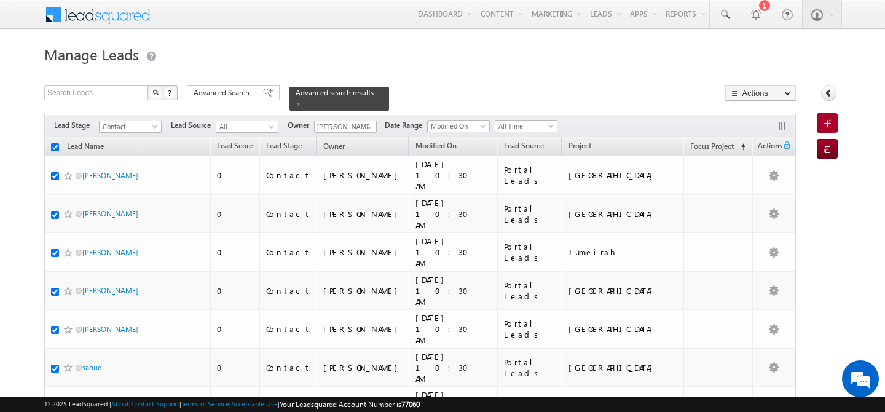
checkbox input "true"
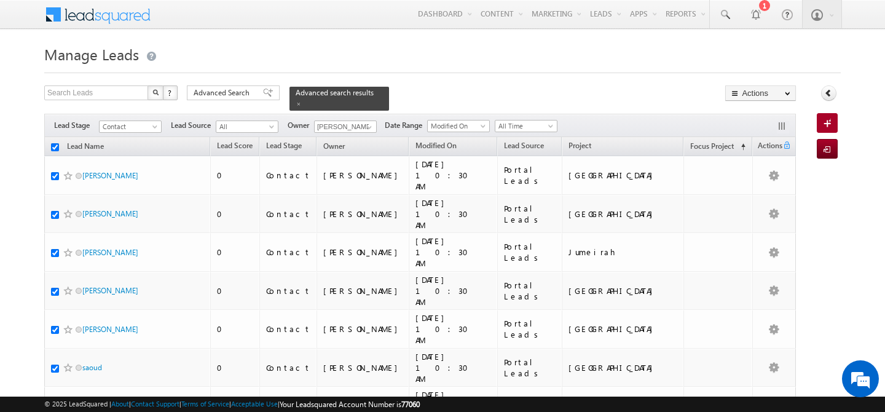
checkbox input "true"
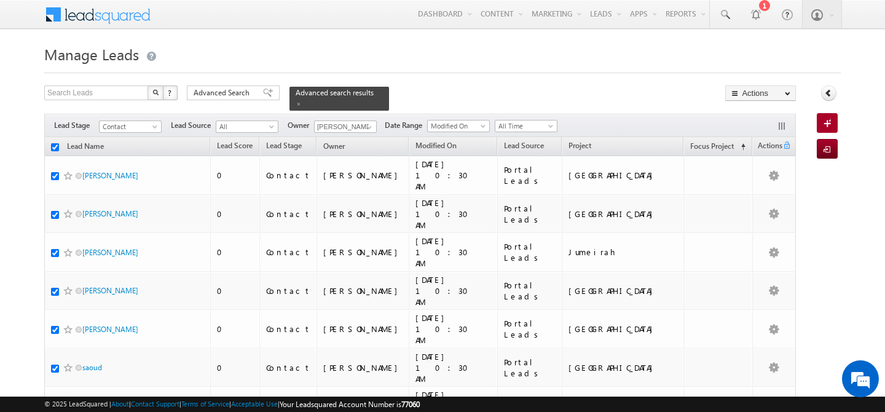
checkbox input "true"
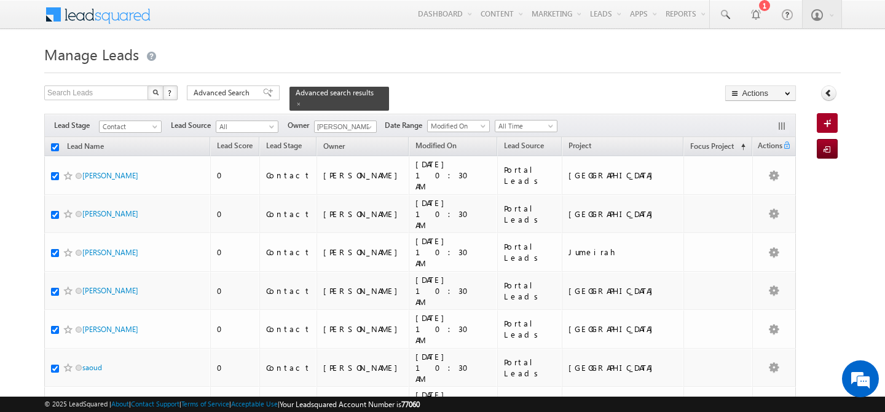
checkbox input "true"
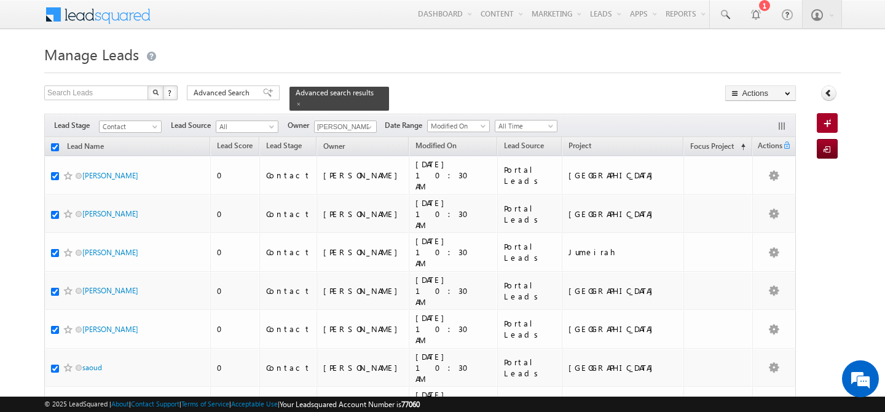
checkbox input "true"
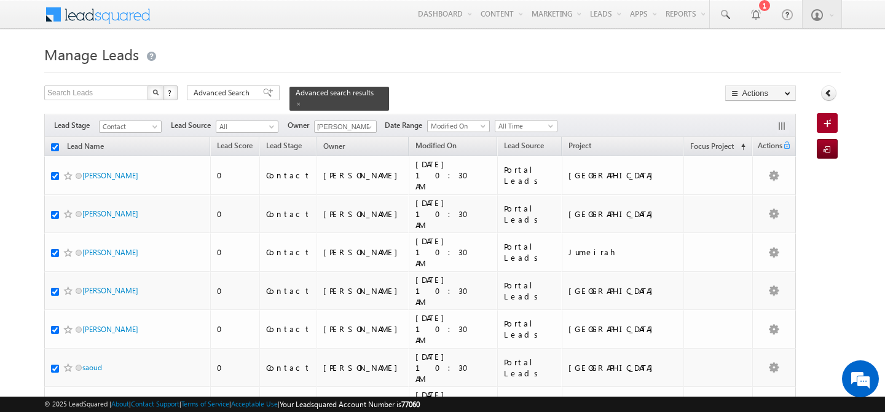
checkbox input "true"
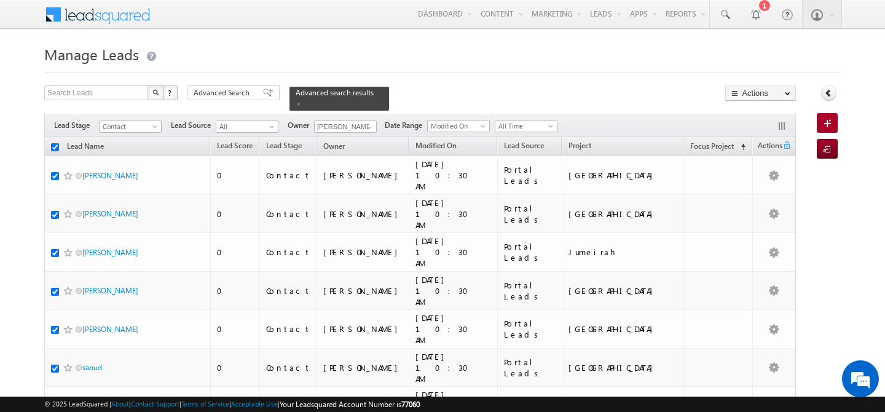
checkbox input "true"
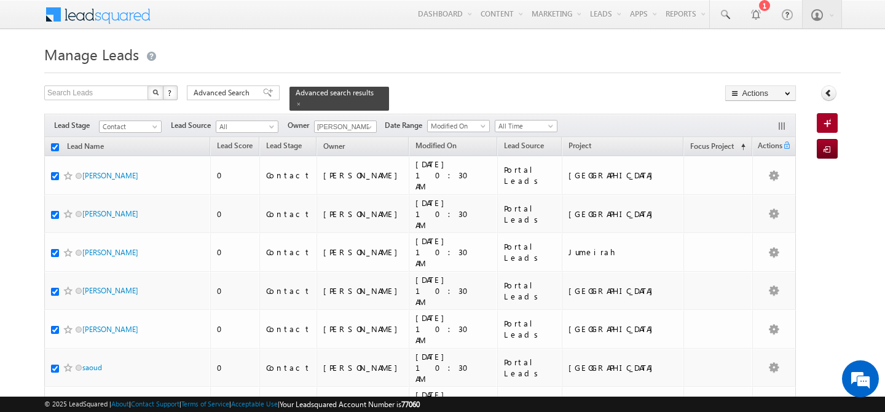
checkbox input "true"
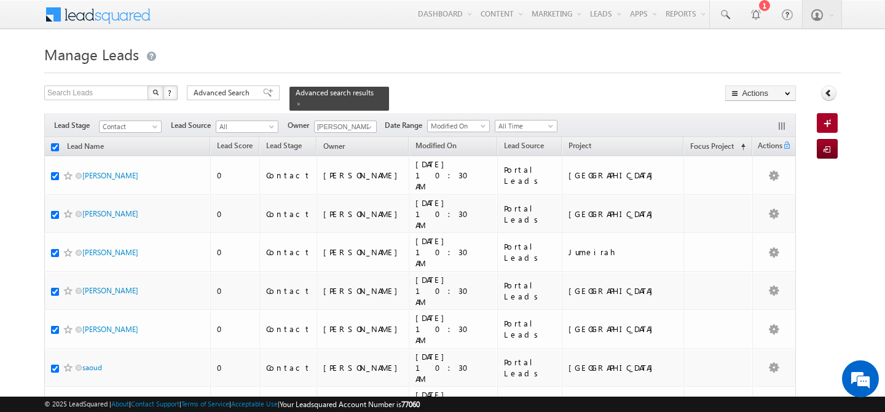
checkbox input "true"
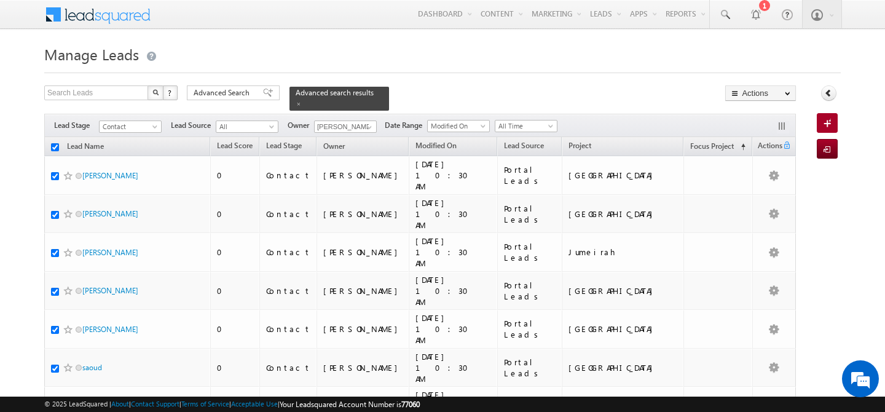
checkbox input "true"
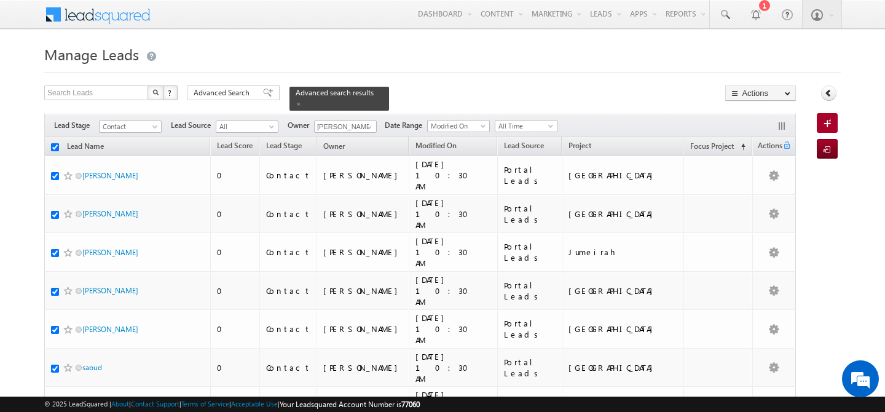
checkbox input "true"
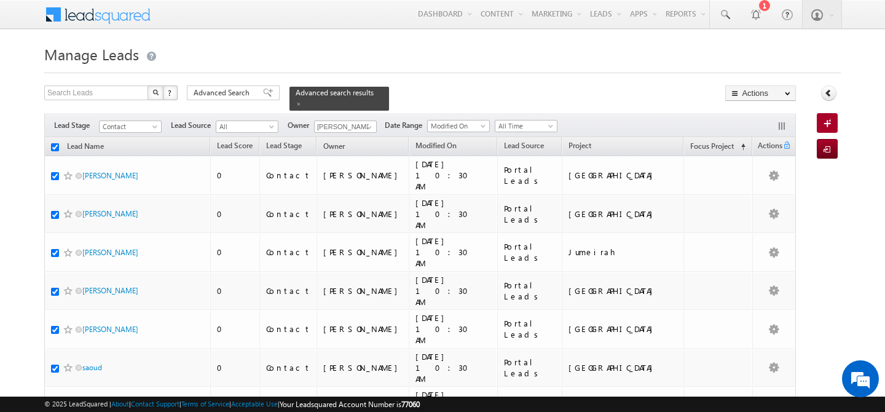
checkbox input "true"
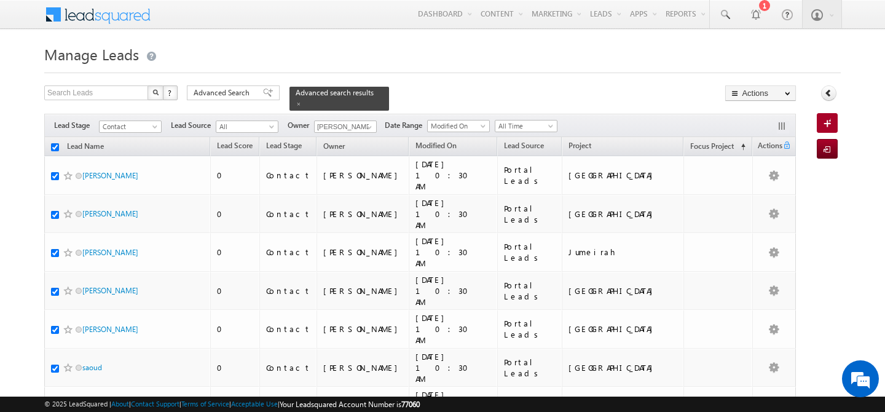
checkbox input "true"
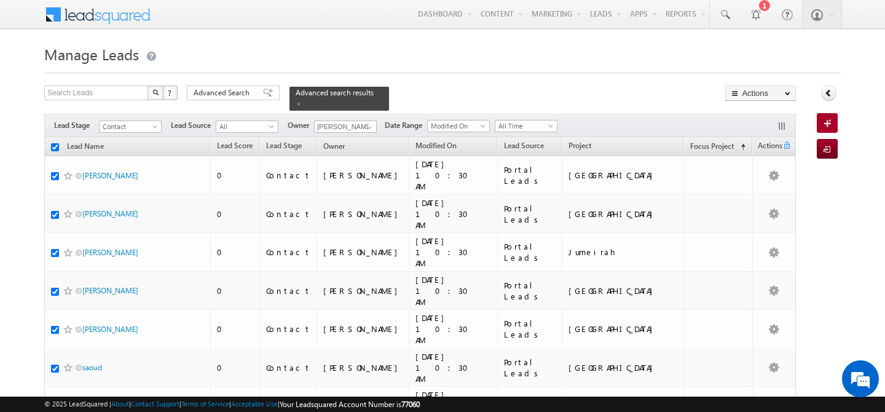
checkbox input "true"
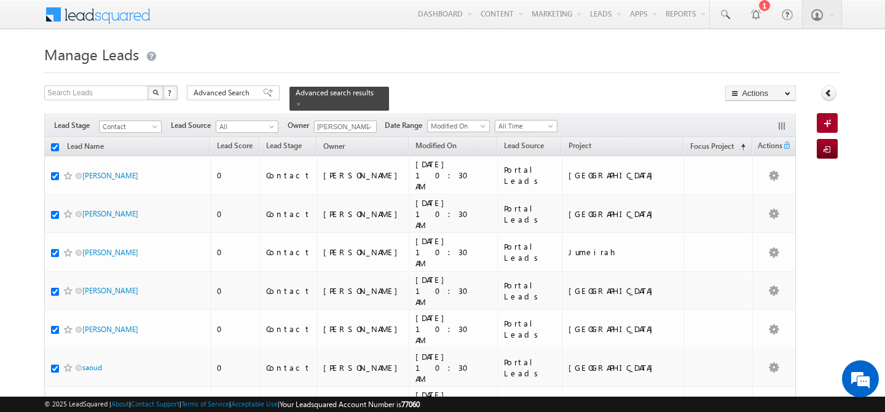
checkbox input "true"
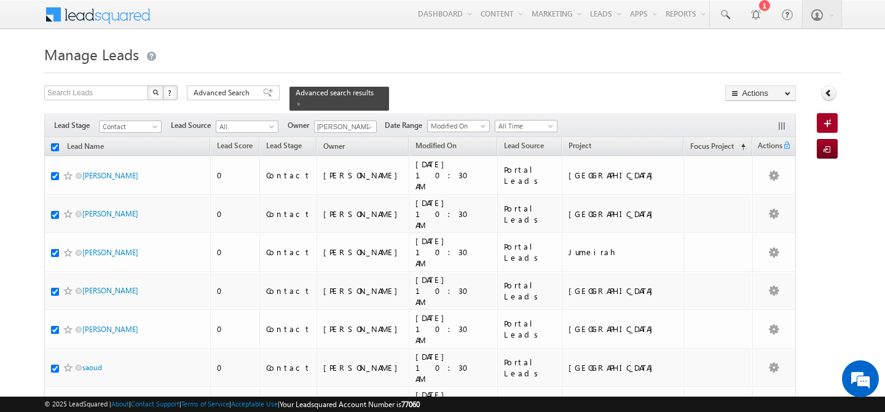
checkbox input "true"
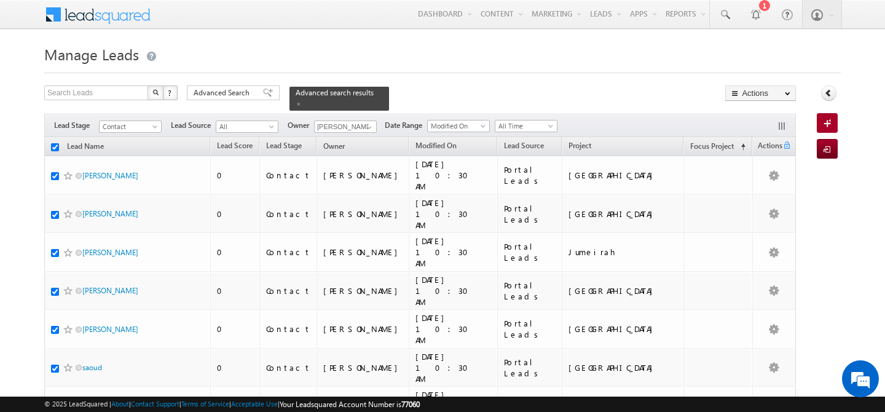
checkbox input "true"
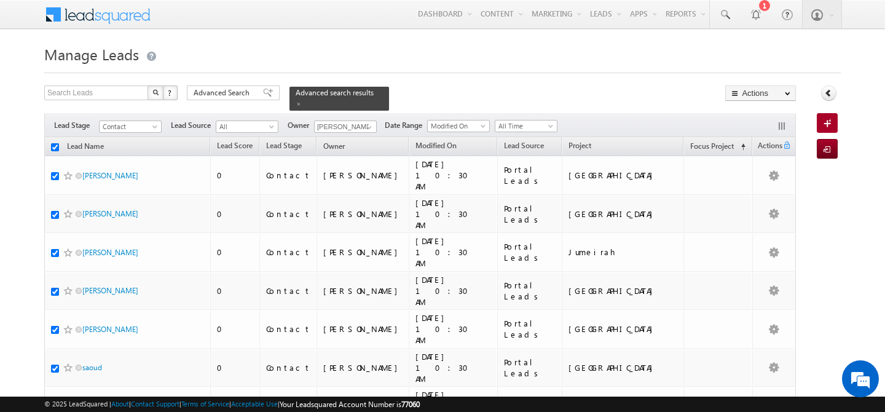
checkbox input "true"
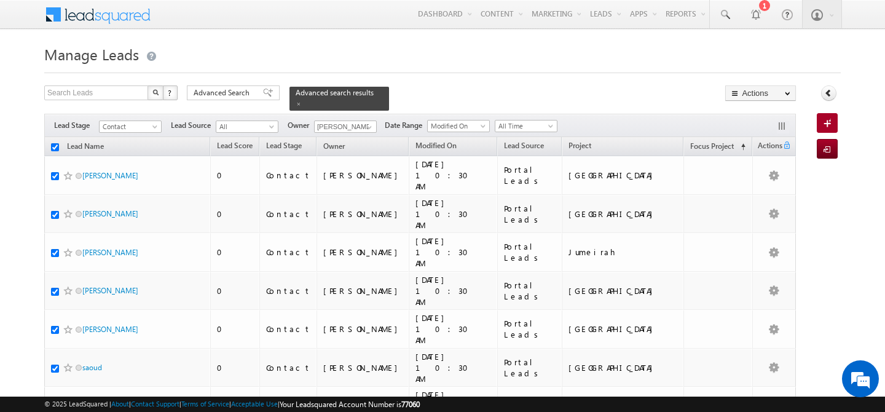
checkbox input "true"
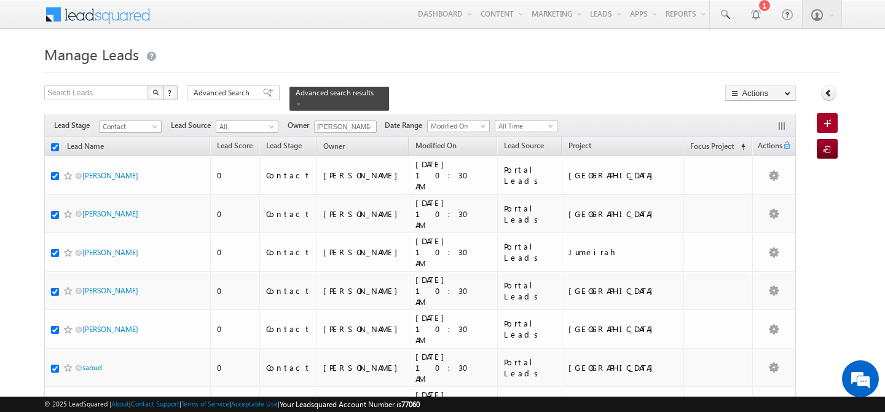
checkbox input "true"
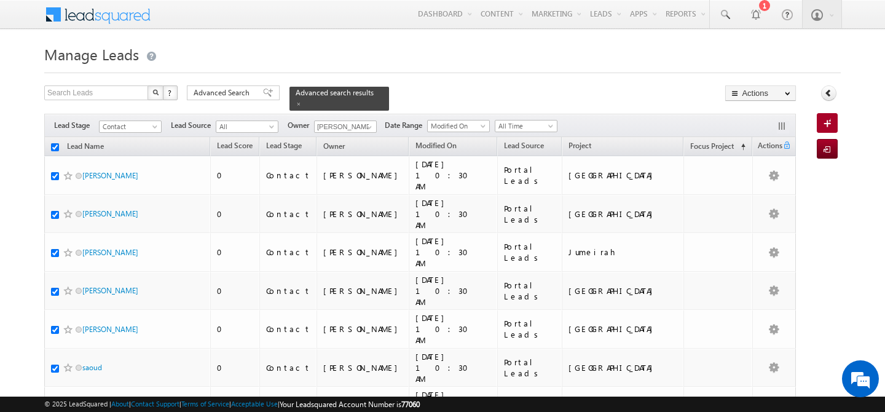
checkbox input "true"
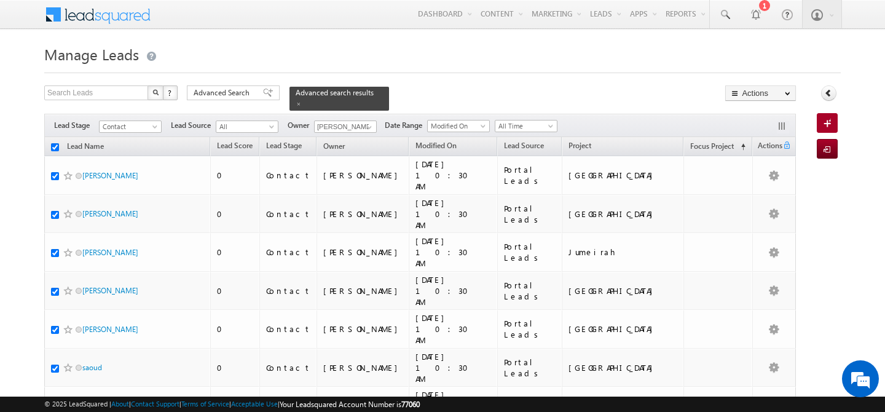
checkbox input "true"
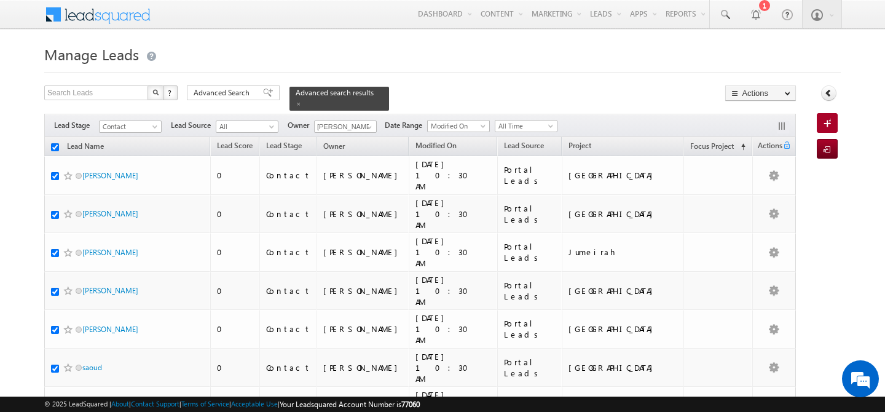
checkbox input "true"
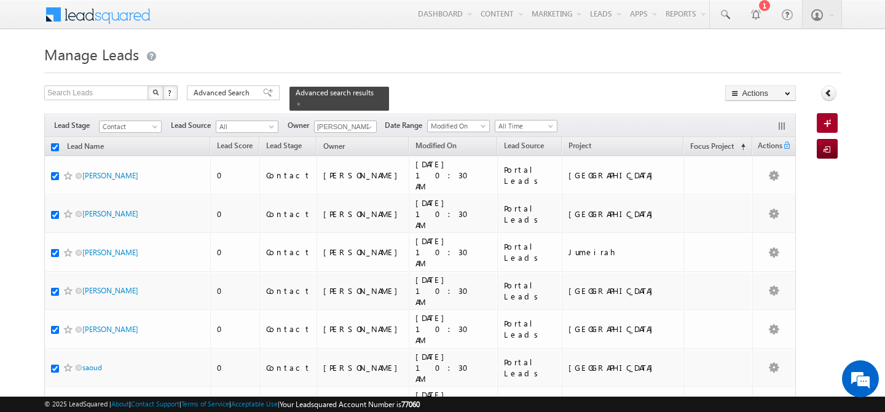
checkbox input "true"
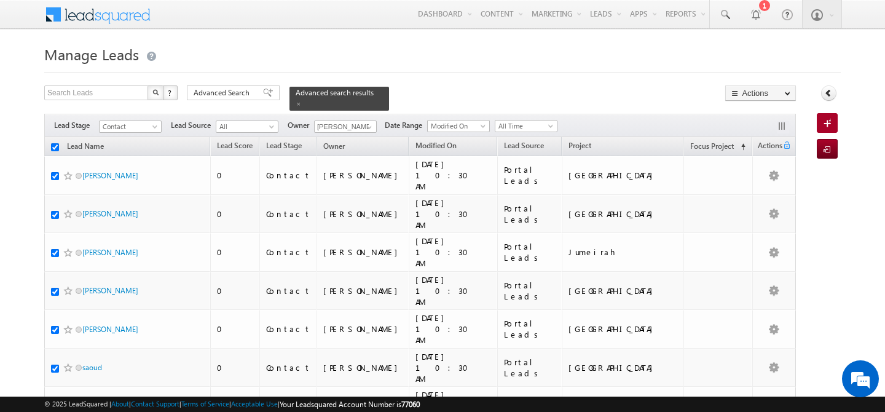
checkbox input "true"
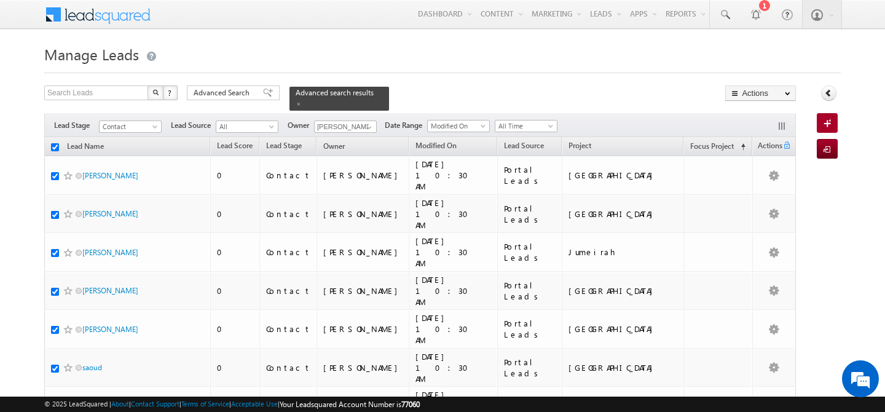
checkbox input "true"
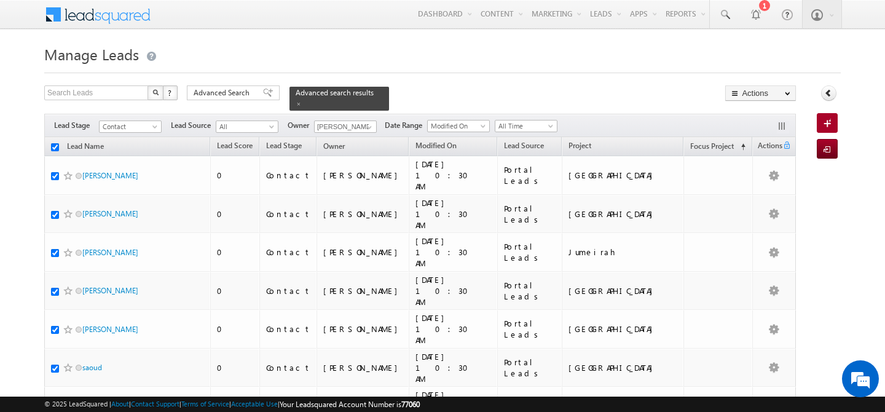
checkbox input "true"
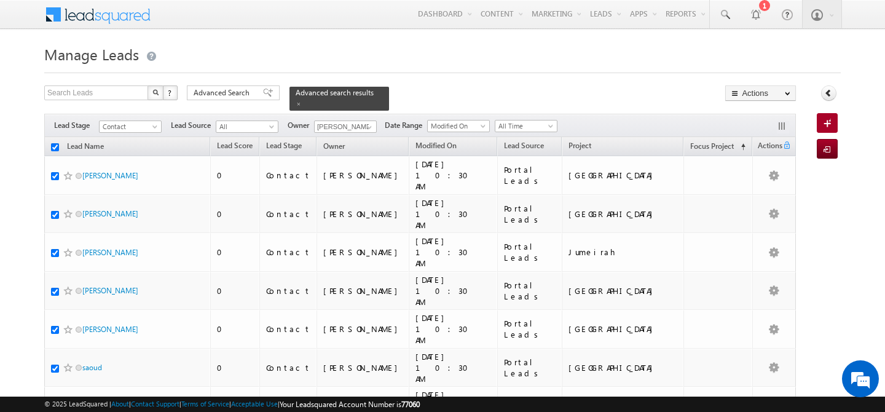
checkbox input "true"
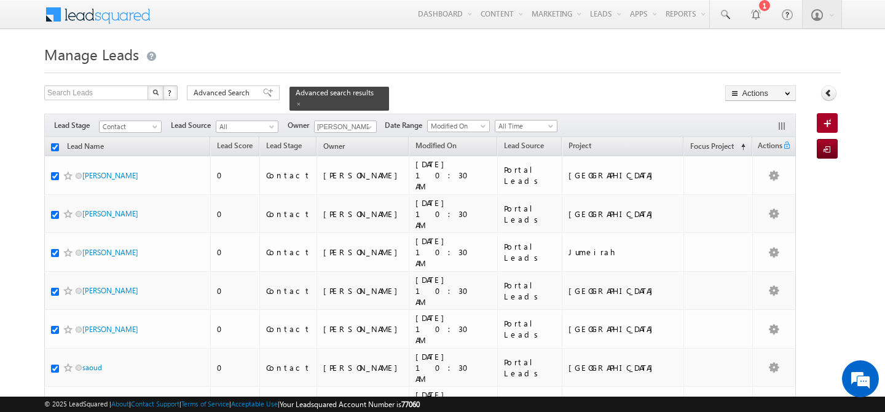
checkbox input "true"
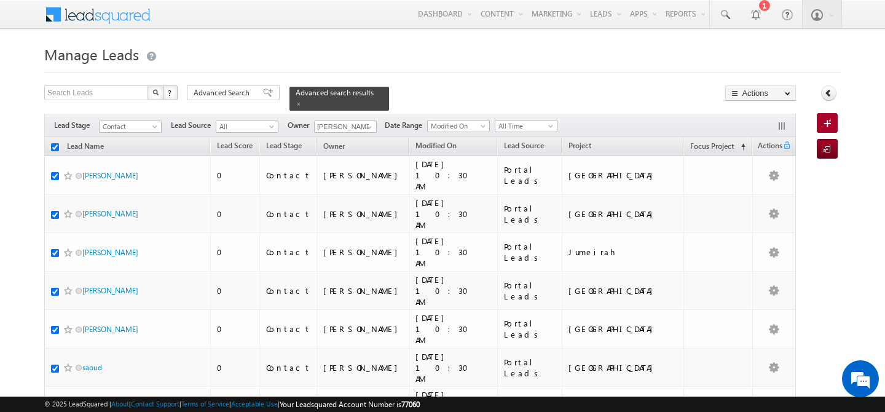
checkbox input "true"
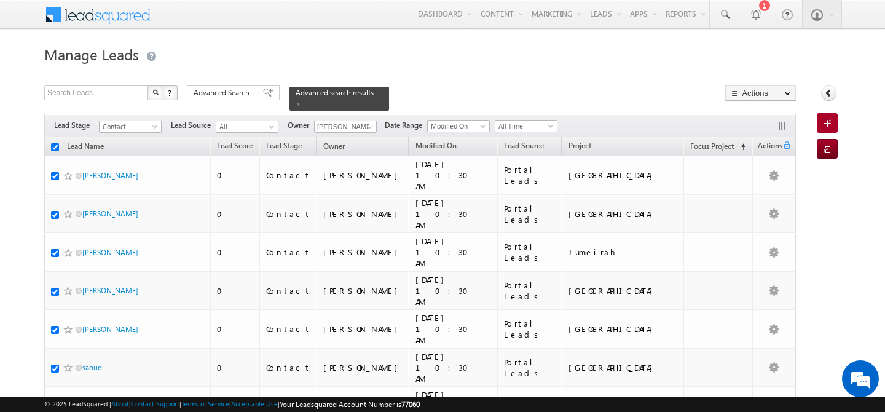
checkbox input "true"
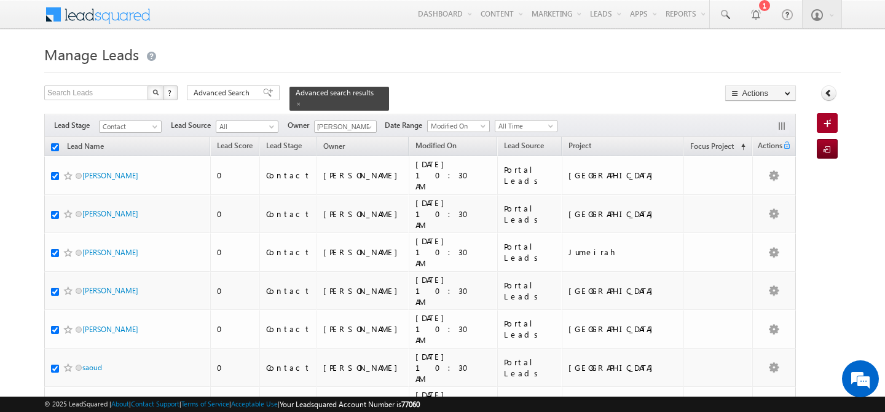
checkbox input "true"
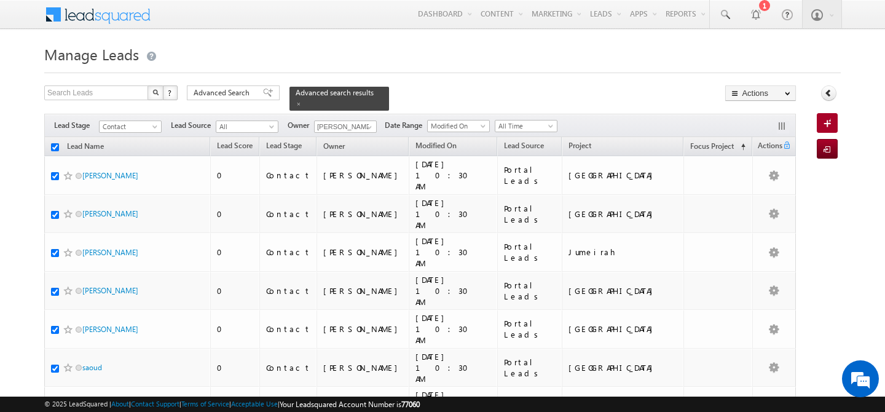
checkbox input "true"
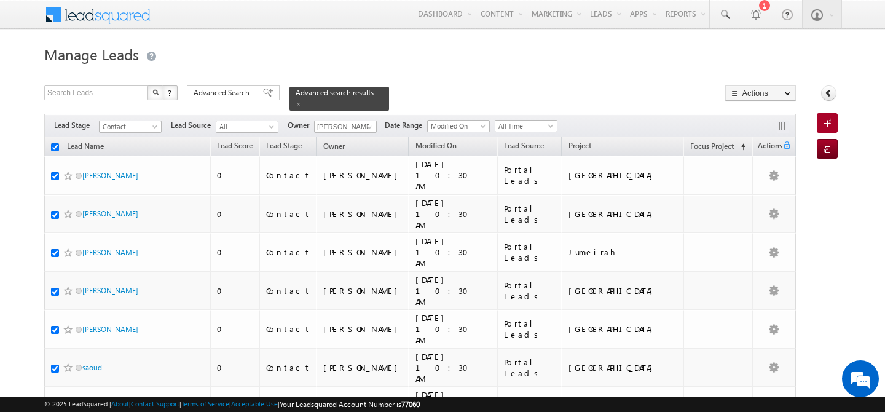
checkbox input "true"
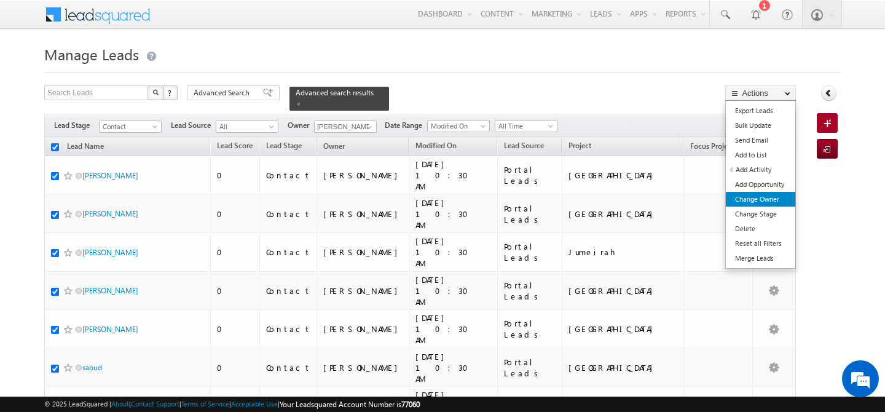
click at [772, 200] on link "Change Owner" at bounding box center [760, 199] width 69 height 15
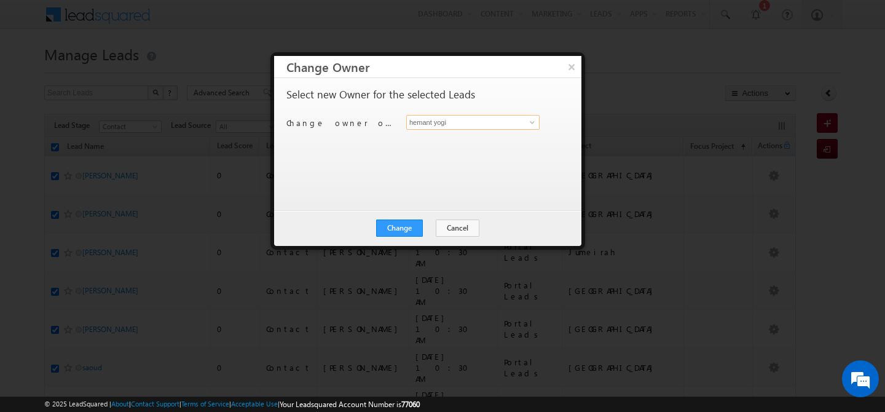
click at [492, 124] on input "hemant yogi" at bounding box center [472, 122] width 133 height 15
click at [462, 145] on span "manisha.singh@indglobal.ae" at bounding box center [466, 146] width 111 height 9
click at [404, 225] on button "Change" at bounding box center [399, 228] width 47 height 17
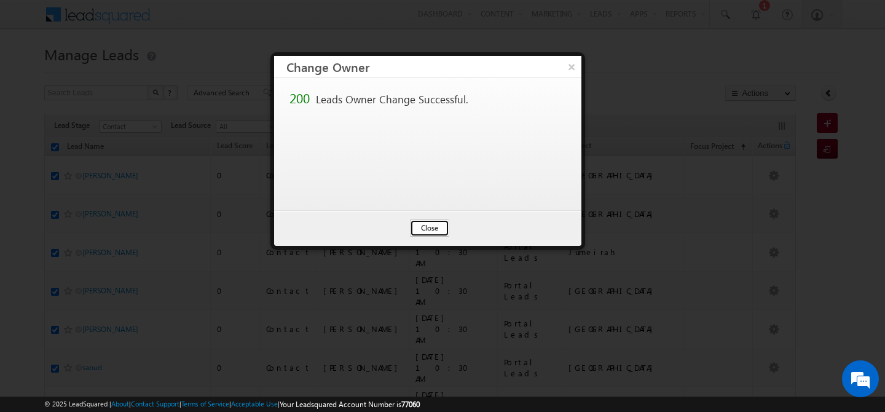
click at [444, 226] on button "Close" at bounding box center [429, 228] width 39 height 17
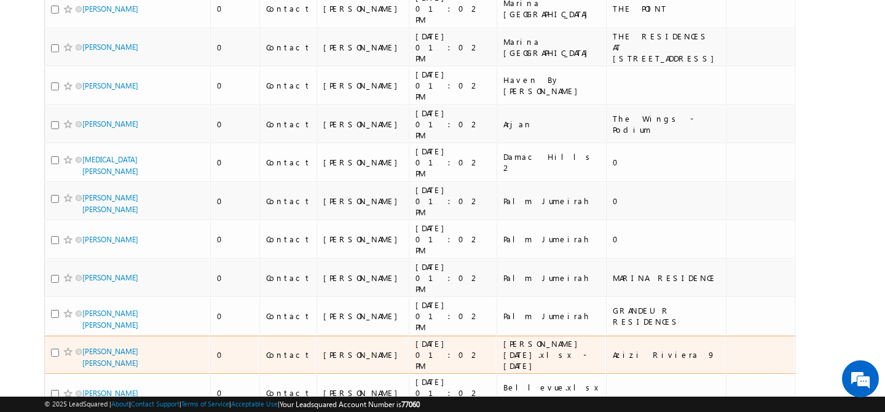
scroll to position [2570, 0]
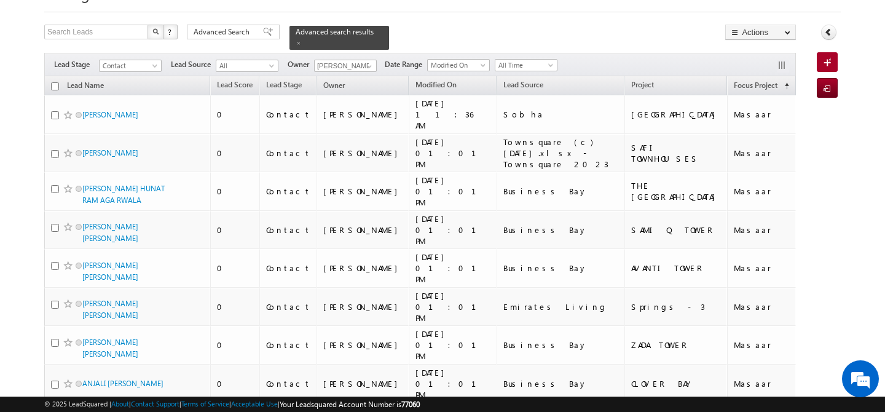
scroll to position [0, 0]
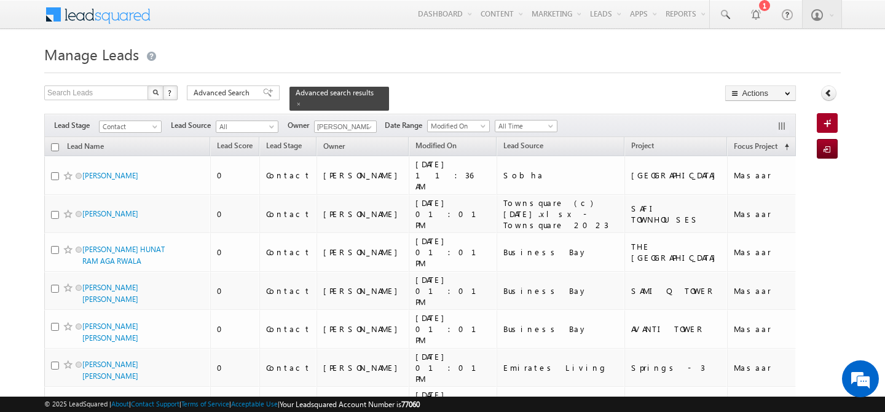
click at [53, 143] on input "checkbox" at bounding box center [55, 147] width 8 height 8
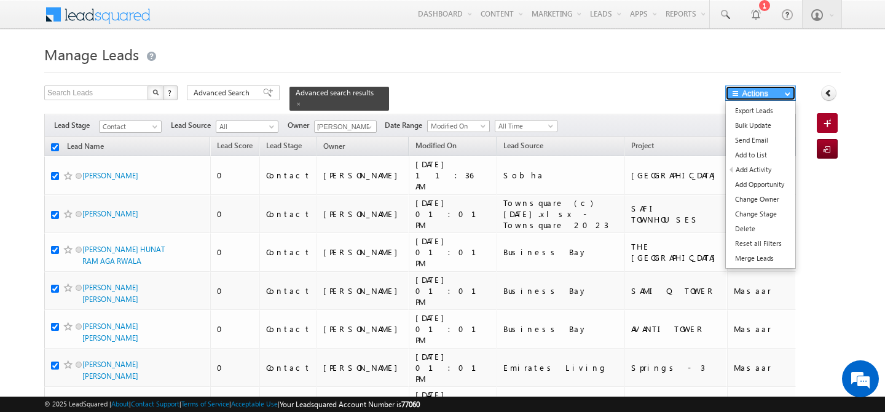
click at [751, 99] on button "Actions" at bounding box center [761, 92] width 71 height 15
click at [757, 125] on link "Bulk Update" at bounding box center [760, 125] width 69 height 15
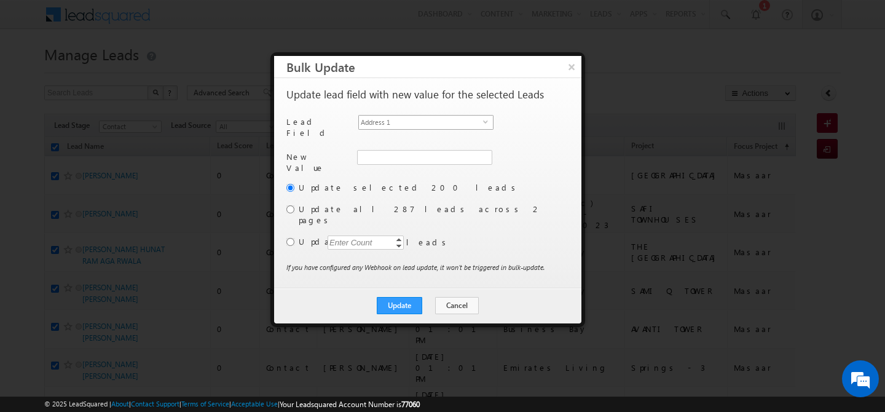
click at [461, 124] on span "Address 1" at bounding box center [421, 123] width 124 height 14
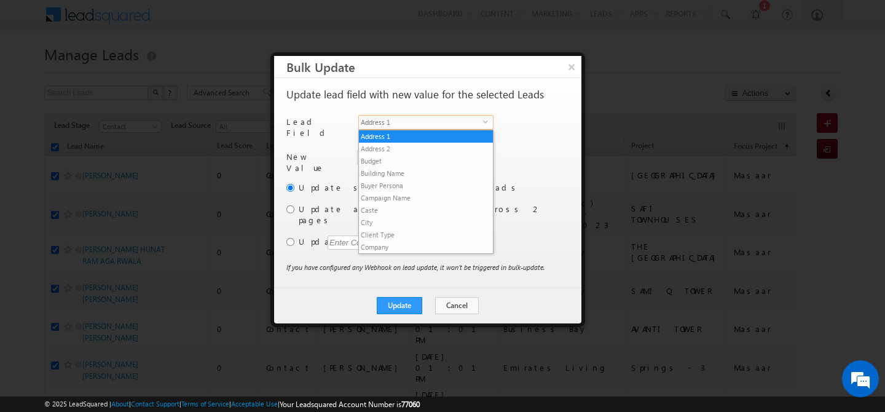
scroll to position [468, 0]
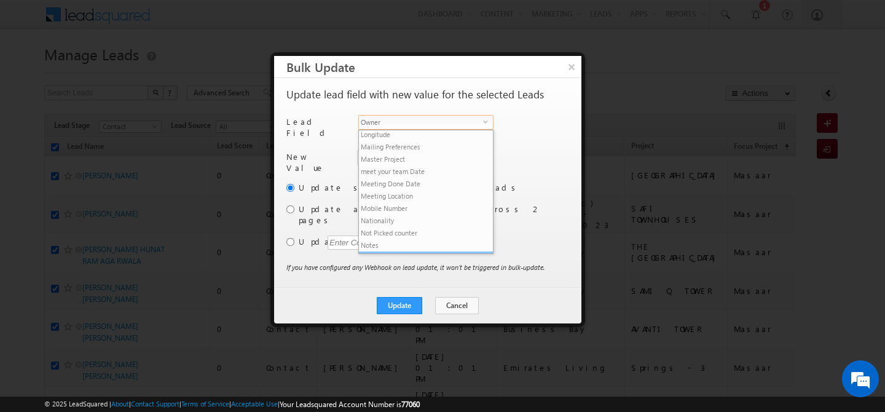
click at [402, 251] on li "Owner" at bounding box center [426, 257] width 134 height 12
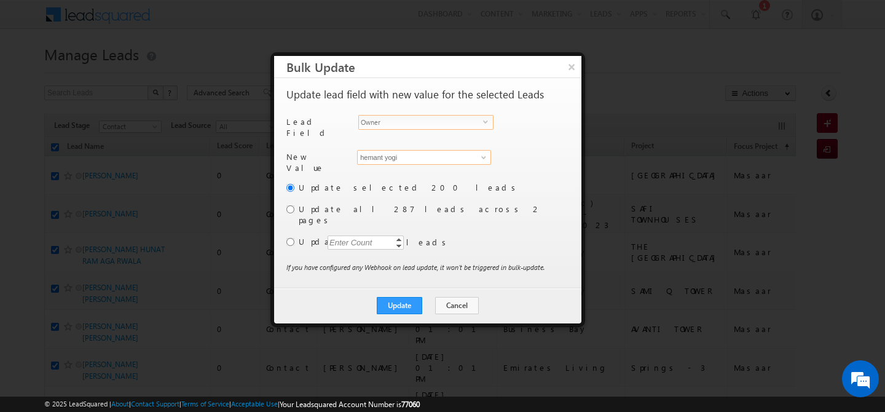
click at [410, 156] on input "hemant yogi" at bounding box center [424, 157] width 134 height 15
click at [411, 177] on span "keshav.jaiswal@indglobal.ae" at bounding box center [417, 181] width 111 height 9
click at [298, 203] on div "Update selected 200 leads Update all 287 leads across 2 pages Update Enter Coun…" at bounding box center [427, 221] width 280 height 80
click at [291, 206] on input "radio" at bounding box center [291, 209] width 8 height 8
click at [390, 297] on button "Update" at bounding box center [400, 305] width 46 height 17
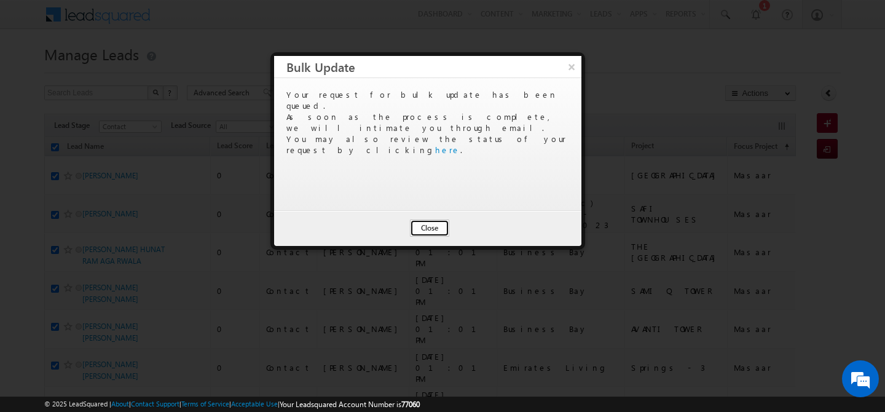
click at [428, 228] on button "Close" at bounding box center [429, 228] width 39 height 17
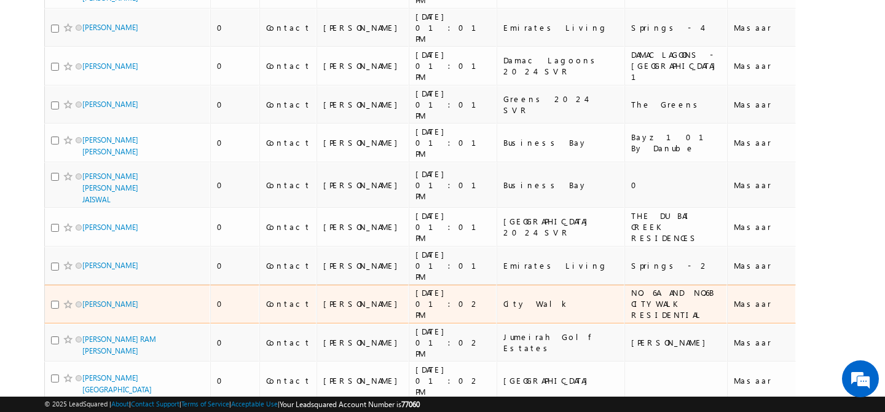
scroll to position [0, 0]
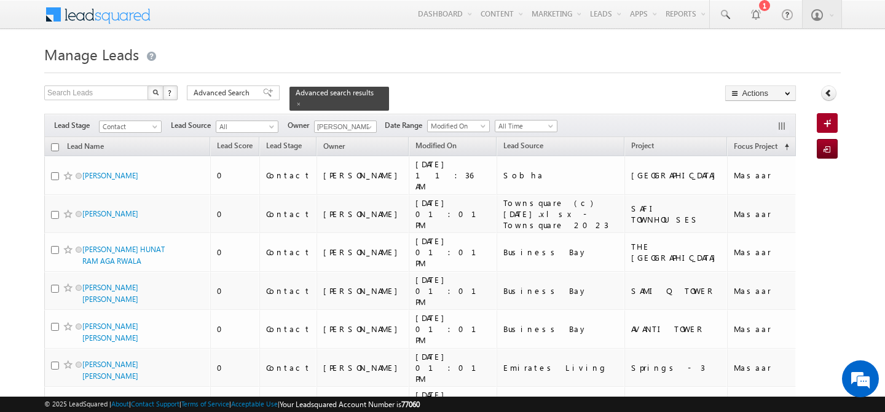
click at [55, 143] on input "checkbox" at bounding box center [55, 147] width 8 height 8
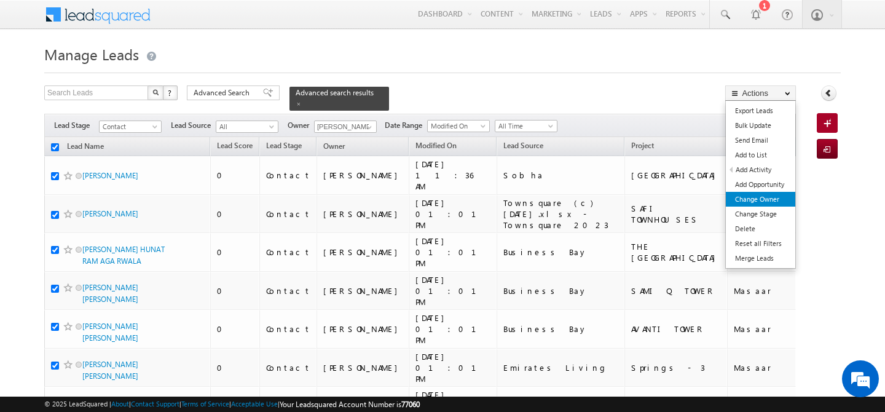
click at [779, 202] on link "Change Owner" at bounding box center [760, 199] width 69 height 15
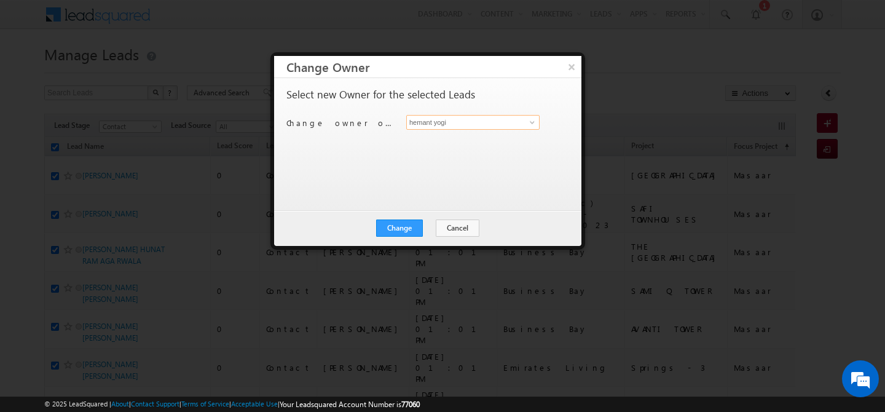
click at [474, 115] on input "hemant yogi" at bounding box center [472, 122] width 133 height 15
click at [470, 141] on link "keshav Jaiswal keshav.jaiswal@indglobal.ae" at bounding box center [472, 141] width 133 height 23
click at [397, 231] on button "Change" at bounding box center [399, 228] width 47 height 17
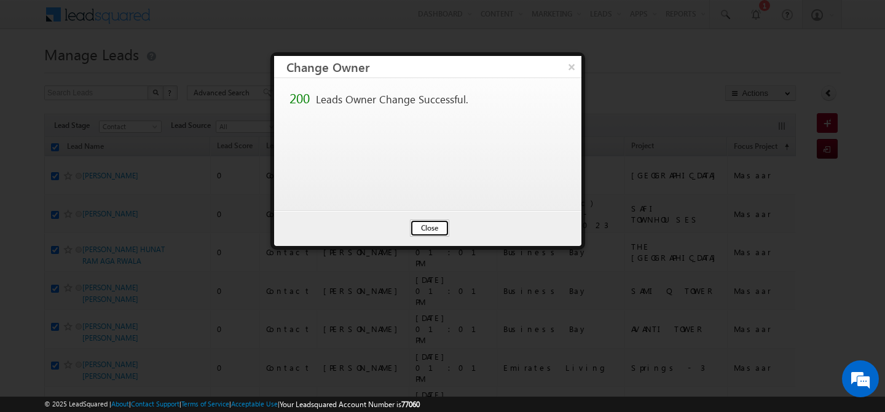
click at [426, 231] on button "Close" at bounding box center [429, 228] width 39 height 17
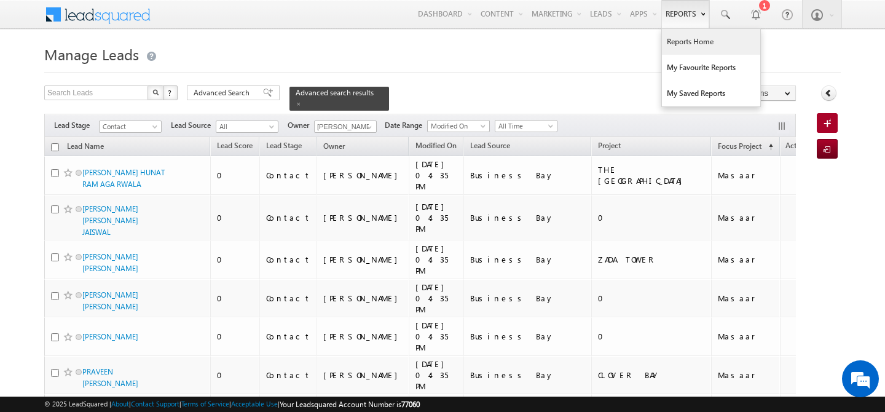
click at [678, 38] on link "Reports Home" at bounding box center [711, 42] width 98 height 26
